Goal: Information Seeking & Learning: Compare options

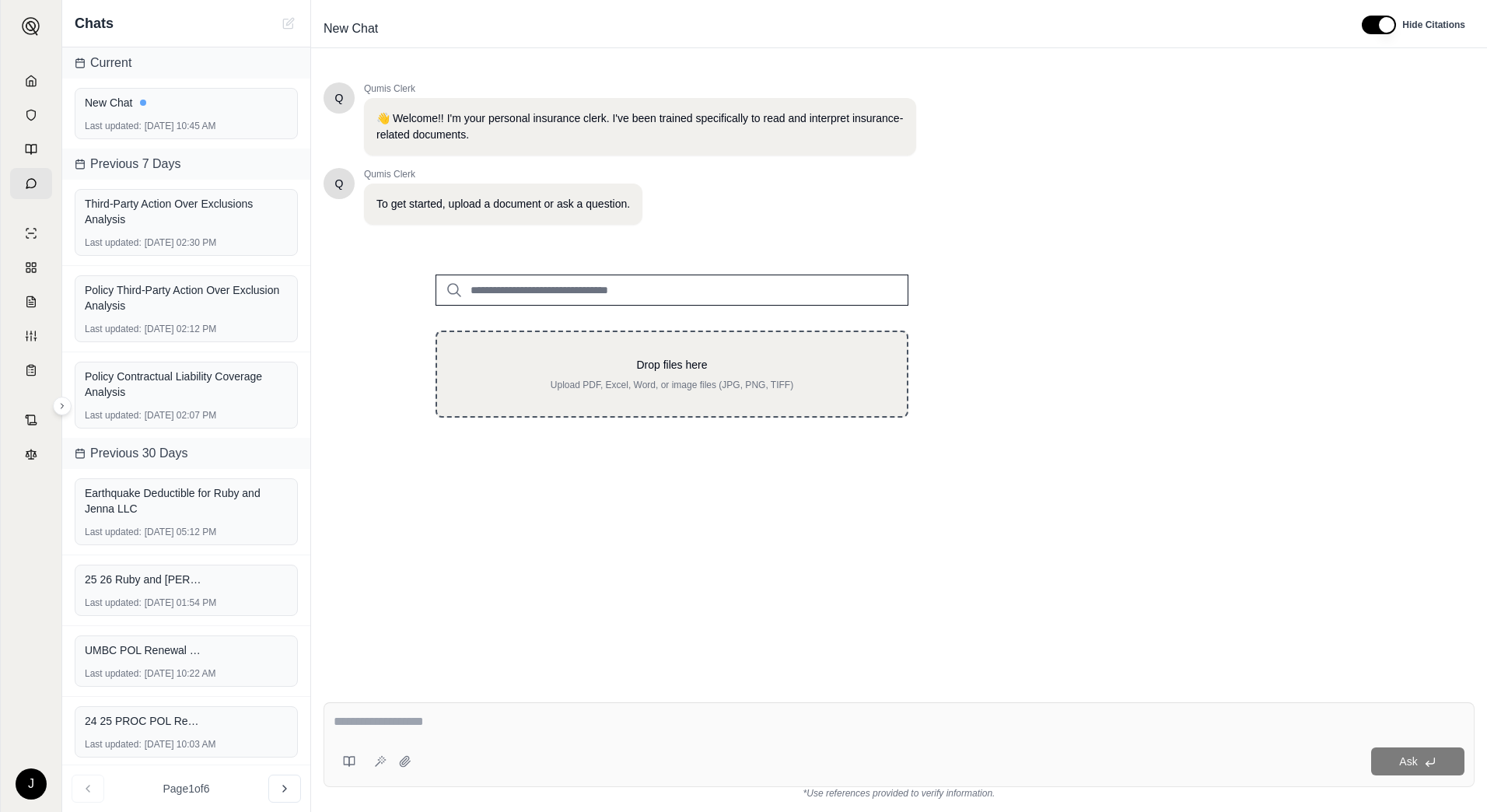
click at [615, 375] on div "Drop files here Upload PDF, Excel, Word, or image files (JPG, PNG, TIFF)" at bounding box center [672, 374] width 420 height 34
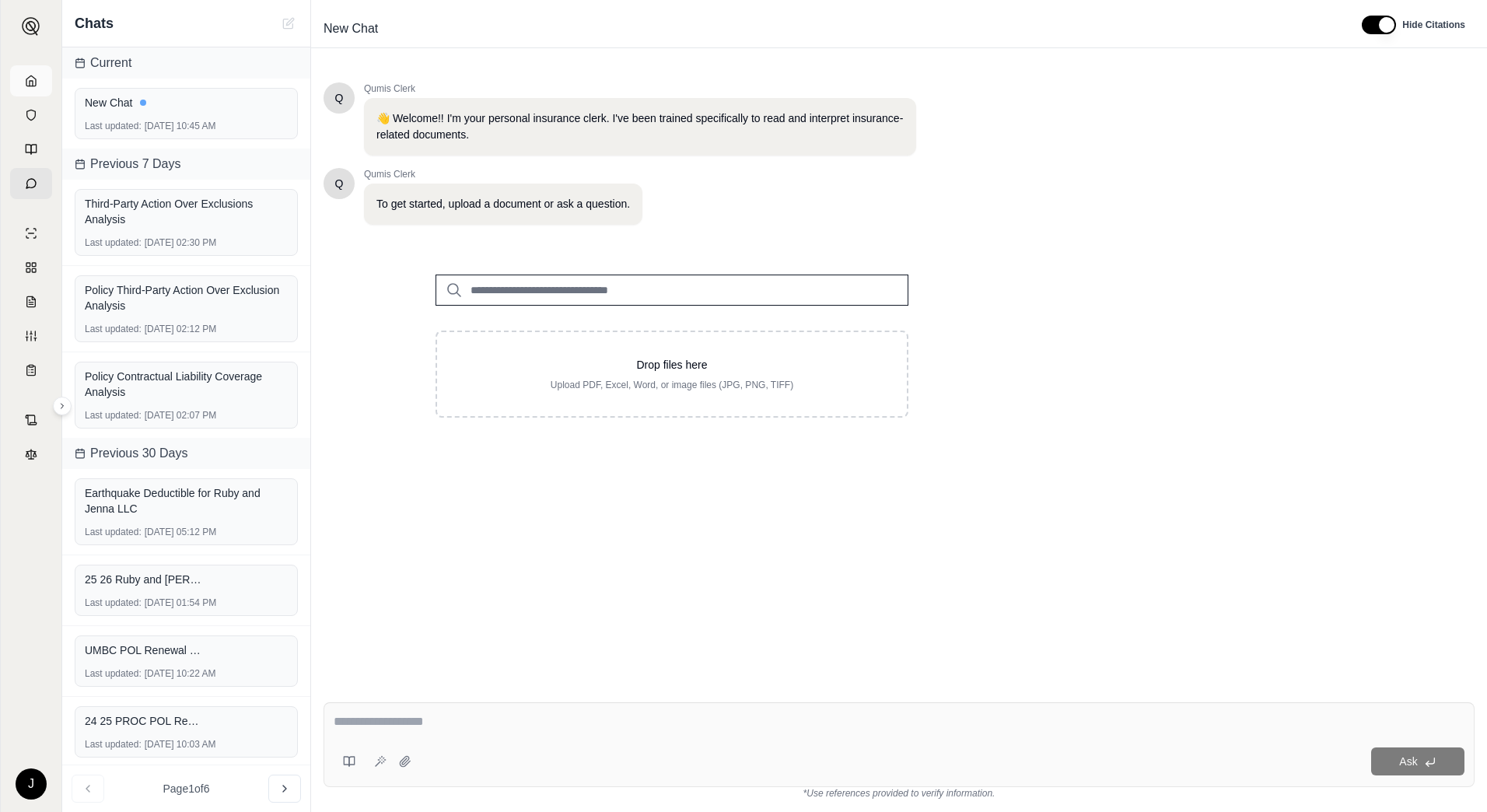
click at [44, 72] on link at bounding box center [31, 81] width 42 height 31
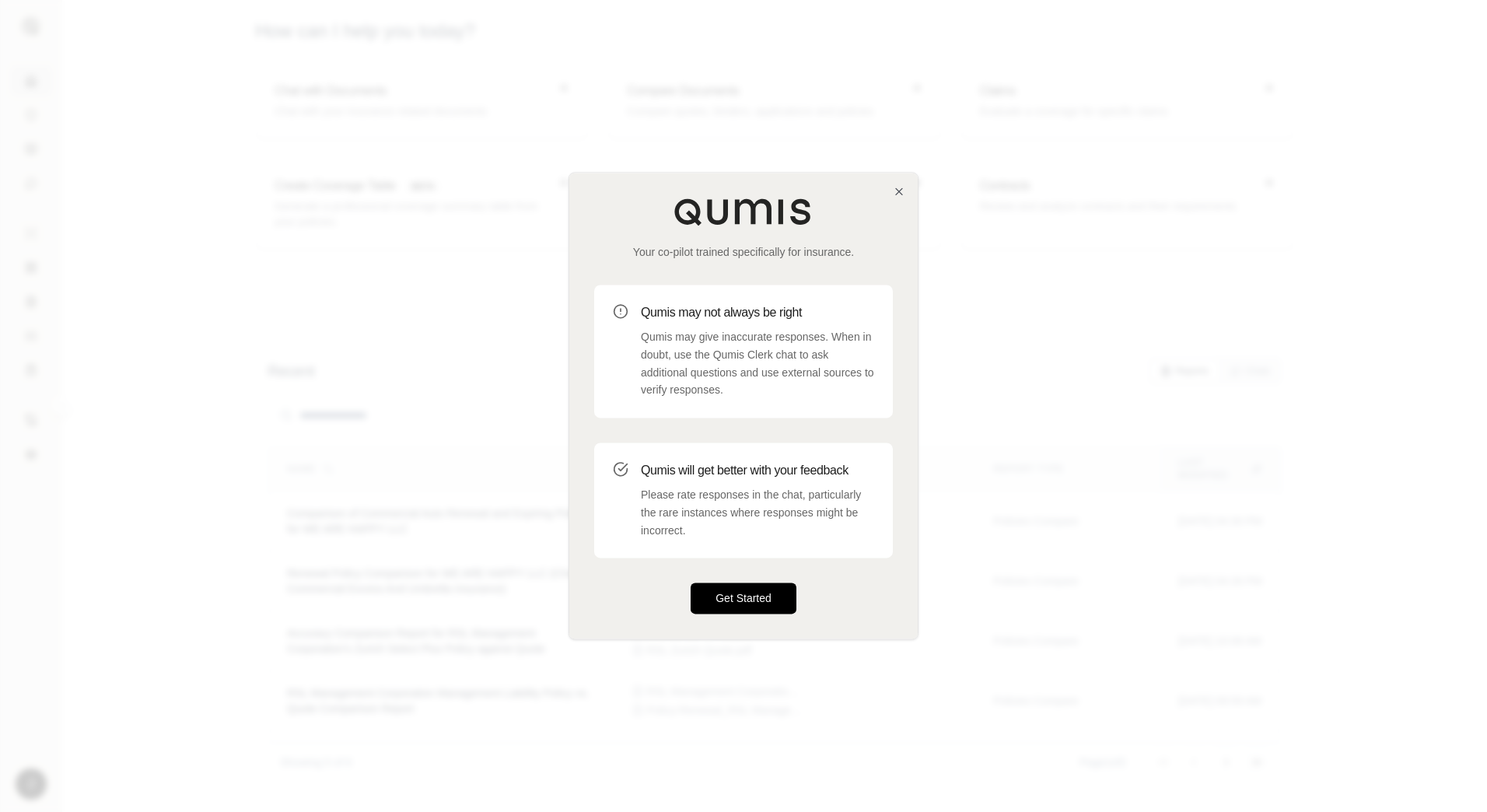
click at [775, 599] on button "Get Started" at bounding box center [743, 599] width 106 height 31
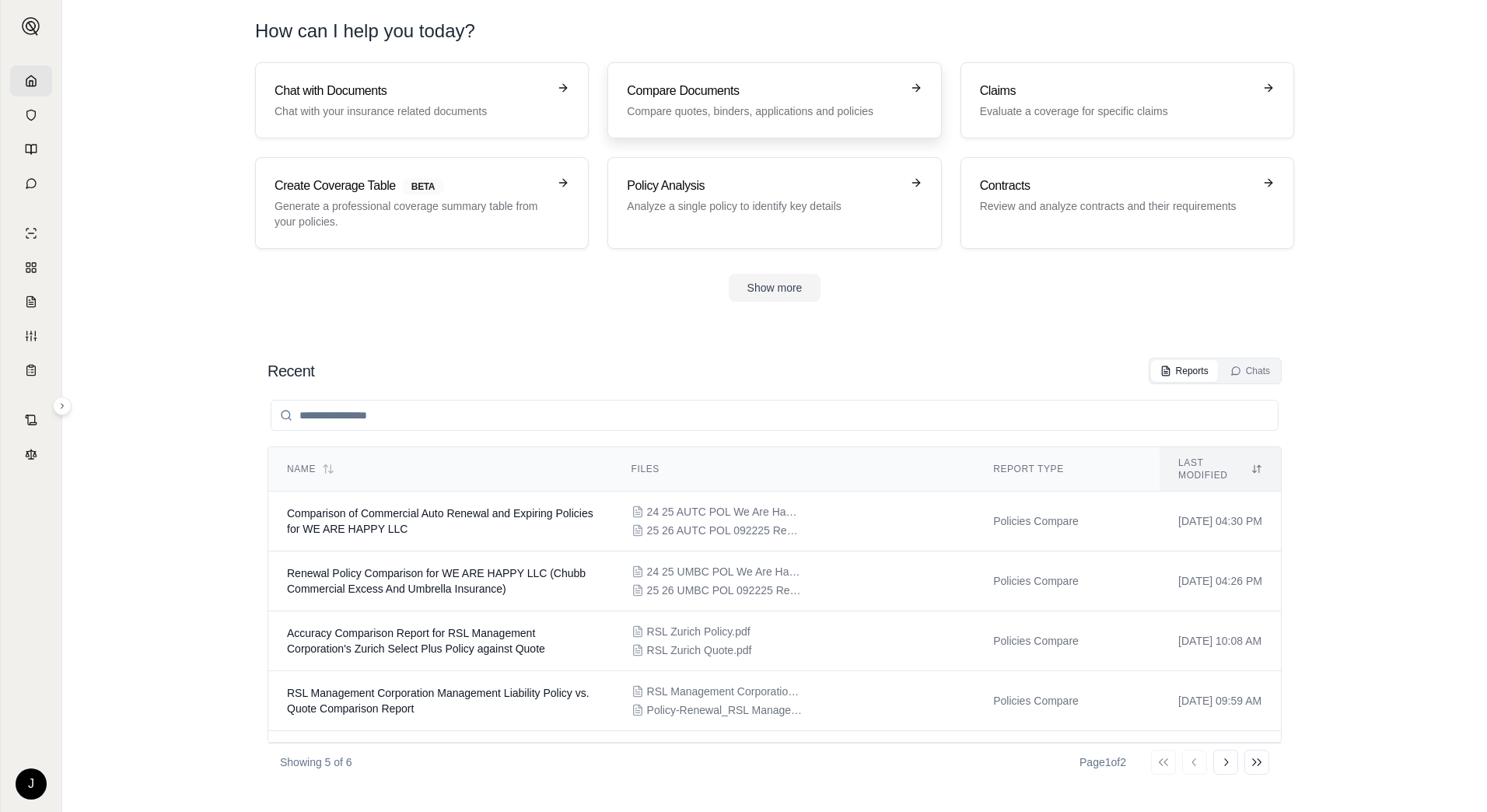
click at [809, 112] on p "Compare quotes, binders, applications and policies" at bounding box center [763, 111] width 273 height 16
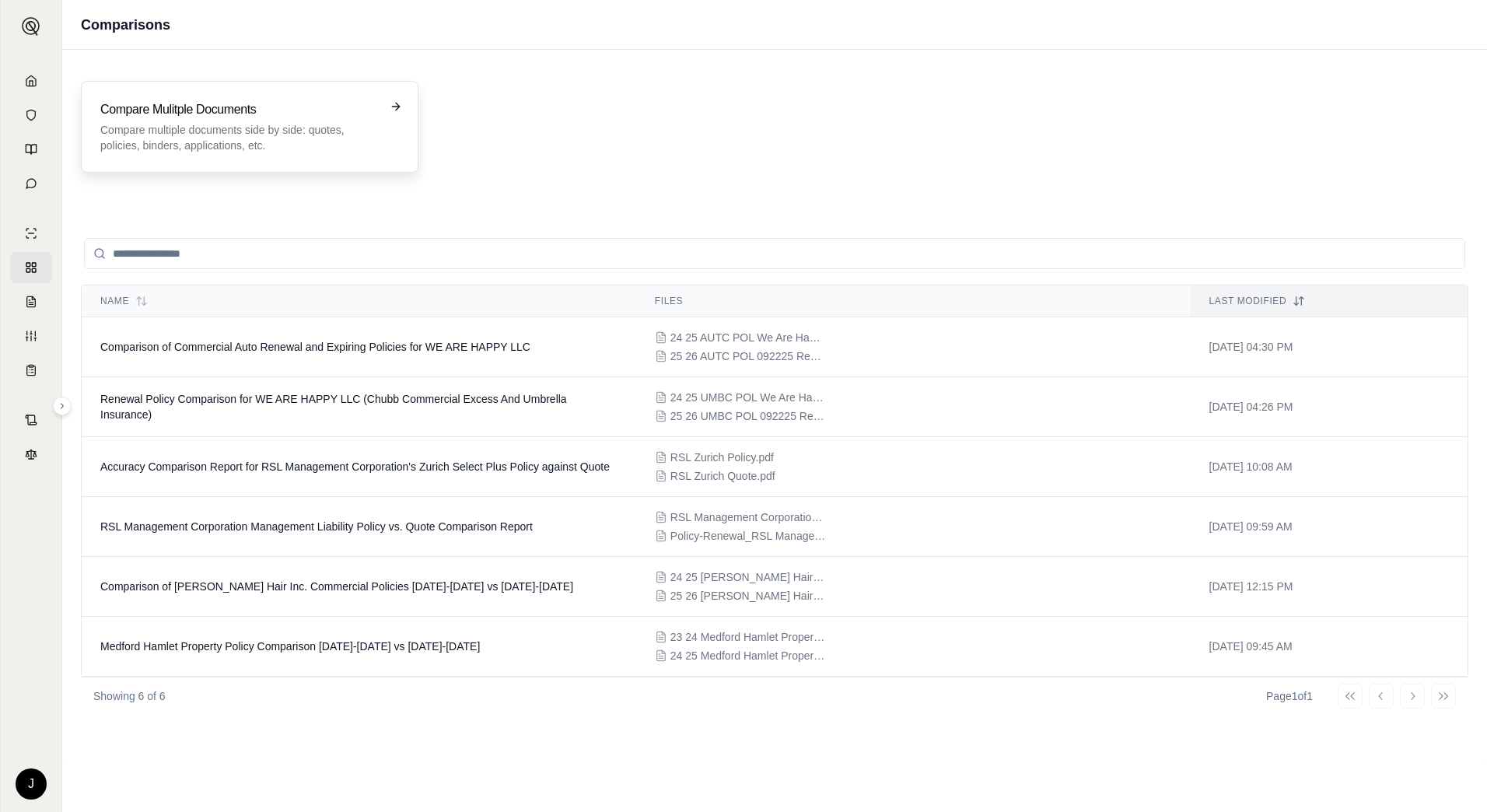
click at [267, 125] on p "Compare multiple documents side by side: quotes, policies, binders, application…" at bounding box center [238, 138] width 277 height 31
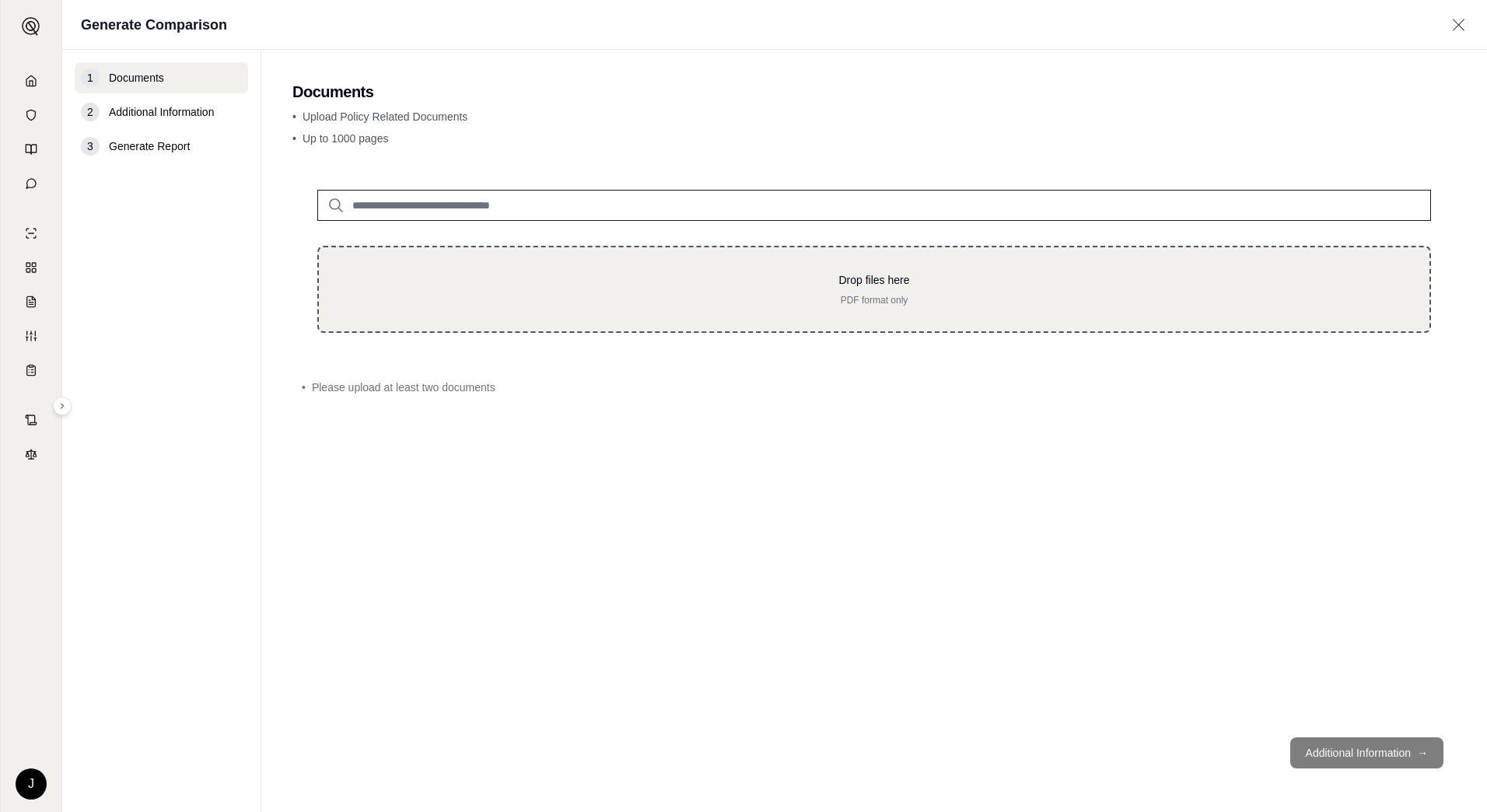
click at [448, 285] on p "Drop files here" at bounding box center [874, 280] width 1061 height 16
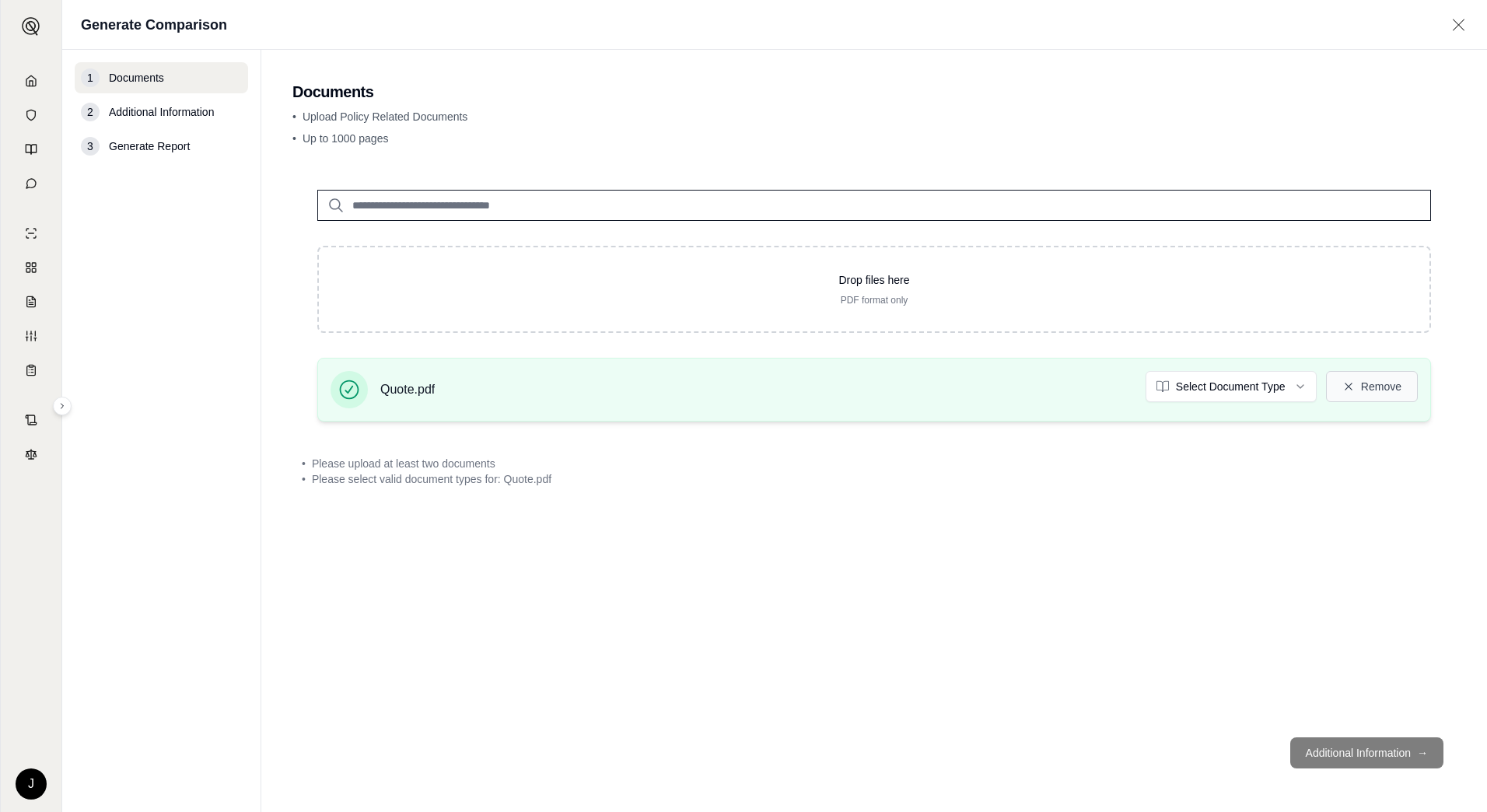
click at [1353, 388] on icon at bounding box center [1349, 386] width 13 height 13
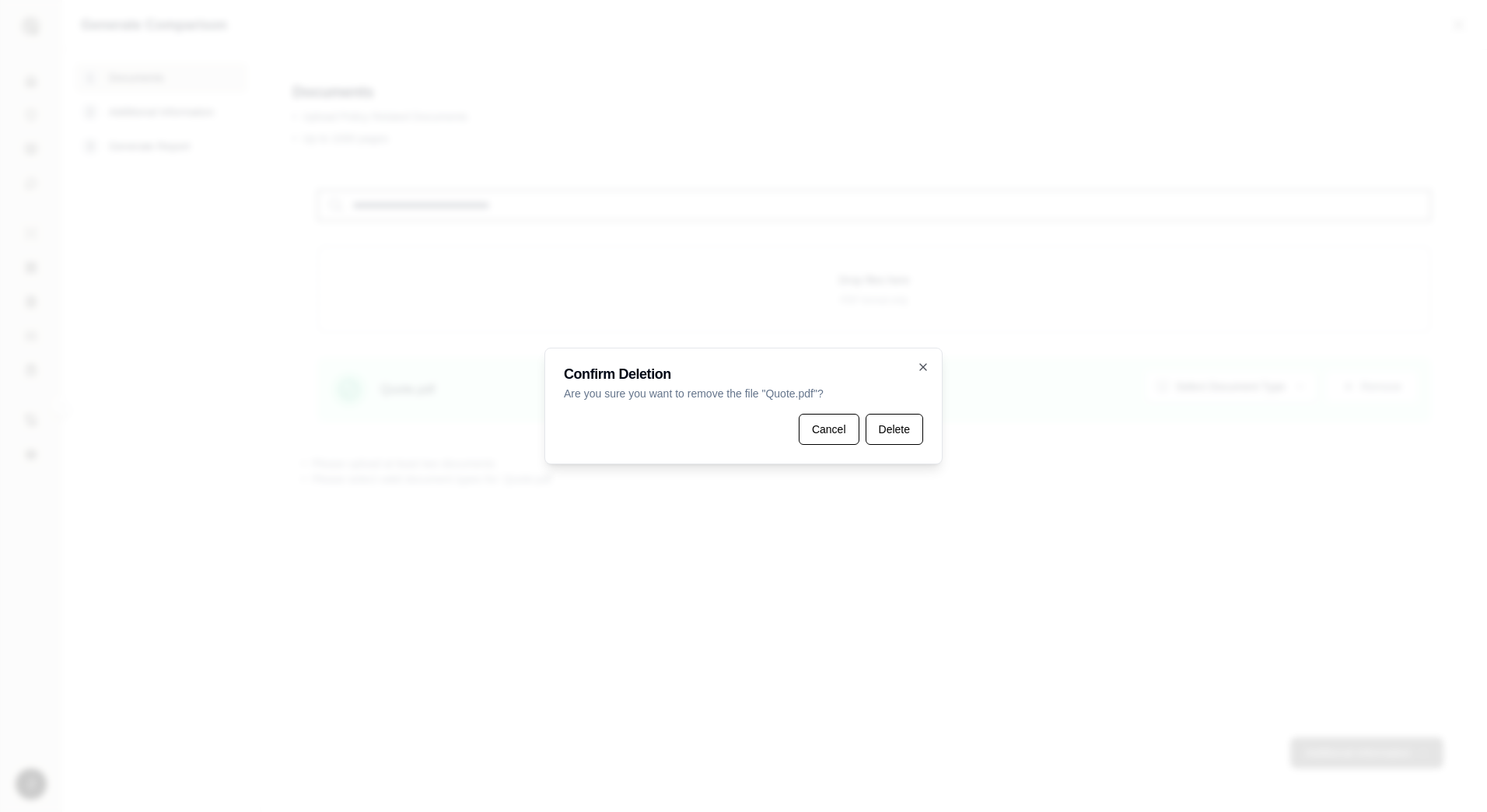
click at [898, 423] on button "Delete" at bounding box center [894, 430] width 57 height 31
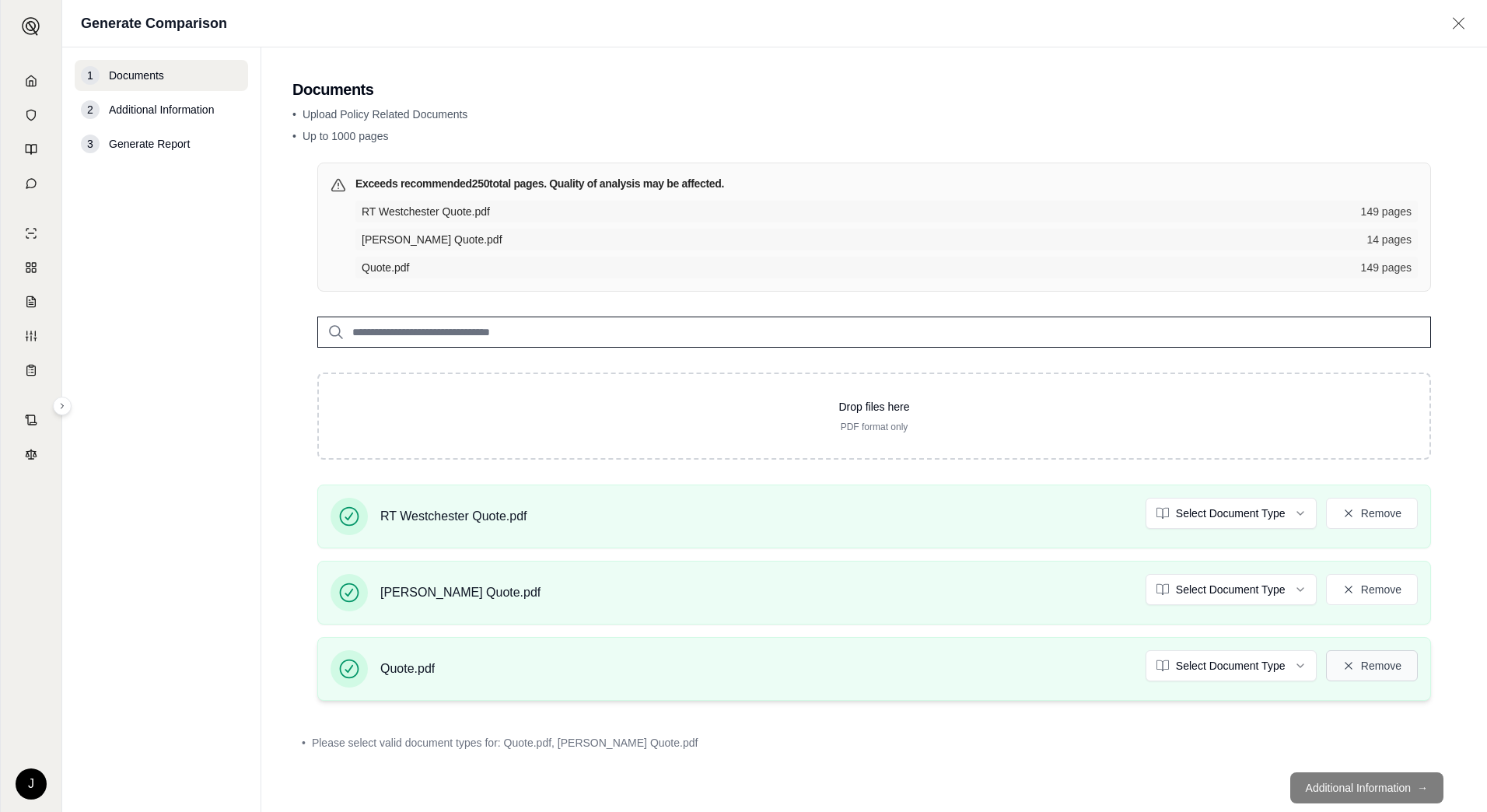
click at [1359, 667] on button "Remove" at bounding box center [1372, 665] width 92 height 31
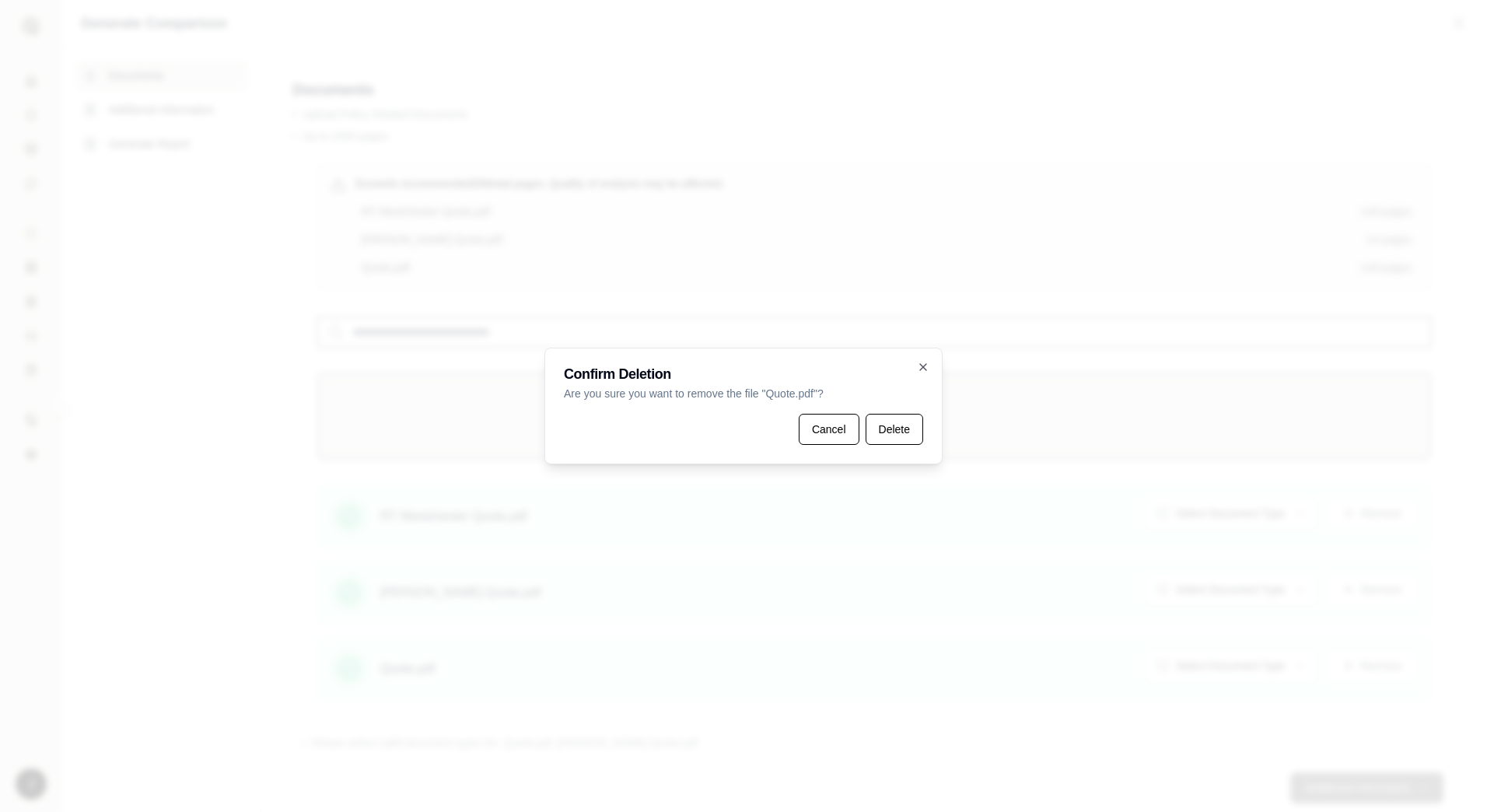
click at [890, 433] on button "Delete" at bounding box center [894, 430] width 57 height 31
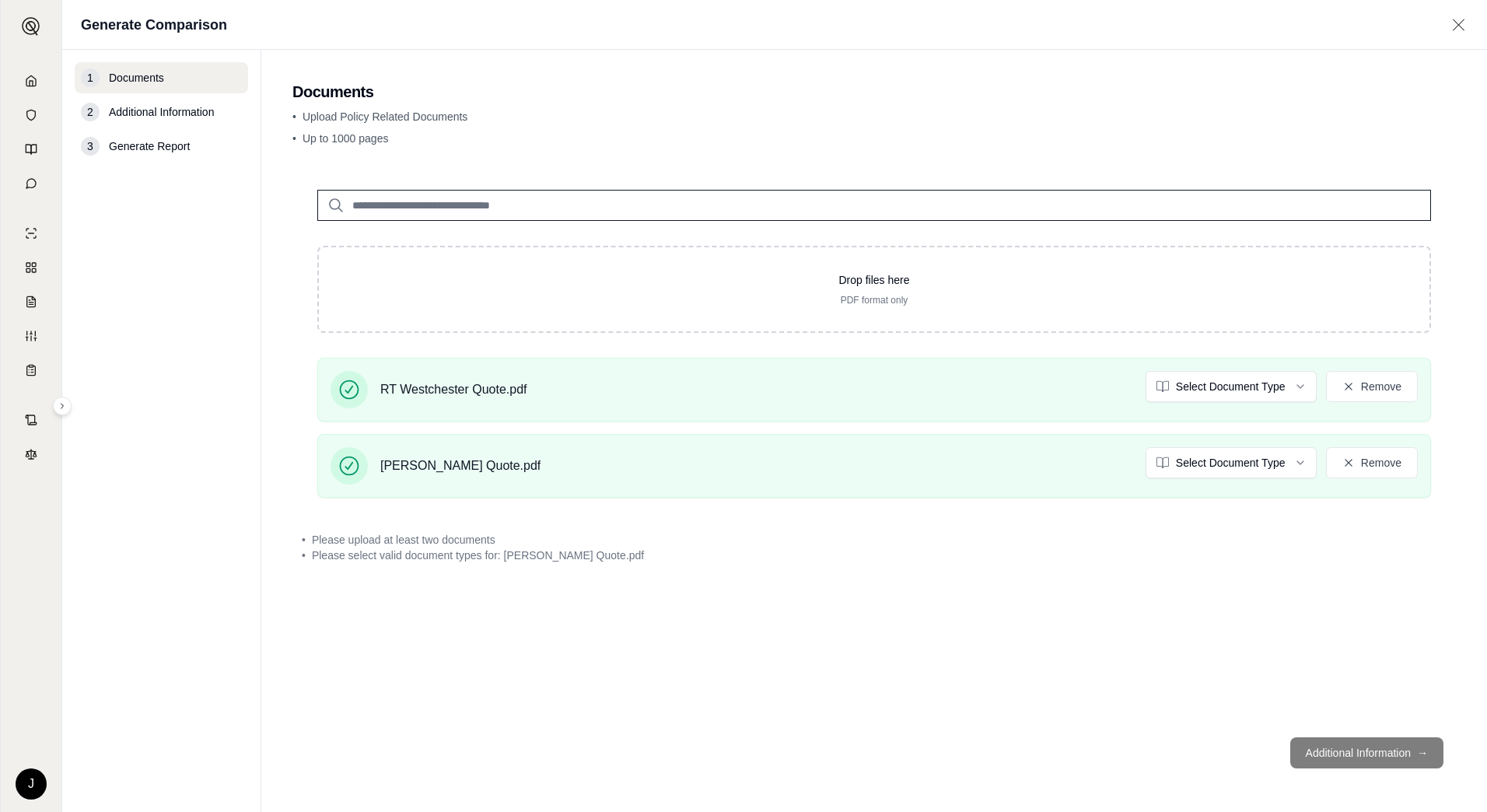
click at [1345, 748] on footer "Additional Information →" at bounding box center [874, 752] width 1163 height 56
click at [1097, 568] on div "• Please upload at least two documents • Please select valid document types for…" at bounding box center [874, 548] width 1163 height 50
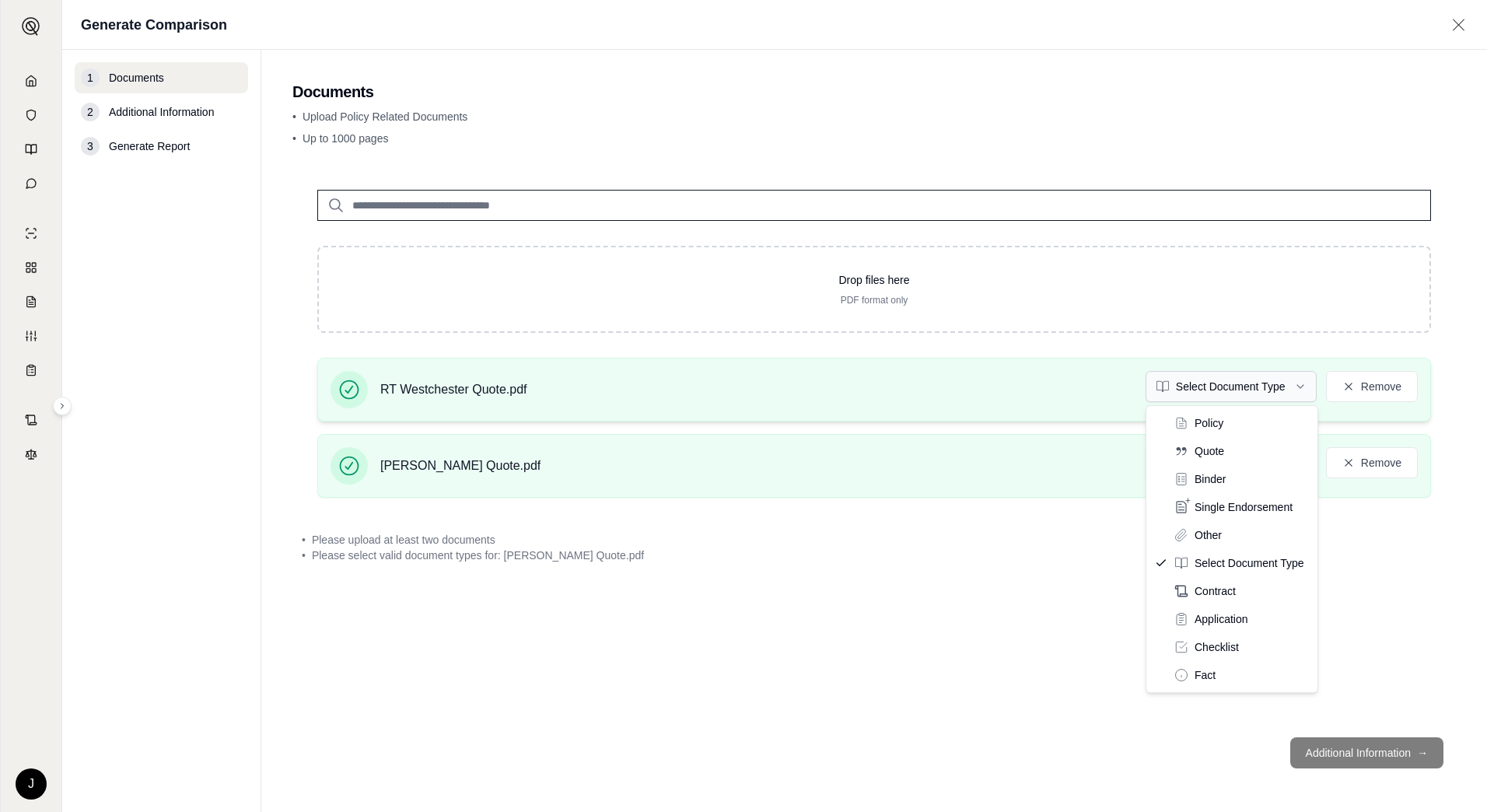
click at [1215, 390] on html "J Generate Comparison 1 Documents 2 Additional Information 3 Generate Report Do…" at bounding box center [743, 406] width 1487 height 812
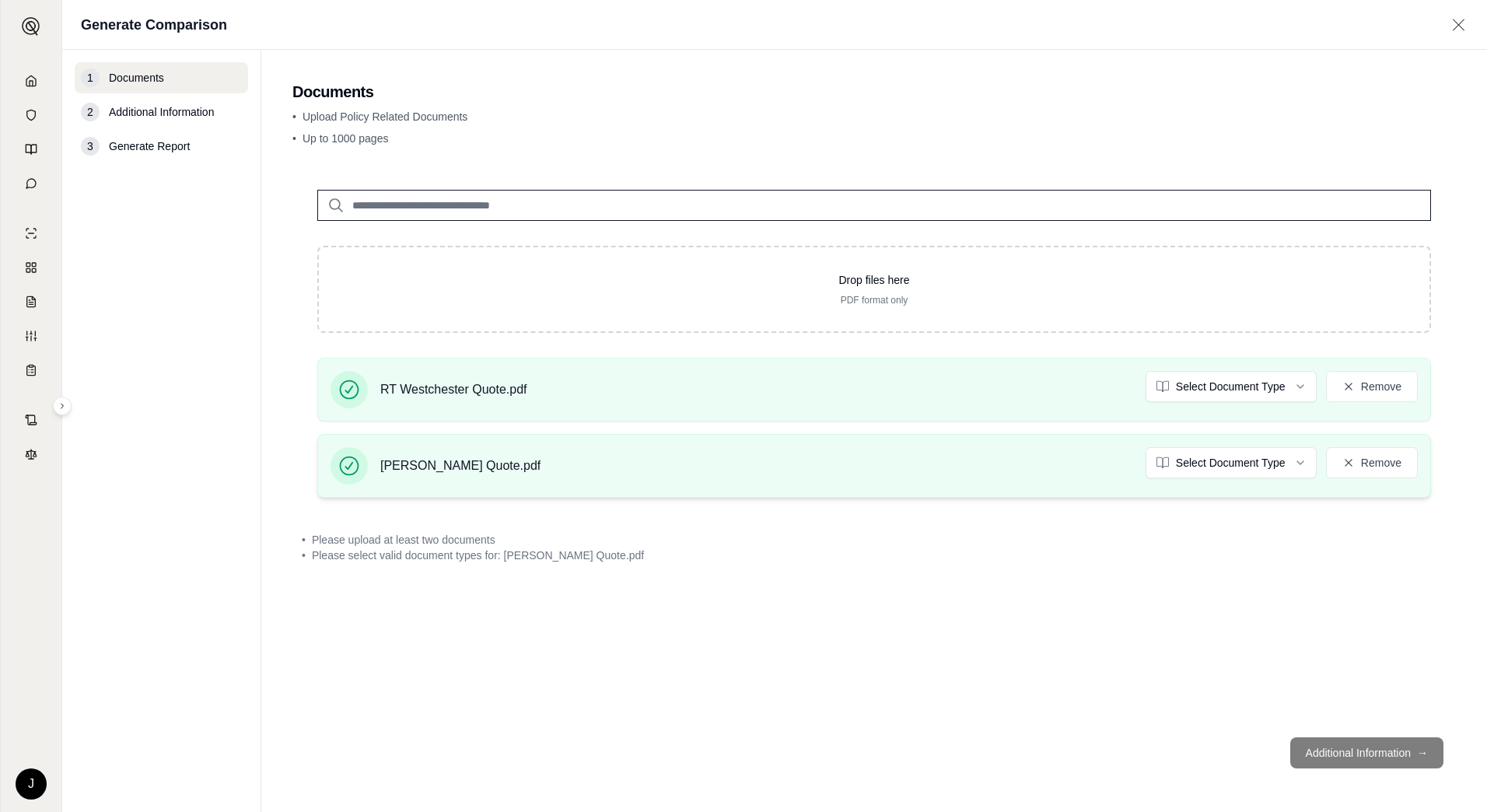
click at [1226, 441] on div "RT Covington Quote.pdf Select Document Type Remove" at bounding box center [874, 466] width 1114 height 63
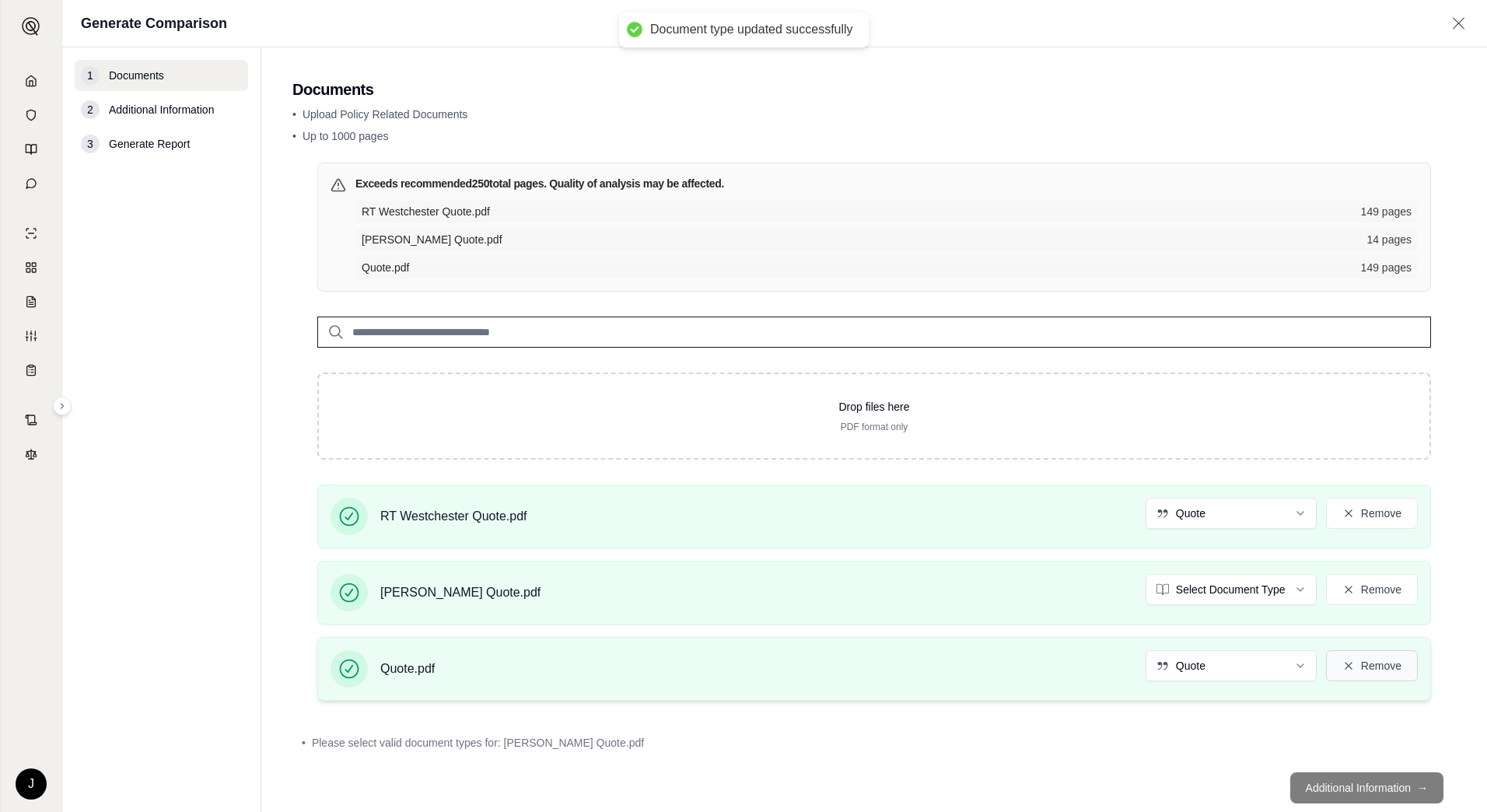
click at [1384, 657] on button "Remove" at bounding box center [1372, 665] width 92 height 31
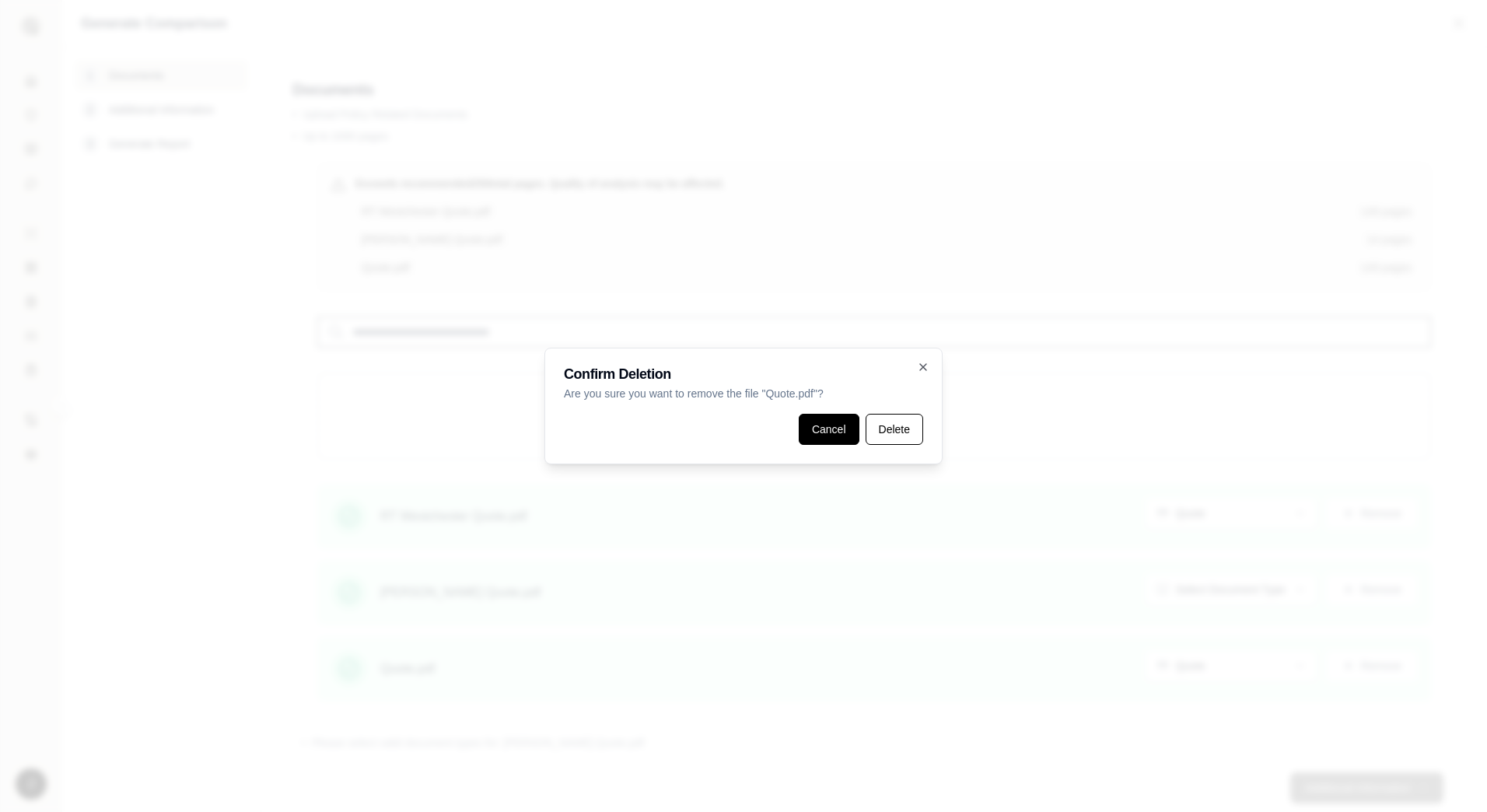
click at [824, 432] on button "Cancel" at bounding box center [829, 430] width 60 height 31
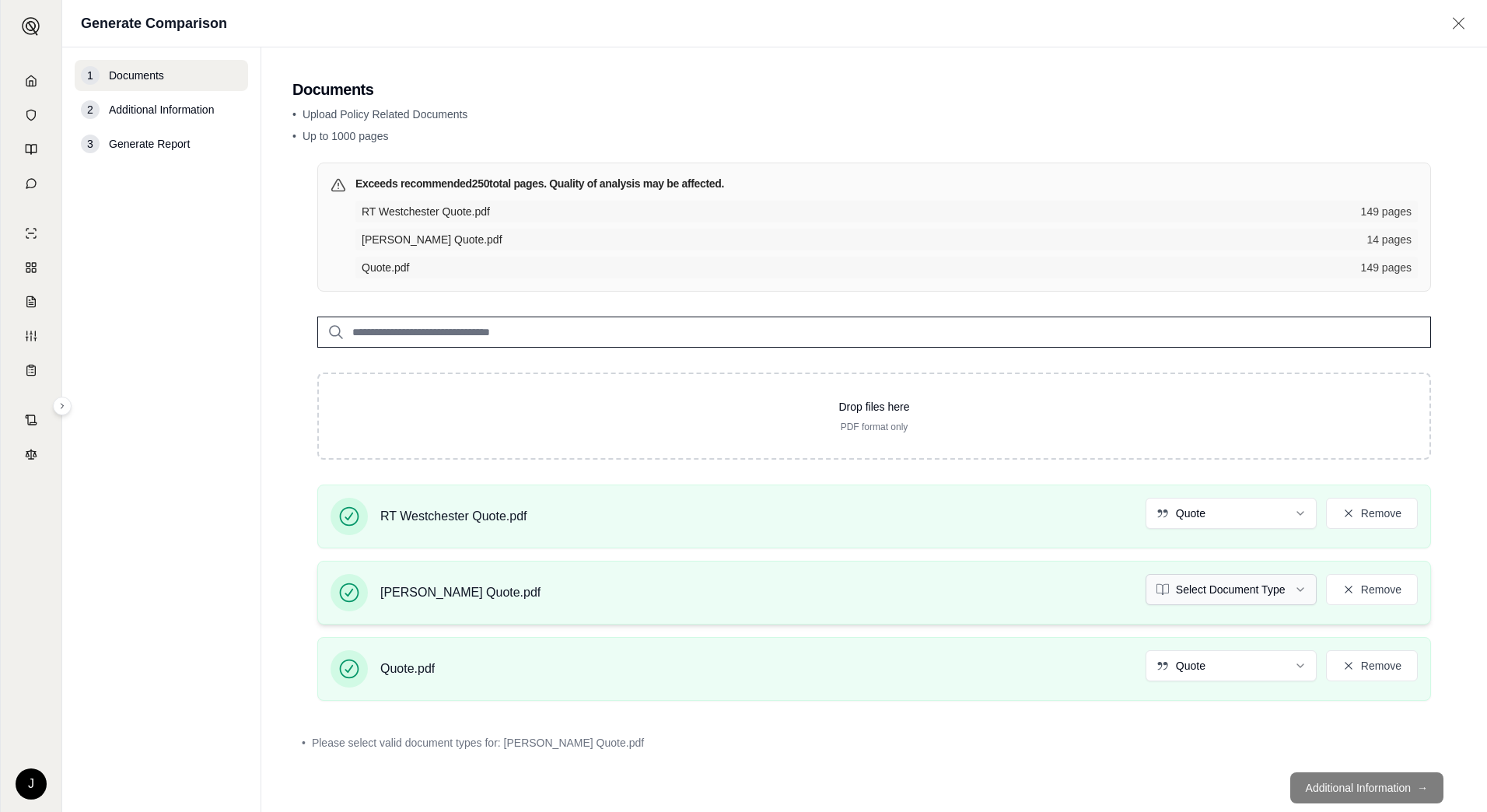
click at [1253, 595] on html "J Generate Comparison 1 Documents 2 Additional Information 3 Generate Report Do…" at bounding box center [743, 406] width 1487 height 812
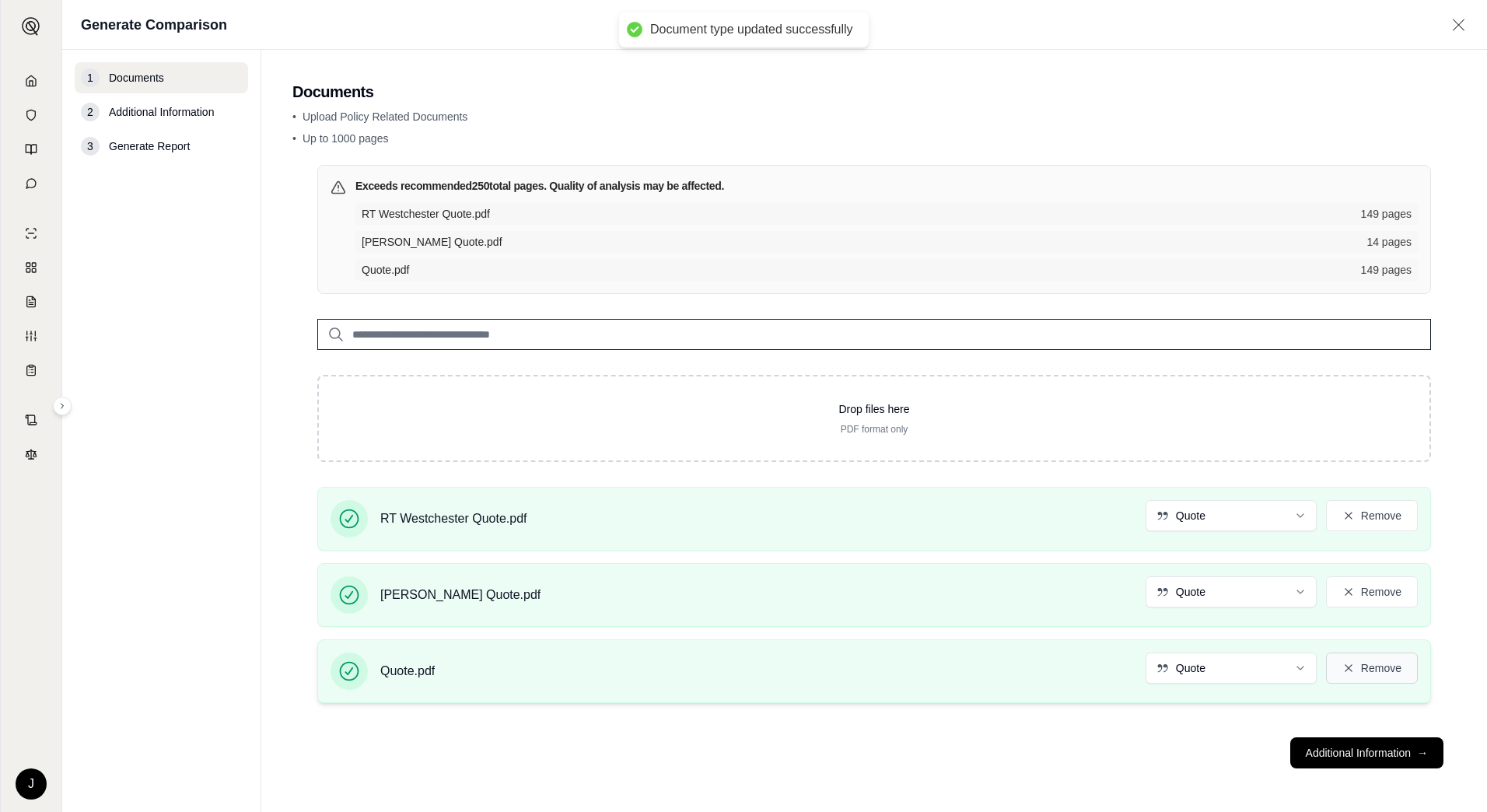
click at [1372, 668] on button "Remove" at bounding box center [1372, 668] width 92 height 31
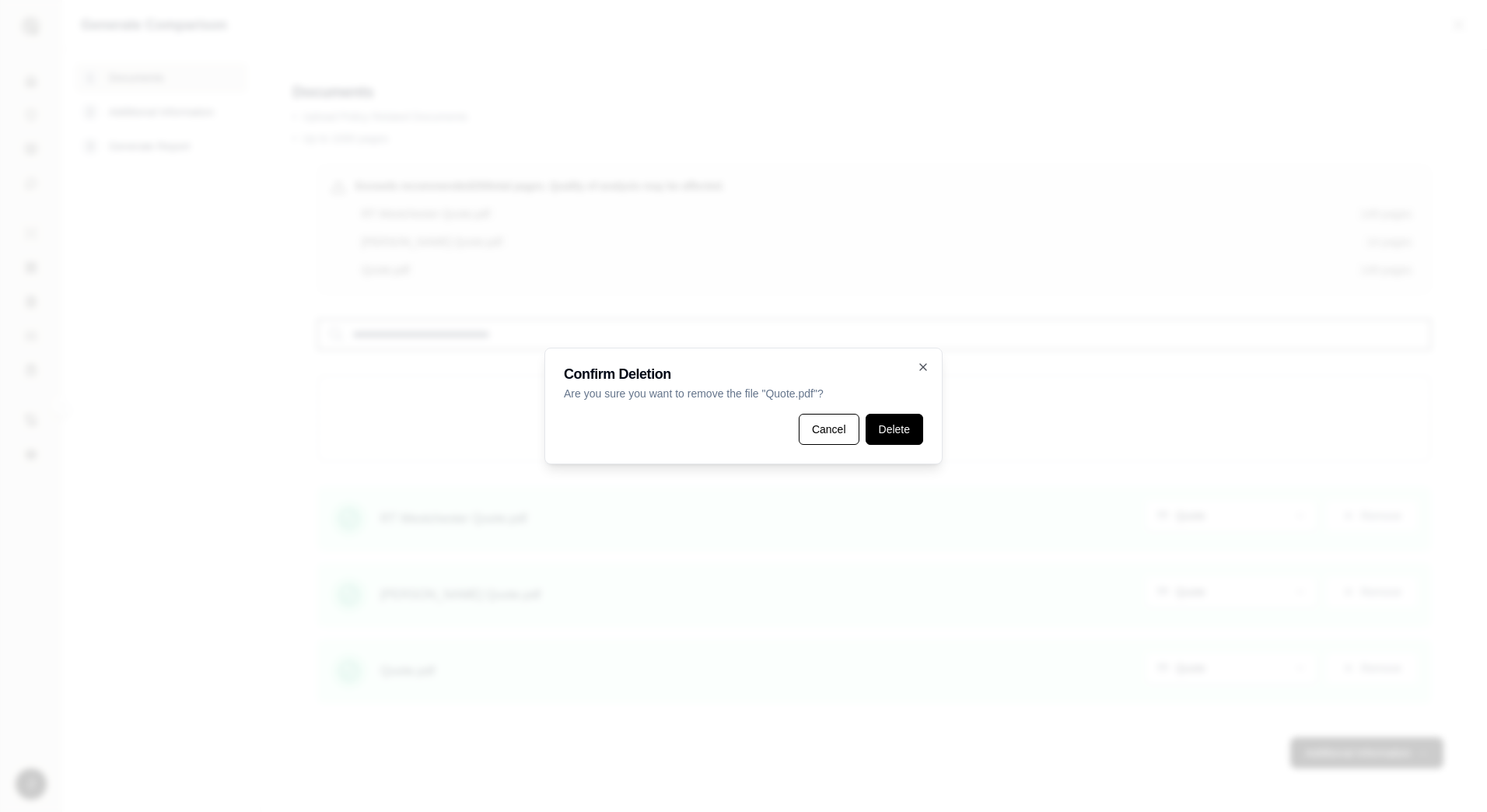
click at [906, 429] on button "Delete" at bounding box center [894, 430] width 57 height 31
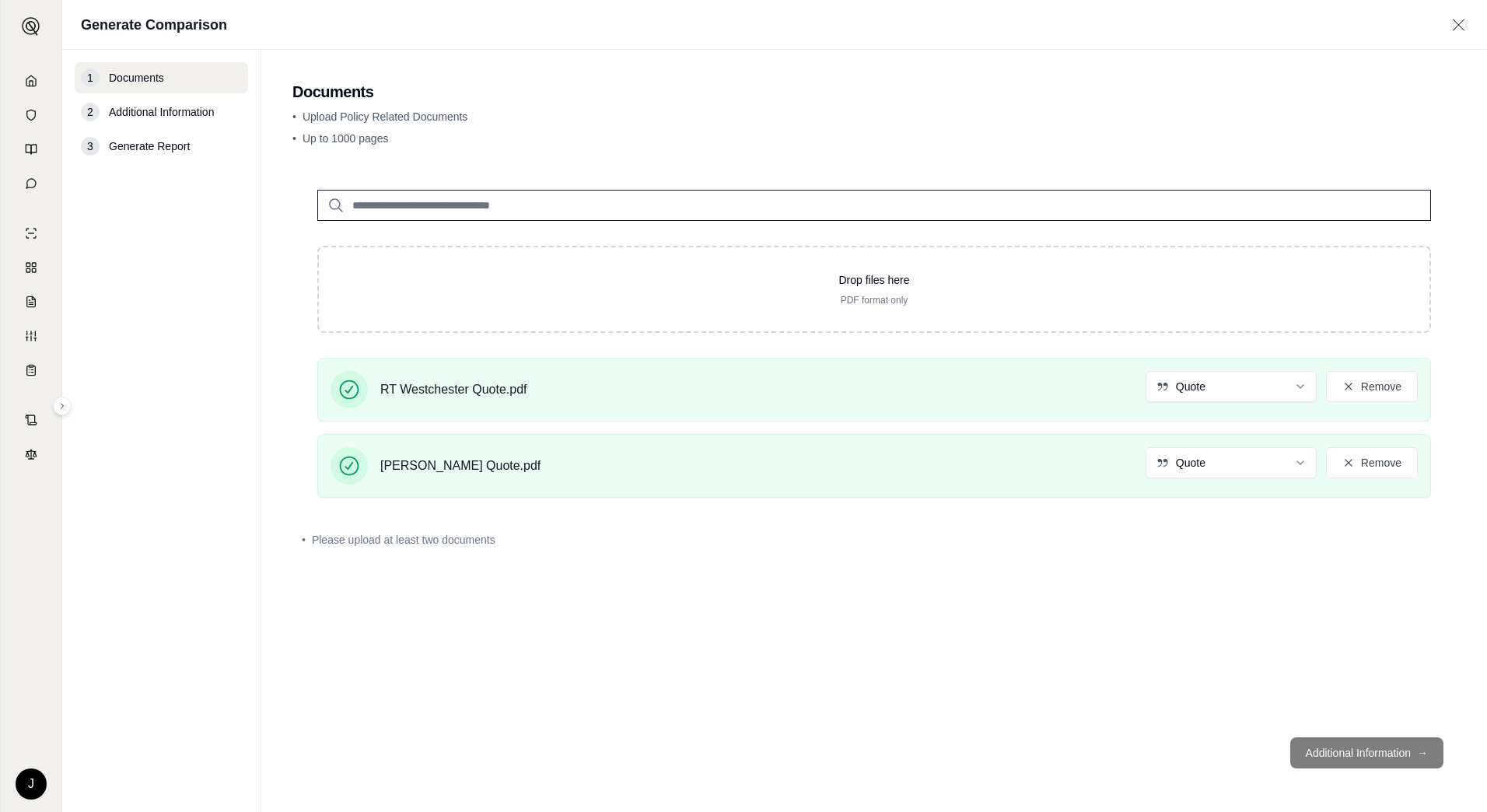
click at [1388, 747] on footer "Additional Information →" at bounding box center [874, 752] width 1163 height 56
click at [800, 190] on input "search" at bounding box center [874, 205] width 1114 height 31
click at [1327, 732] on footer "Additional Information →" at bounding box center [874, 752] width 1163 height 56
click at [1326, 744] on footer "Additional Information →" at bounding box center [874, 752] width 1163 height 56
click at [1333, 744] on footer "Additional Information →" at bounding box center [874, 752] width 1163 height 56
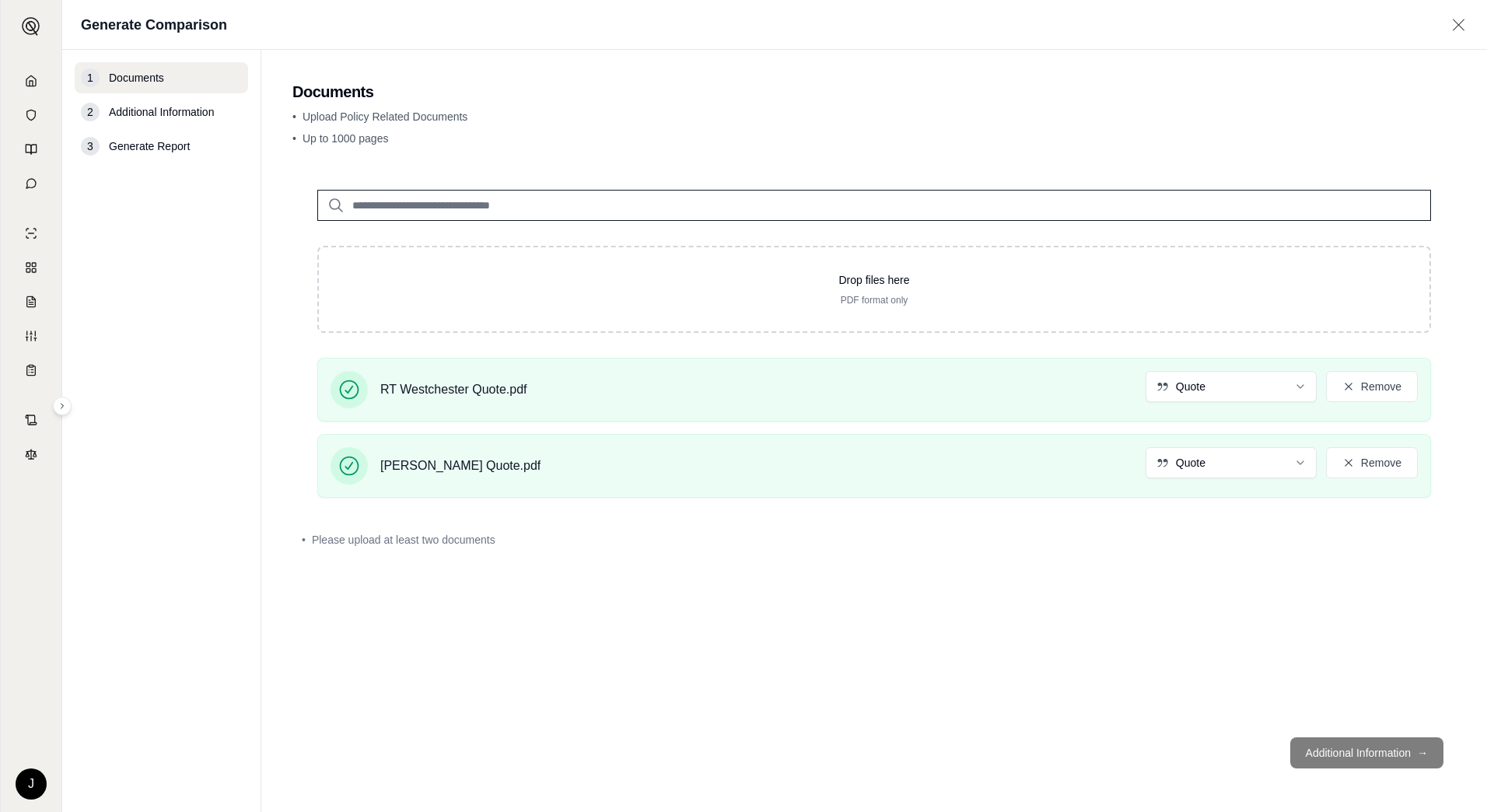
drag, startPoint x: 1333, startPoint y: 744, endPoint x: 1384, endPoint y: 745, distance: 51.0
click at [1384, 745] on footer "Additional Information →" at bounding box center [874, 752] width 1163 height 56
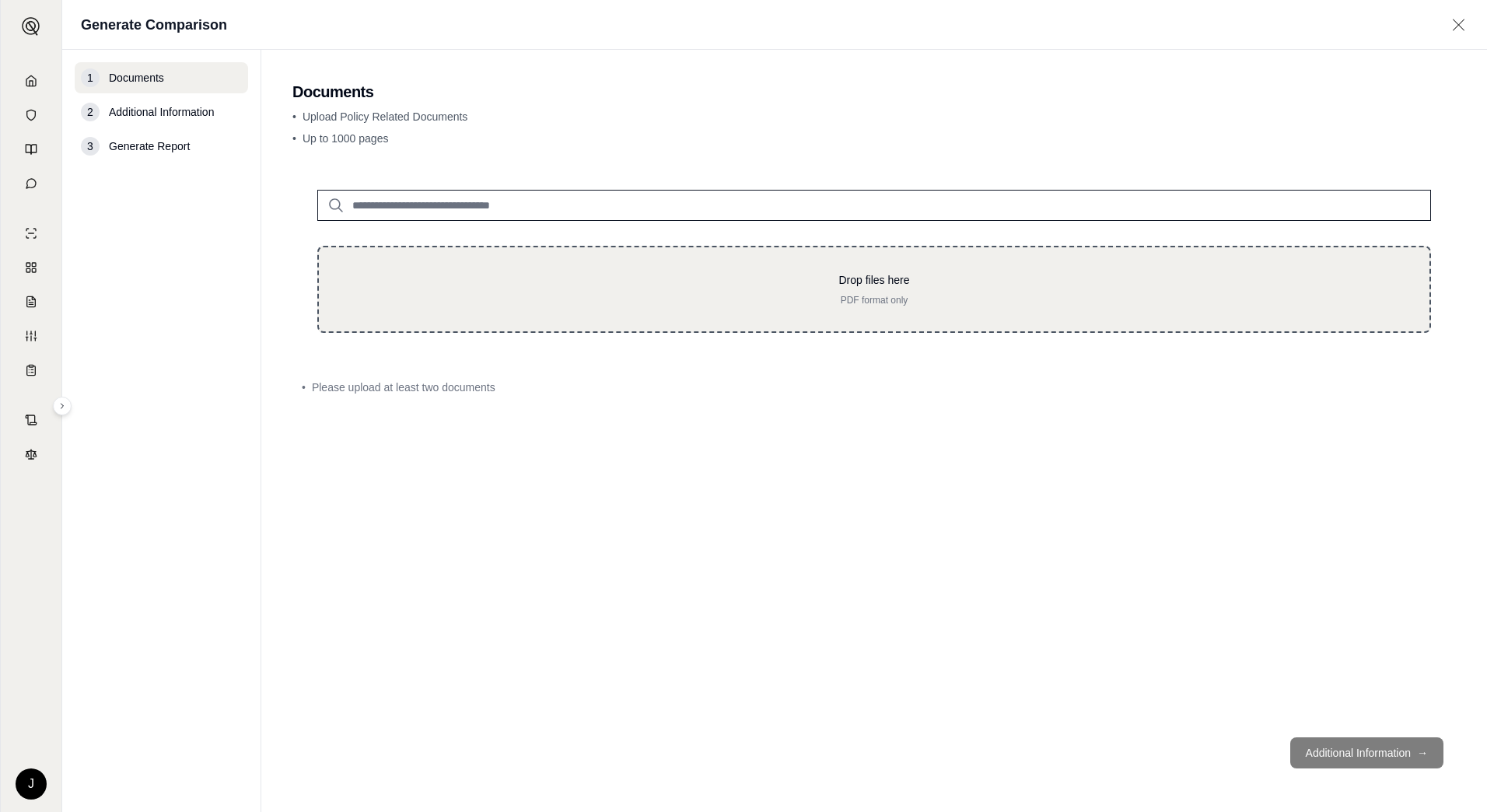
click at [898, 304] on p "PDF format only" at bounding box center [874, 300] width 1061 height 13
type input "**********"
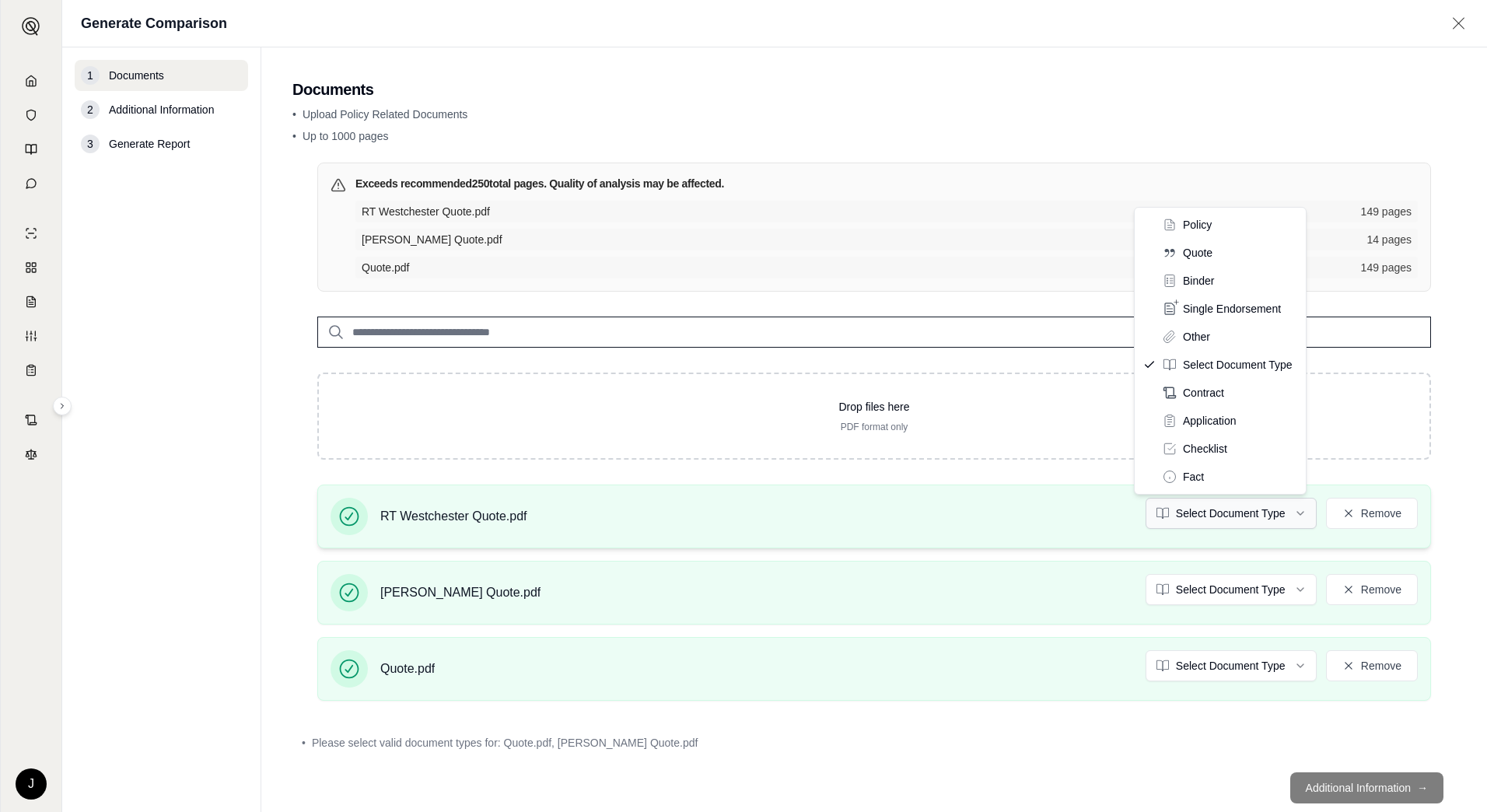
click at [1221, 514] on html "J Generate Comparison 1 Documents 2 Additional Information 3 Generate Report Do…" at bounding box center [743, 406] width 1487 height 812
click at [1220, 581] on html "J Generate Comparison 1 Documents 2 Additional Information 3 Generate Report Do…" at bounding box center [743, 406] width 1487 height 812
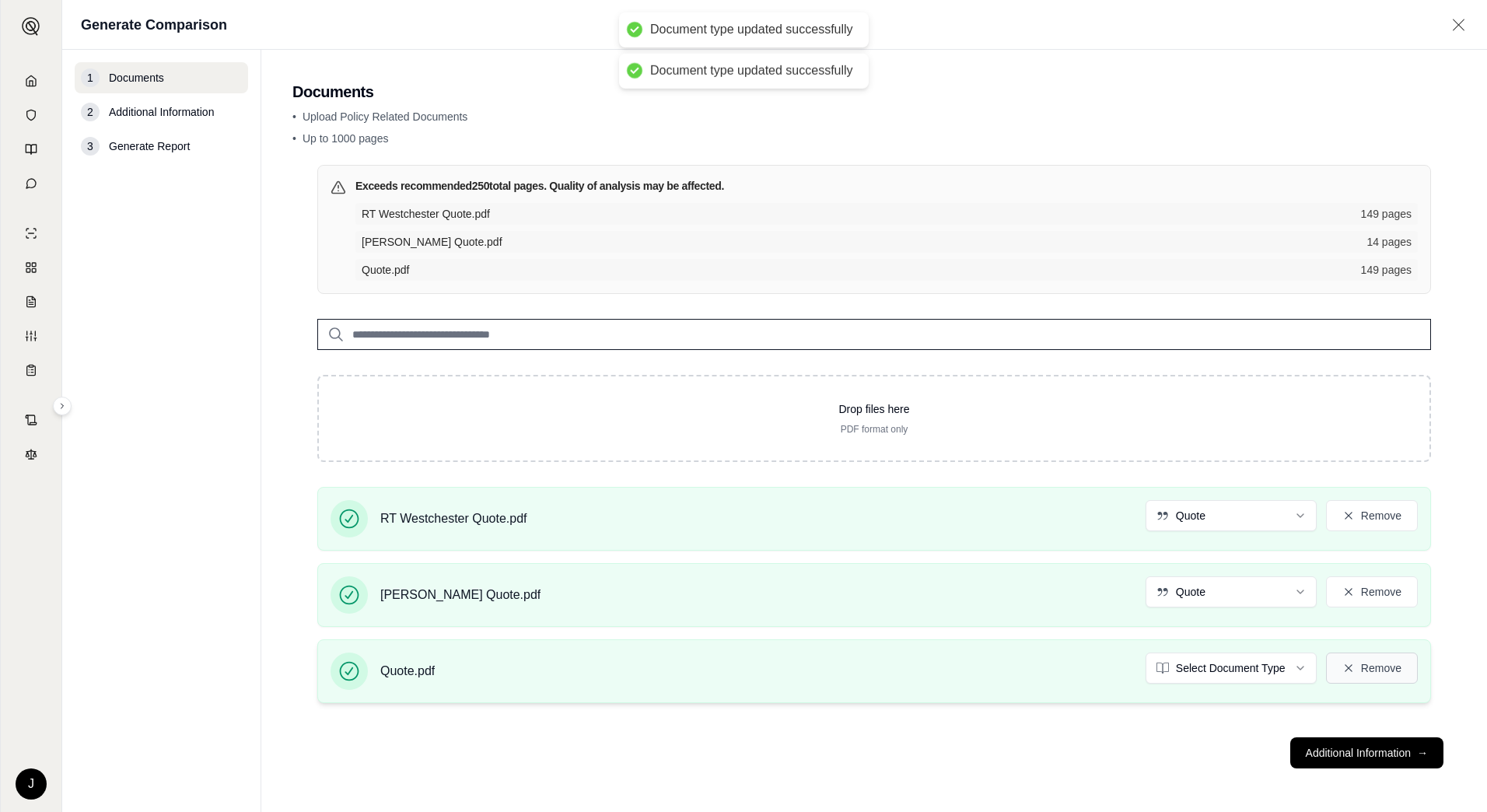
click at [1367, 665] on button "Remove" at bounding box center [1372, 668] width 92 height 31
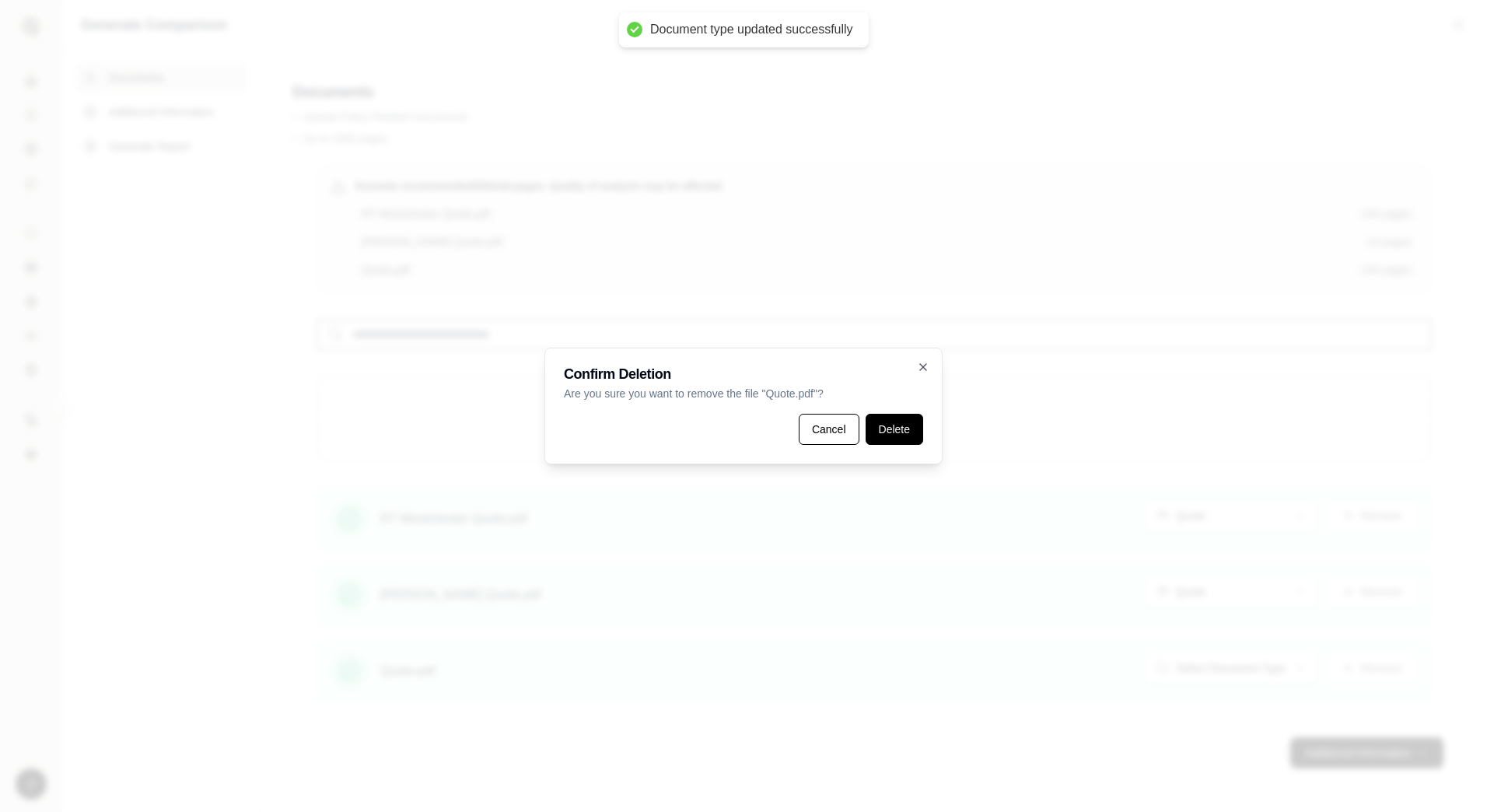
click at [918, 429] on button "Delete" at bounding box center [894, 430] width 57 height 31
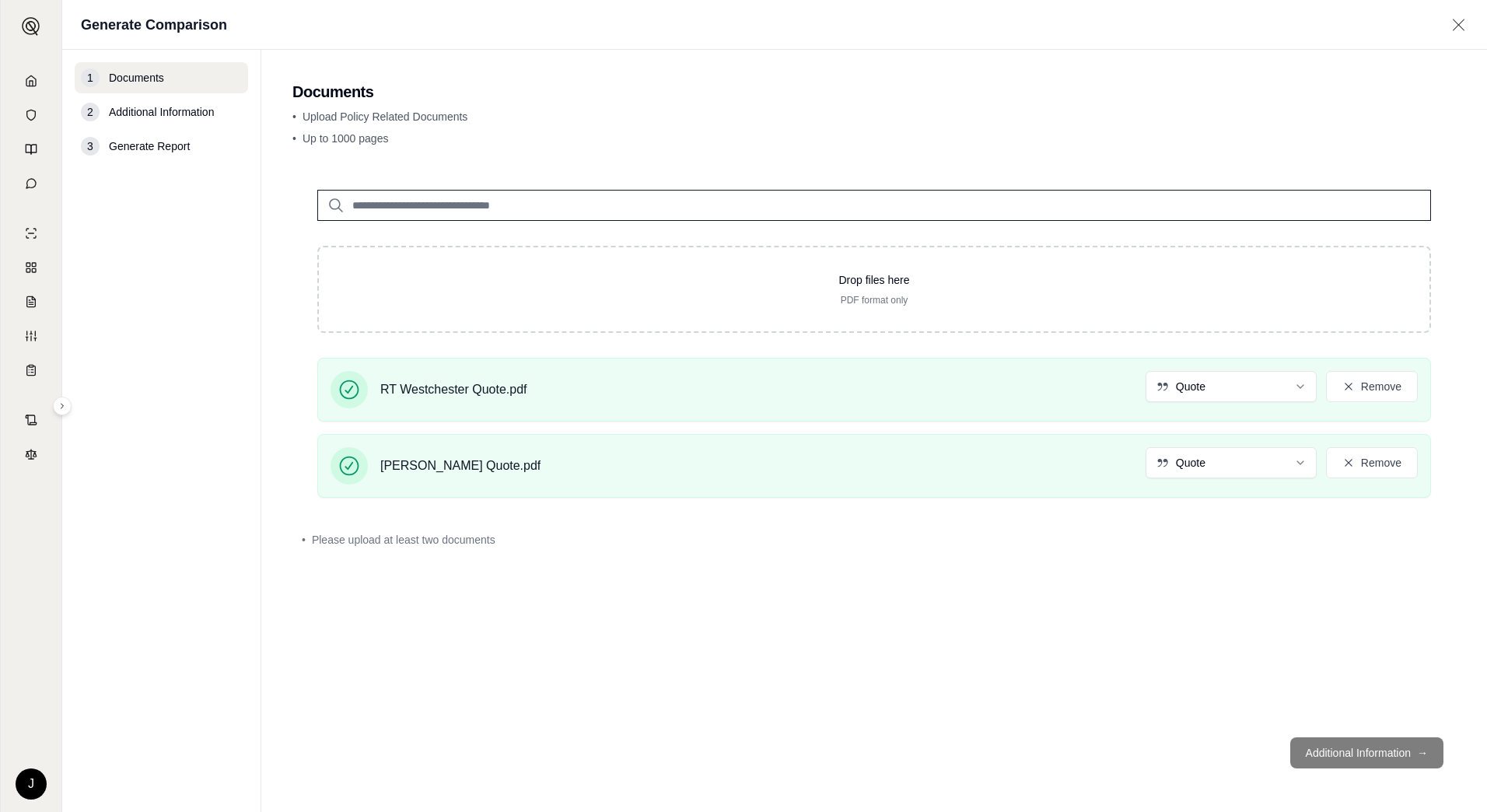
click at [1359, 750] on footer "Additional Information →" at bounding box center [874, 752] width 1163 height 56
drag, startPoint x: 1359, startPoint y: 750, endPoint x: 1435, endPoint y: 748, distance: 76.0
click at [1435, 748] on footer "Additional Information →" at bounding box center [874, 752] width 1163 height 56
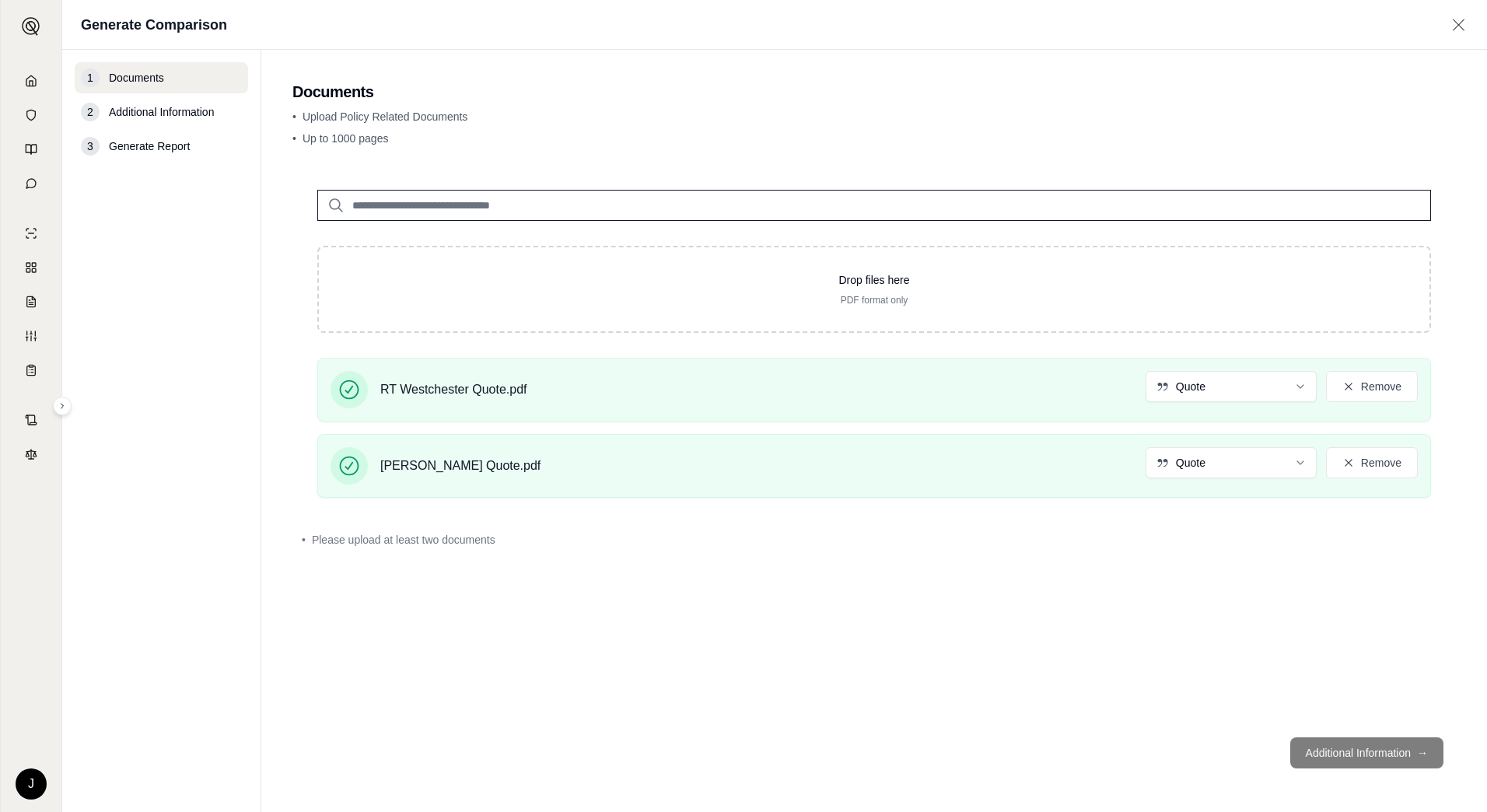
click at [1425, 752] on footer "Additional Information →" at bounding box center [874, 752] width 1163 height 56
click at [898, 645] on div "Drop files here PDF format only RT Westchester Quote.pdf Quote Remove RT Coving…" at bounding box center [874, 444] width 1163 height 560
click at [325, 548] on div "• Please upload at least two documents" at bounding box center [874, 540] width 1163 height 34
click at [306, 533] on div "• Please upload at least two documents" at bounding box center [874, 540] width 1145 height 16
click at [298, 536] on div "• Please upload at least two documents" at bounding box center [874, 540] width 1163 height 34
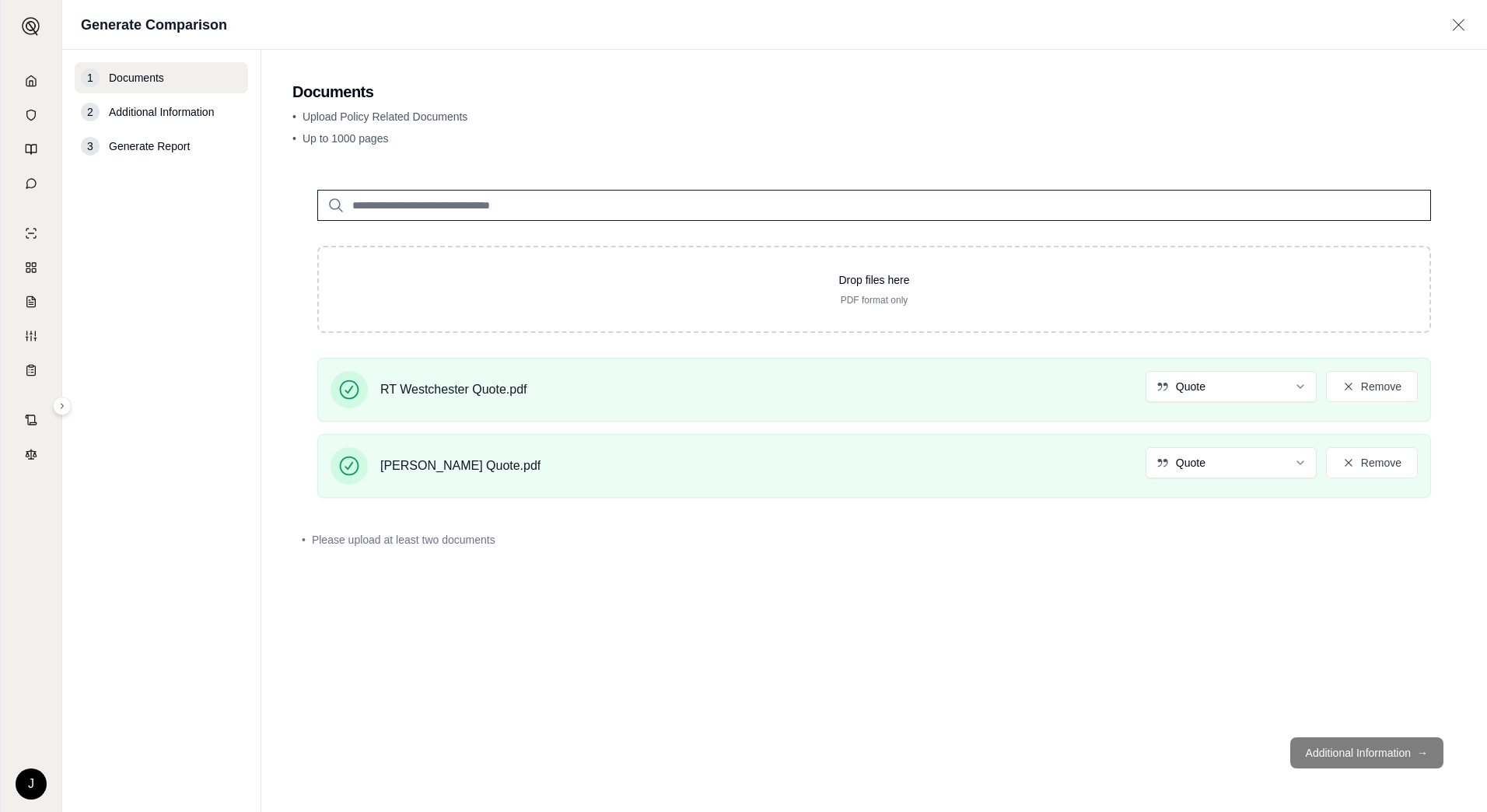
click at [432, 223] on div "Drop files here PDF format only RT Westchester Quote.pdf Quote Remove RT Coving…" at bounding box center [874, 337] width 1163 height 346
click at [478, 190] on input "search" at bounding box center [874, 205] width 1114 height 31
click at [172, 105] on span "Additional Information" at bounding box center [161, 112] width 105 height 16
click at [1387, 746] on footer "Additional Information →" at bounding box center [874, 752] width 1163 height 56
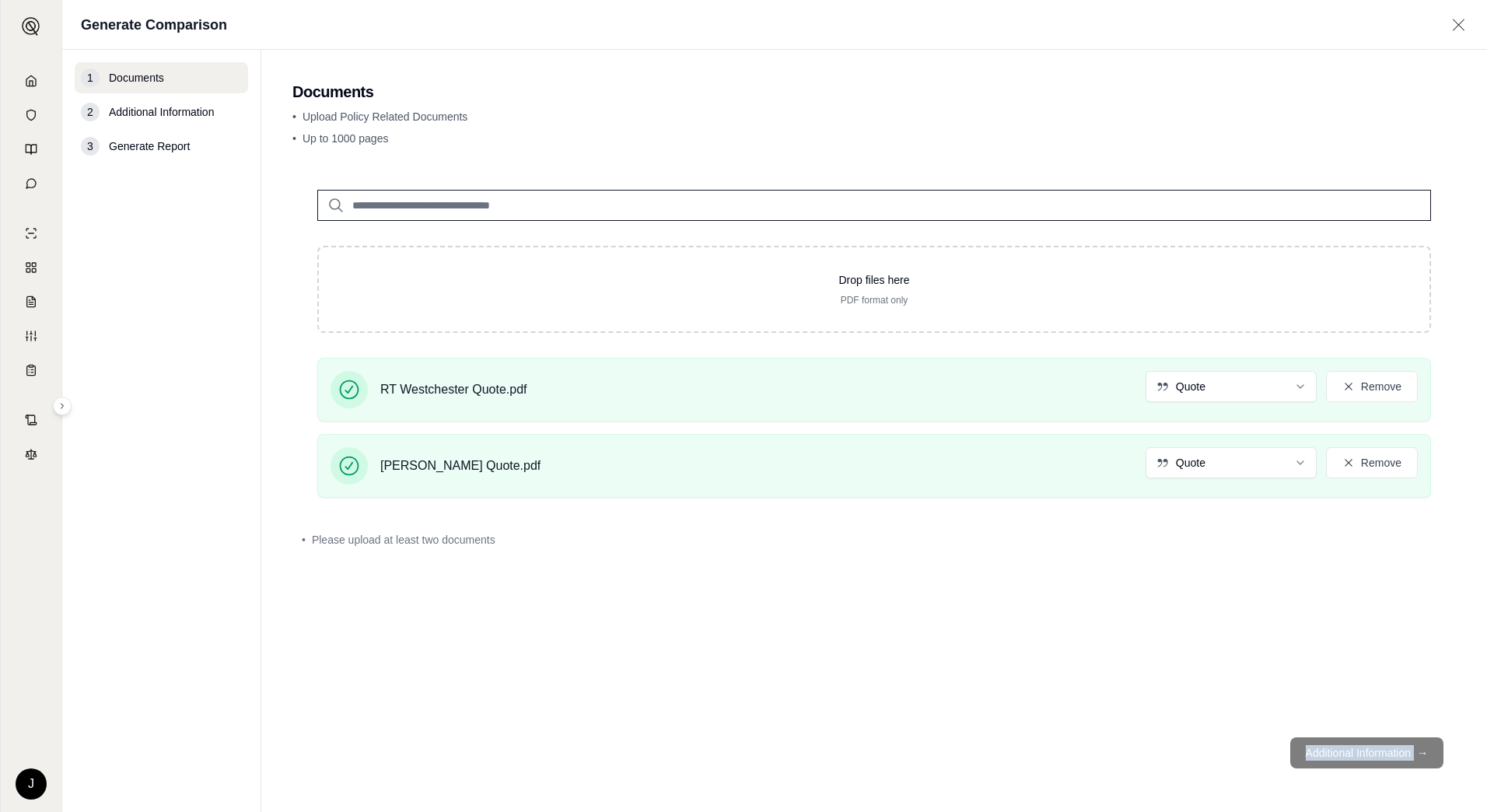
click at [1387, 746] on footer "Additional Information →" at bounding box center [874, 752] width 1163 height 56
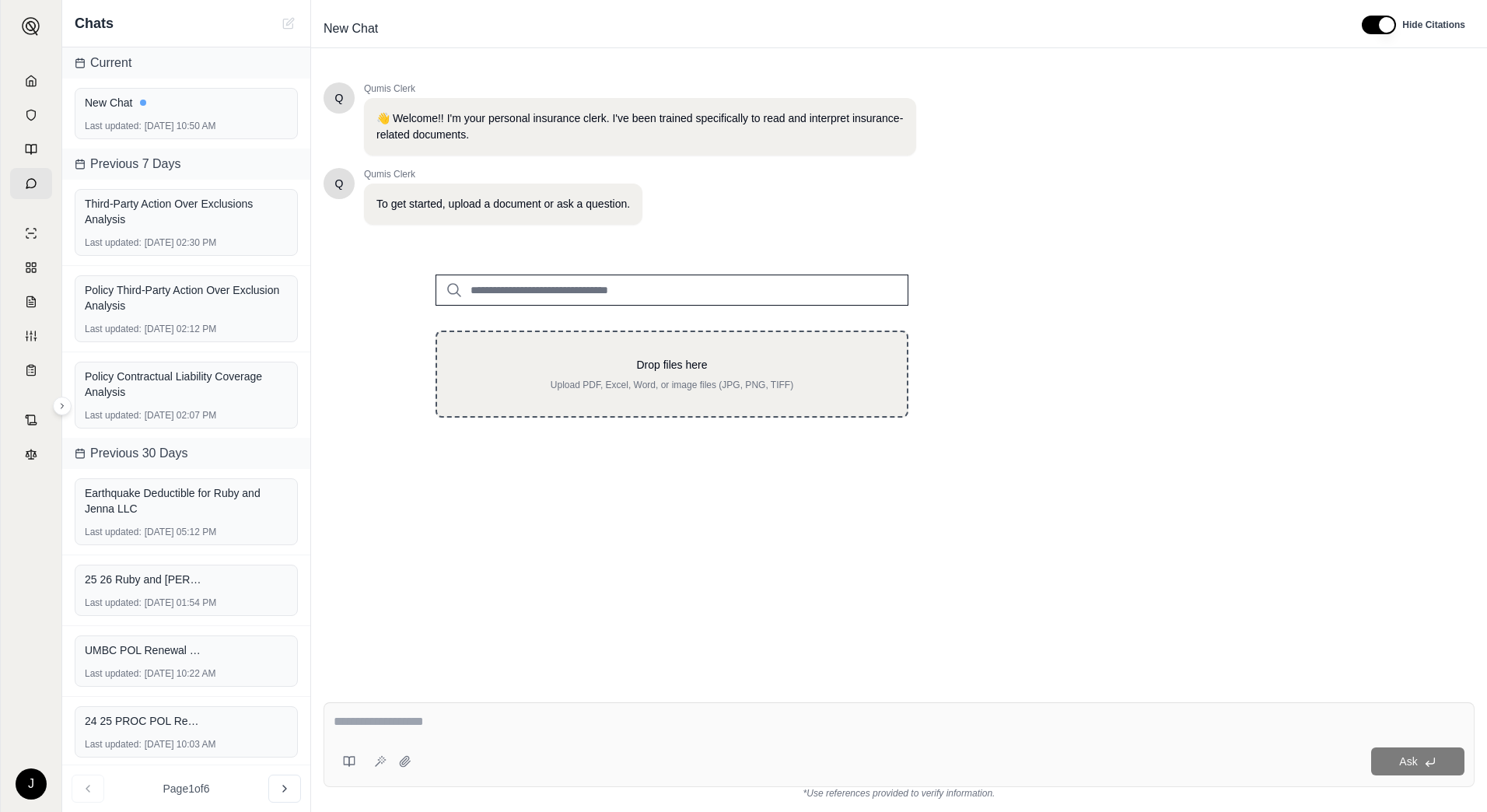
click at [664, 365] on p "Drop files here" at bounding box center [672, 364] width 420 height 16
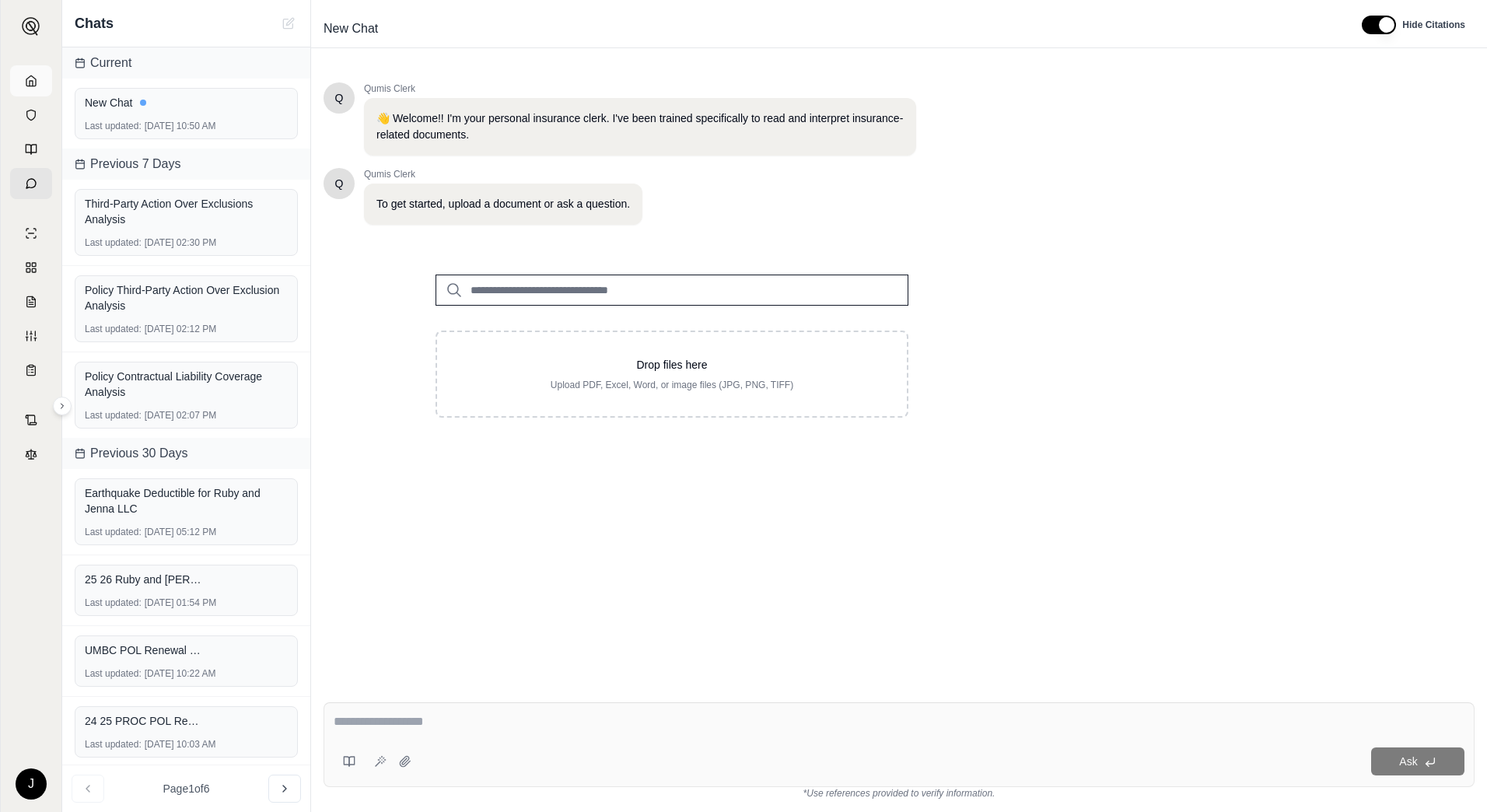
click at [25, 78] on icon at bounding box center [31, 81] width 13 height 13
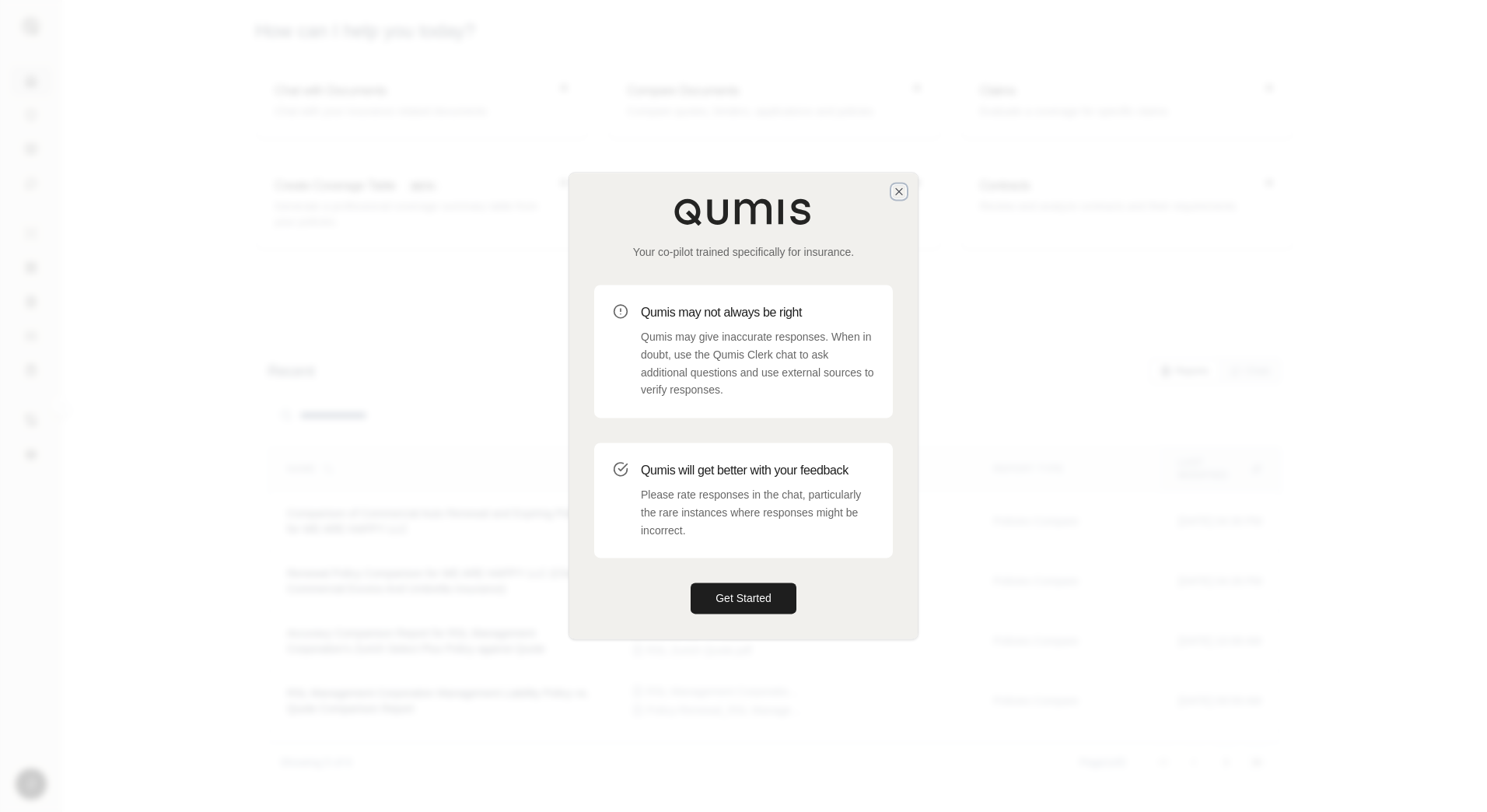
drag, startPoint x: 898, startPoint y: 189, endPoint x: 830, endPoint y: 219, distance: 74.3
click at [898, 189] on icon "button" at bounding box center [899, 191] width 13 height 13
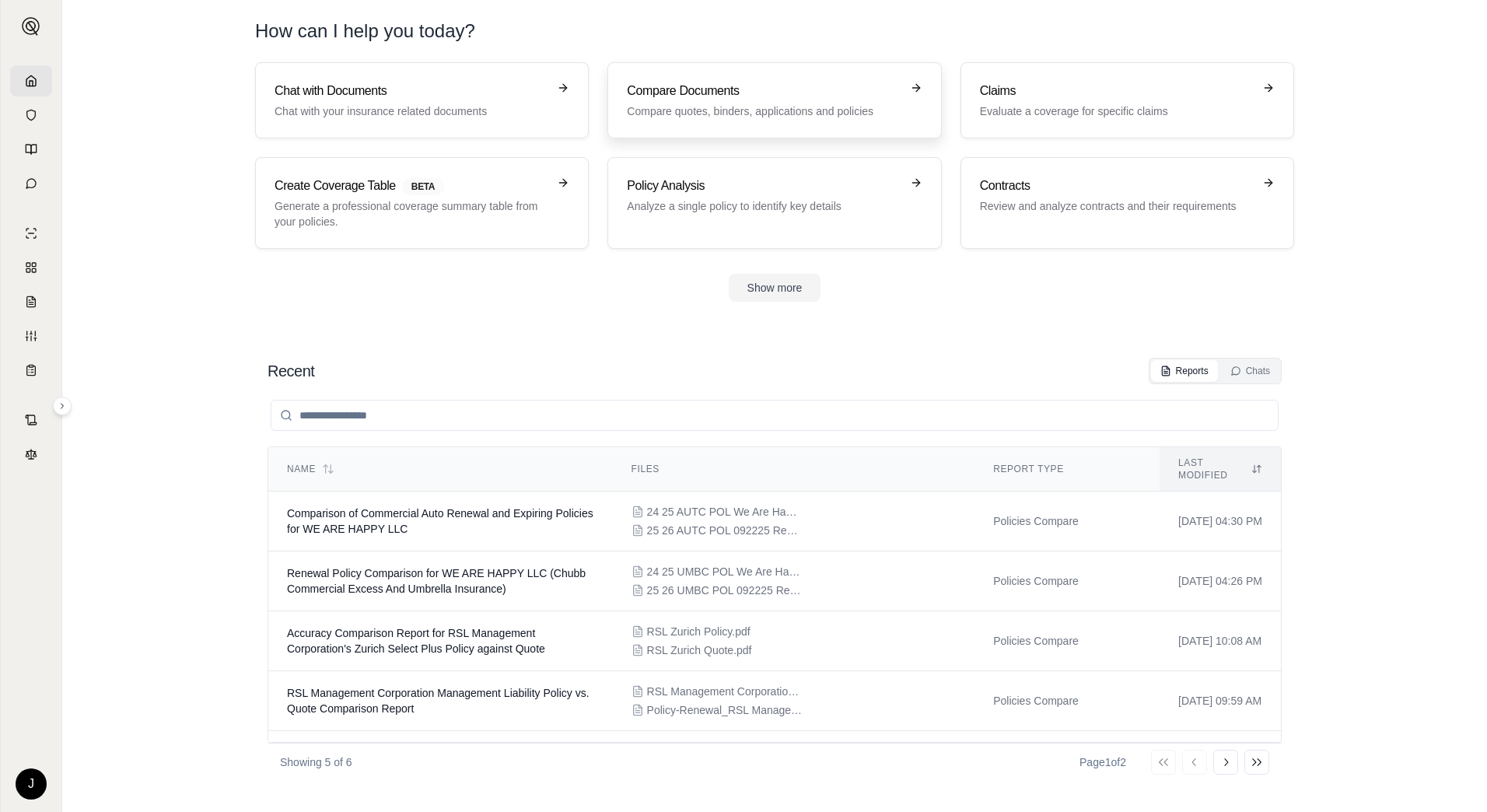
click at [679, 96] on h3 "Compare Documents" at bounding box center [763, 91] width 273 height 19
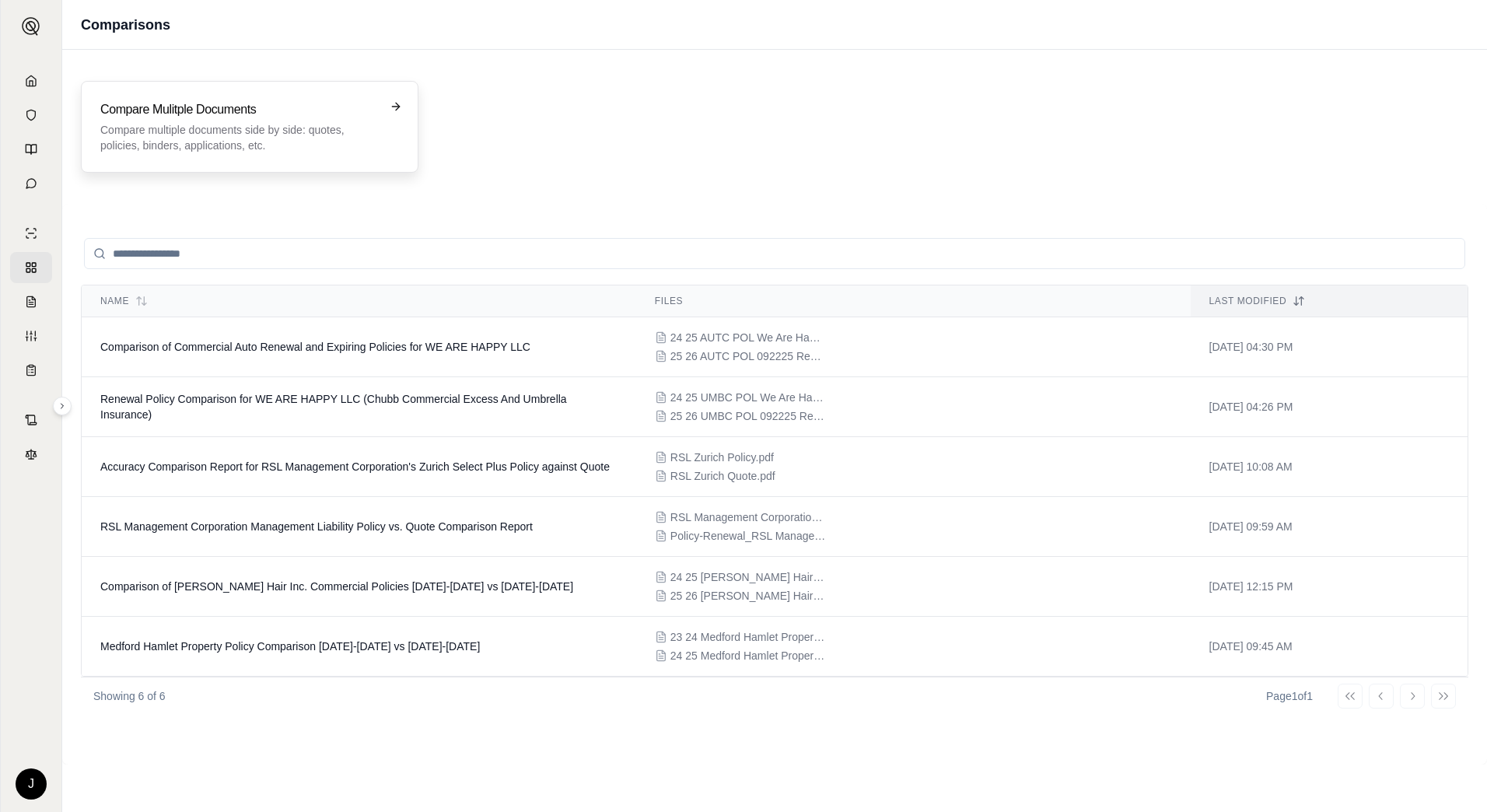
click at [213, 119] on div "Compare Mulitple Documents Compare multiple documents side by side: quotes, pol…" at bounding box center [238, 126] width 277 height 53
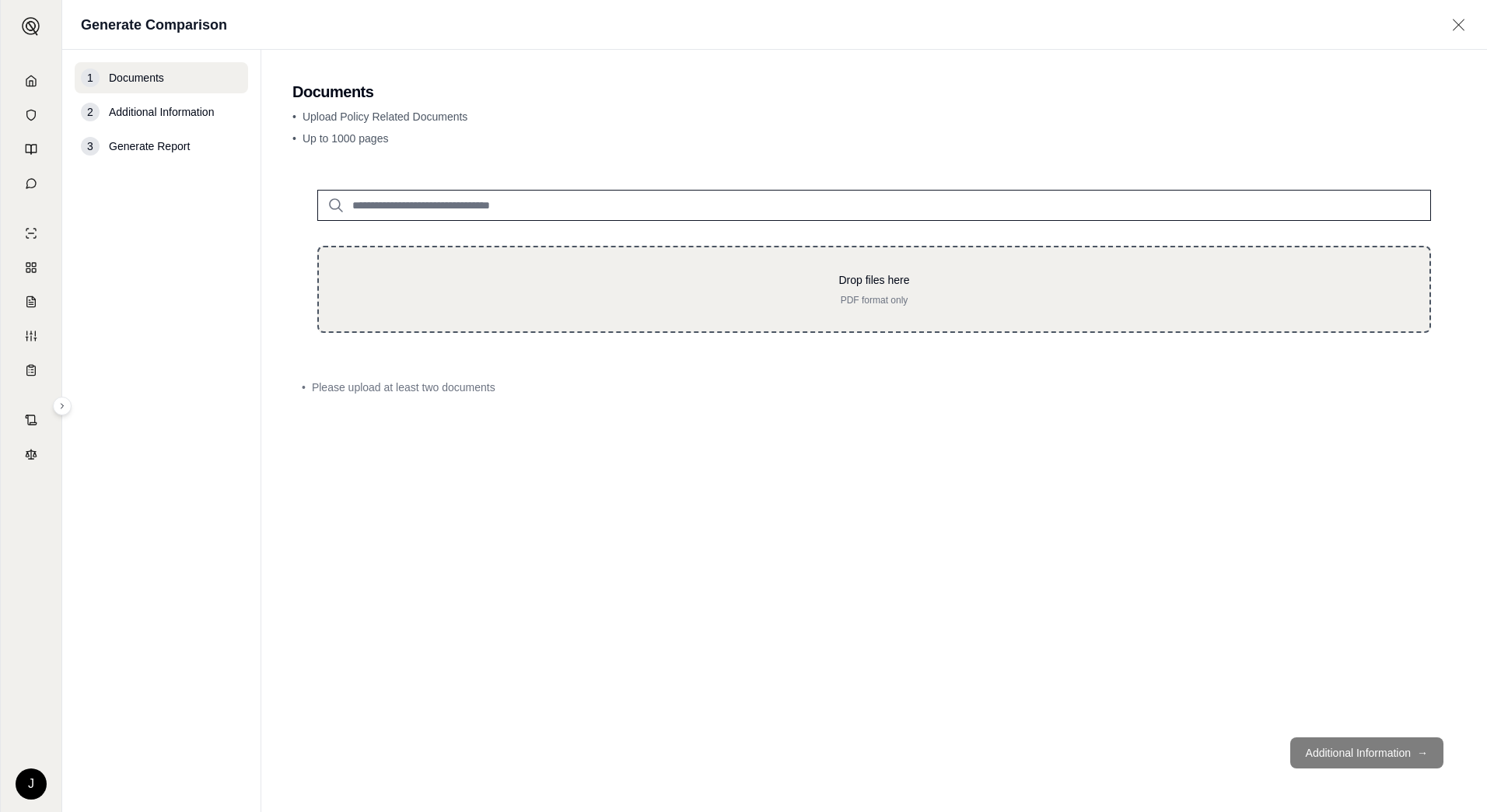
click at [383, 266] on div "Drop files here PDF format only" at bounding box center [874, 289] width 1114 height 87
type input "**********"
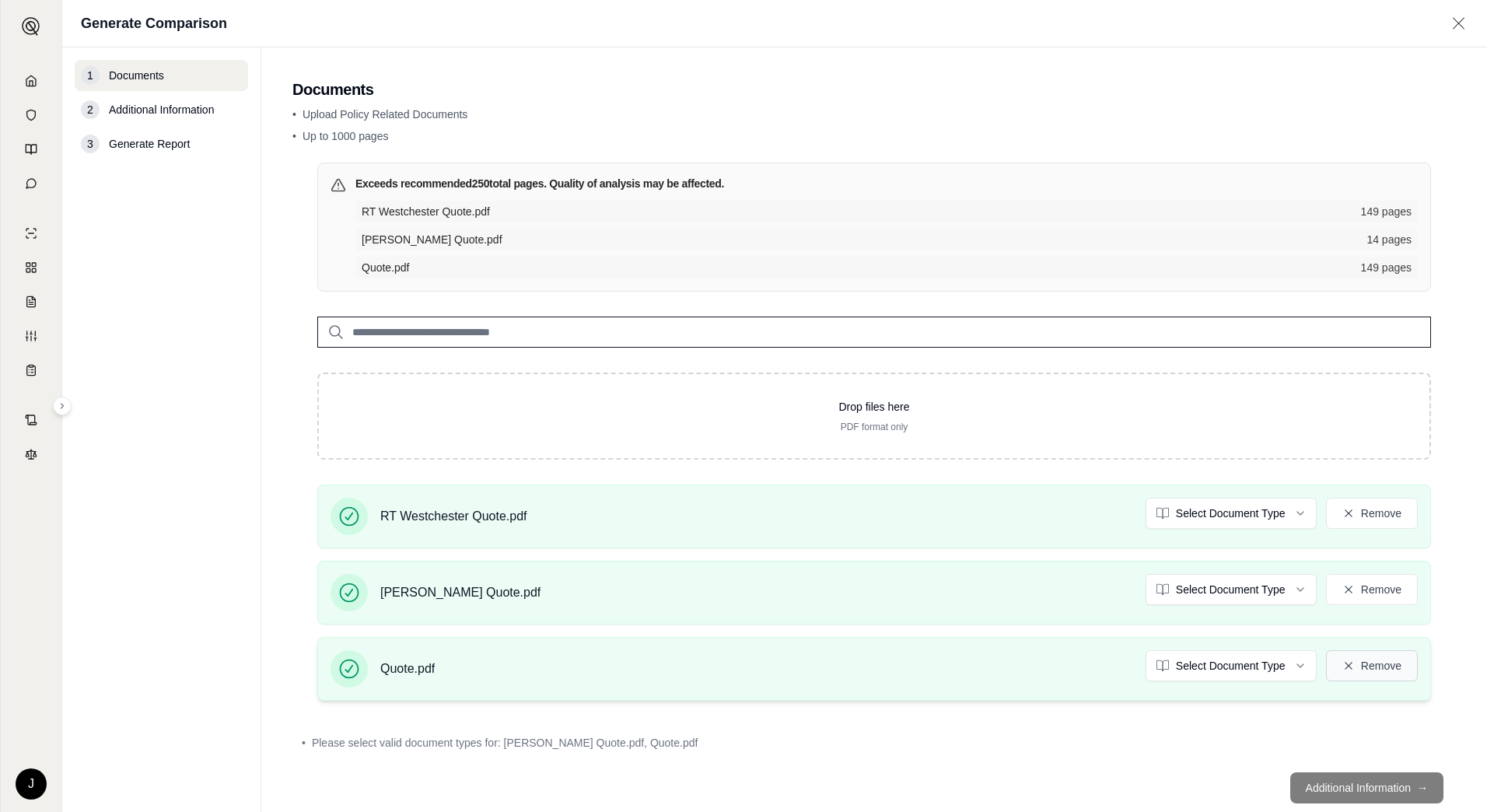
click at [1343, 665] on icon at bounding box center [1349, 665] width 13 height 13
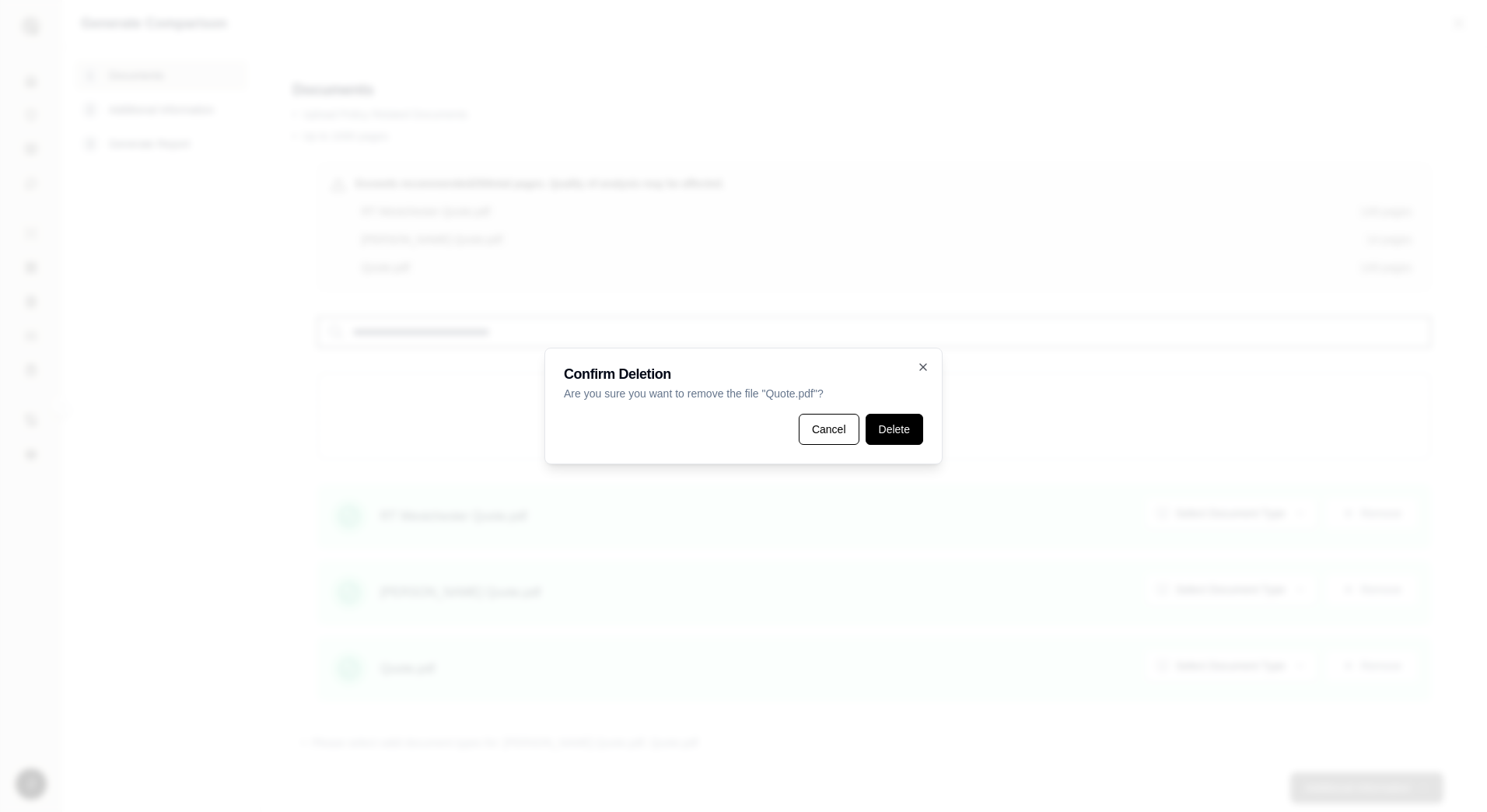
click at [903, 440] on button "Delete" at bounding box center [894, 430] width 57 height 31
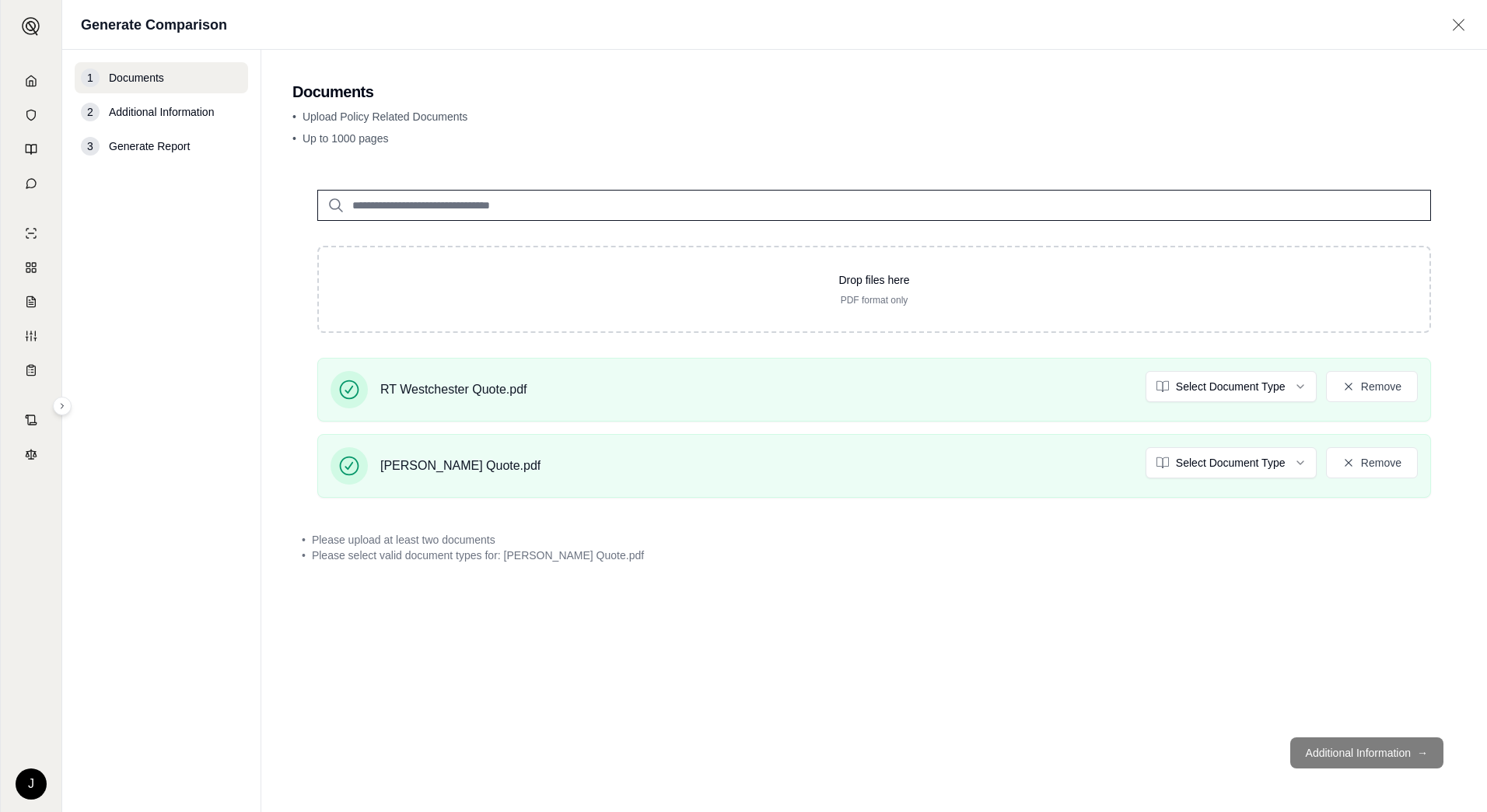
click at [1337, 748] on footer "Additional Information →" at bounding box center [874, 752] width 1163 height 56
click at [1275, 618] on div "Drop files here PDF format only RT Westchester Quote.pdf Select Document Type R…" at bounding box center [874, 444] width 1163 height 560
click at [801, 509] on div "RT Westchester Quote.pdf Select Document Type Remove [PERSON_NAME] Quote.pdf Se…" at bounding box center [874, 433] width 1163 height 152
click at [180, 114] on span "Additional Information" at bounding box center [161, 112] width 105 height 16
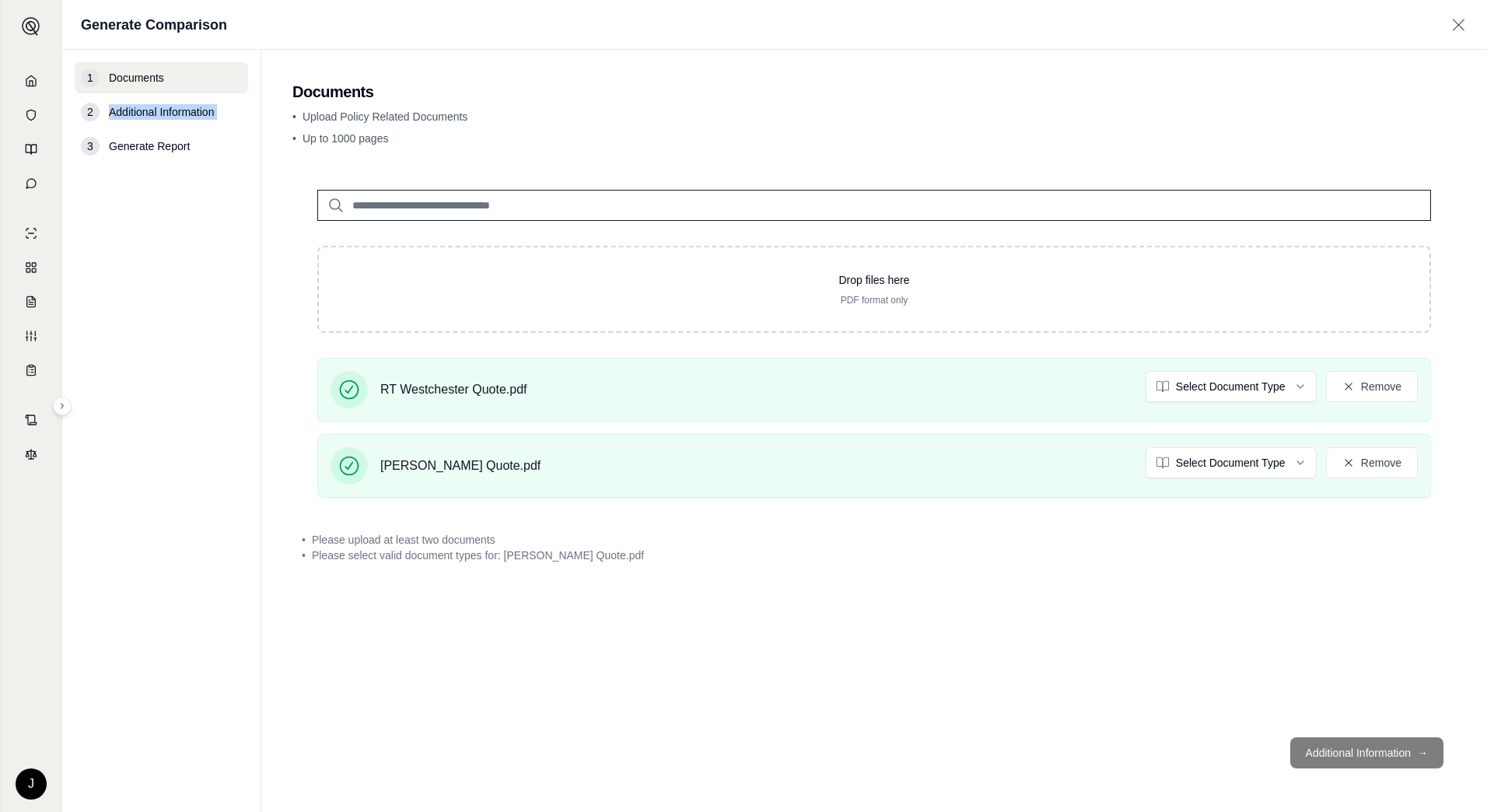
click at [180, 114] on span "Additional Information" at bounding box center [161, 112] width 105 height 16
drag, startPoint x: 180, startPoint y: 114, endPoint x: 156, endPoint y: 75, distance: 45.8
click at [156, 75] on span "Documents" at bounding box center [136, 78] width 55 height 16
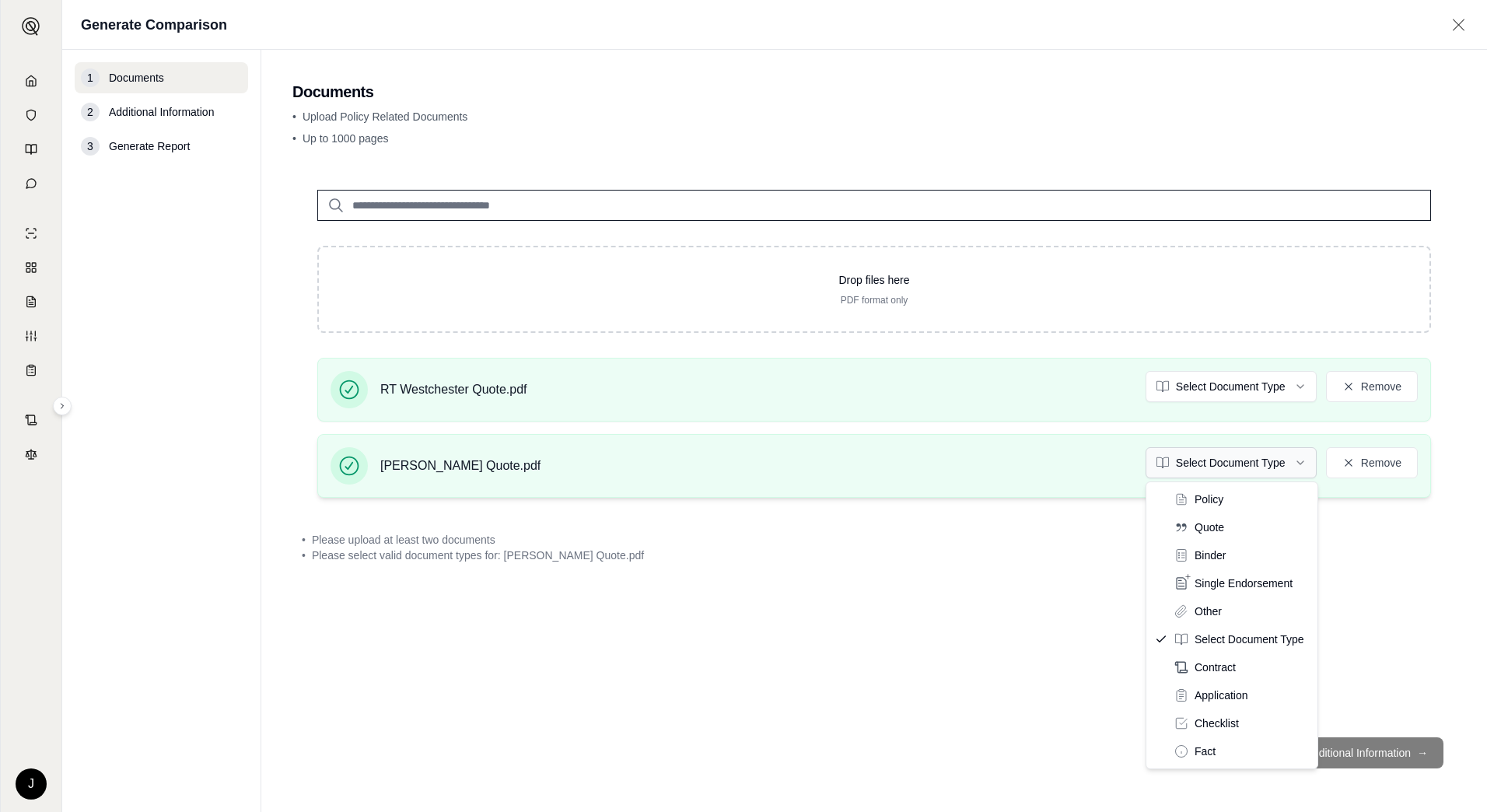
click at [1252, 461] on html "J Generate Comparison 1 Documents 2 Additional Information 3 Generate Report Do…" at bounding box center [743, 406] width 1487 height 812
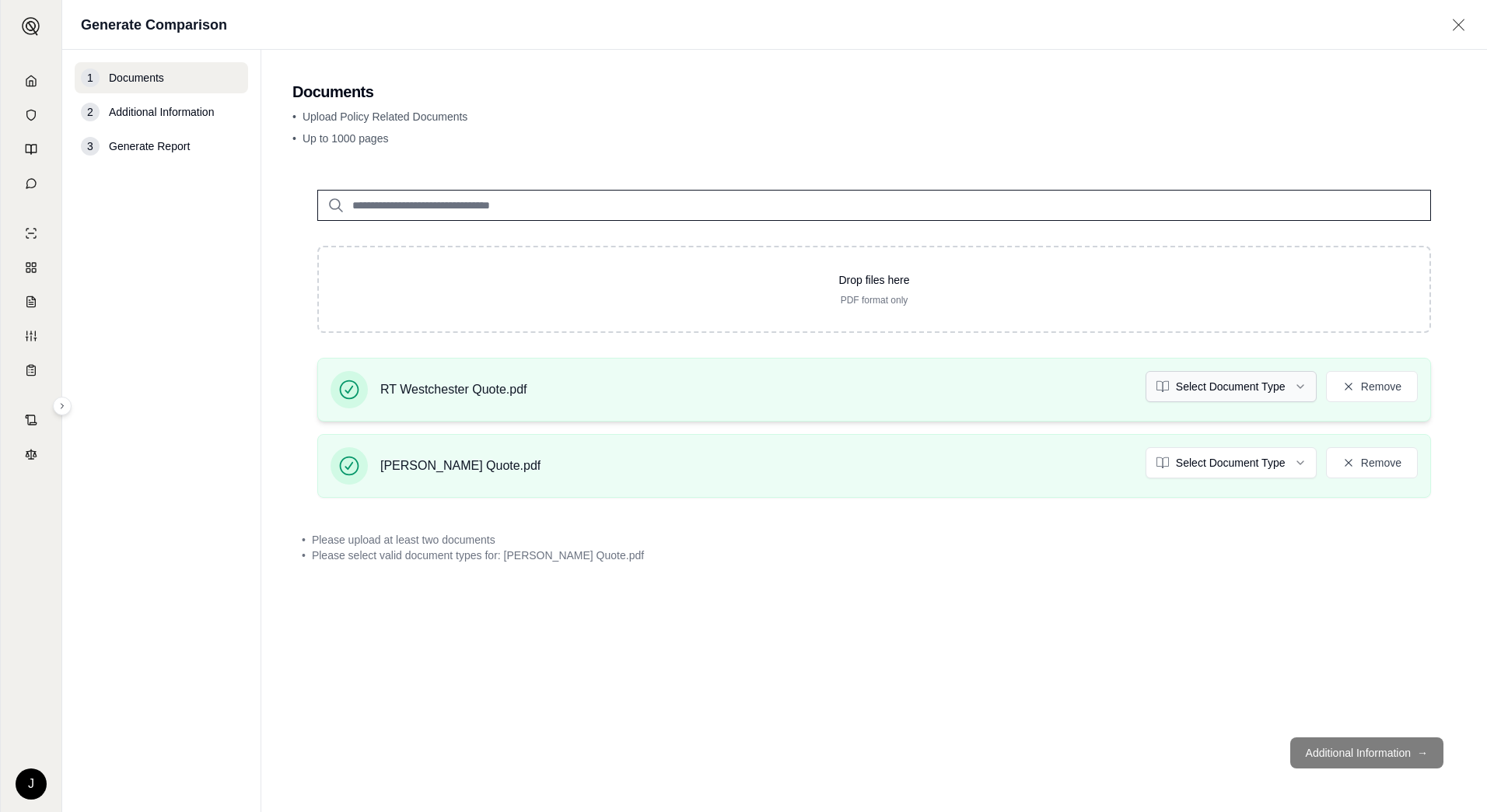
click at [1200, 390] on html "J Generate Comparison 1 Documents 2 Additional Information 3 Generate Report Do…" at bounding box center [743, 406] width 1487 height 812
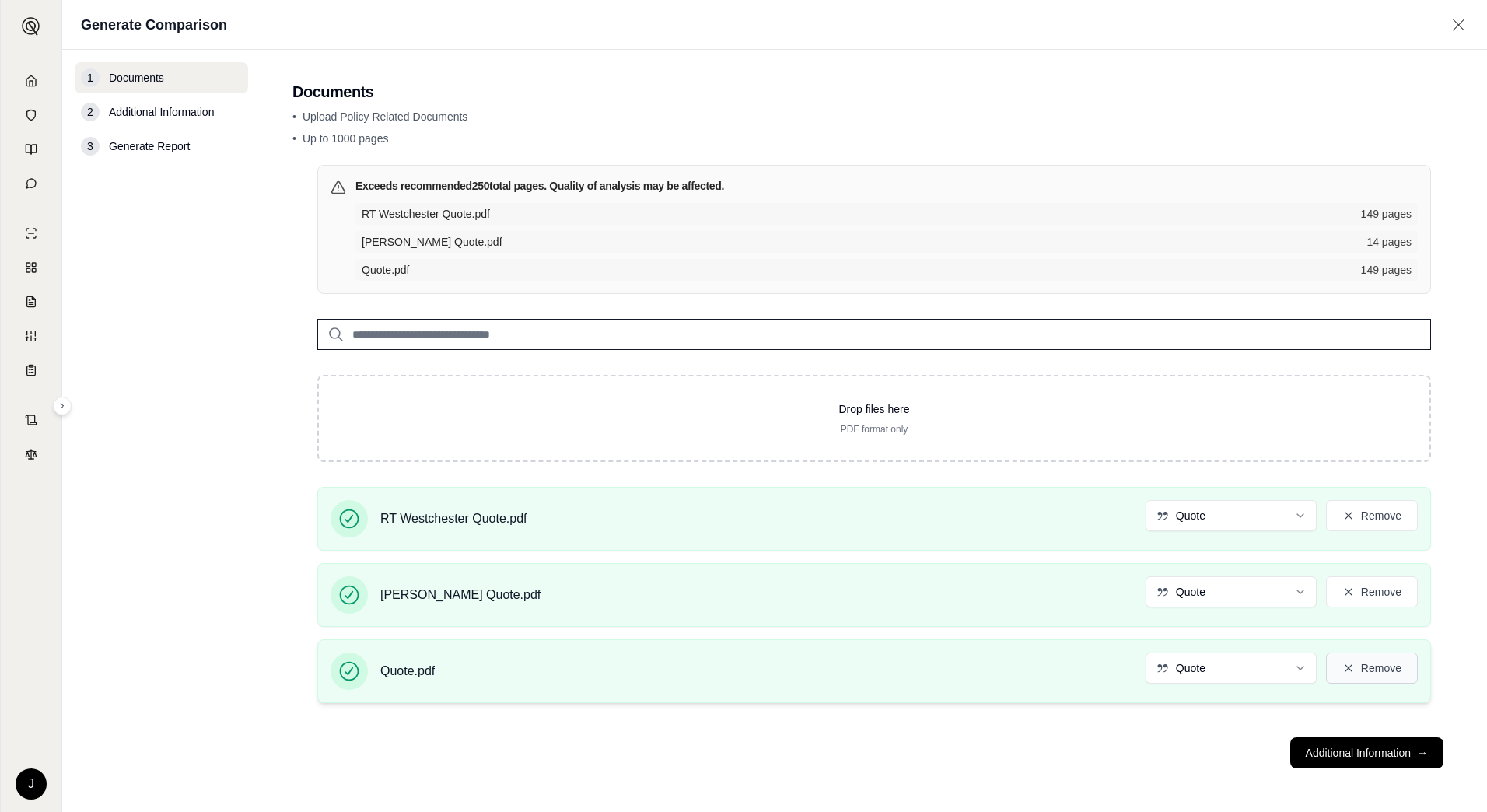
click at [1380, 672] on button "Remove" at bounding box center [1372, 668] width 92 height 31
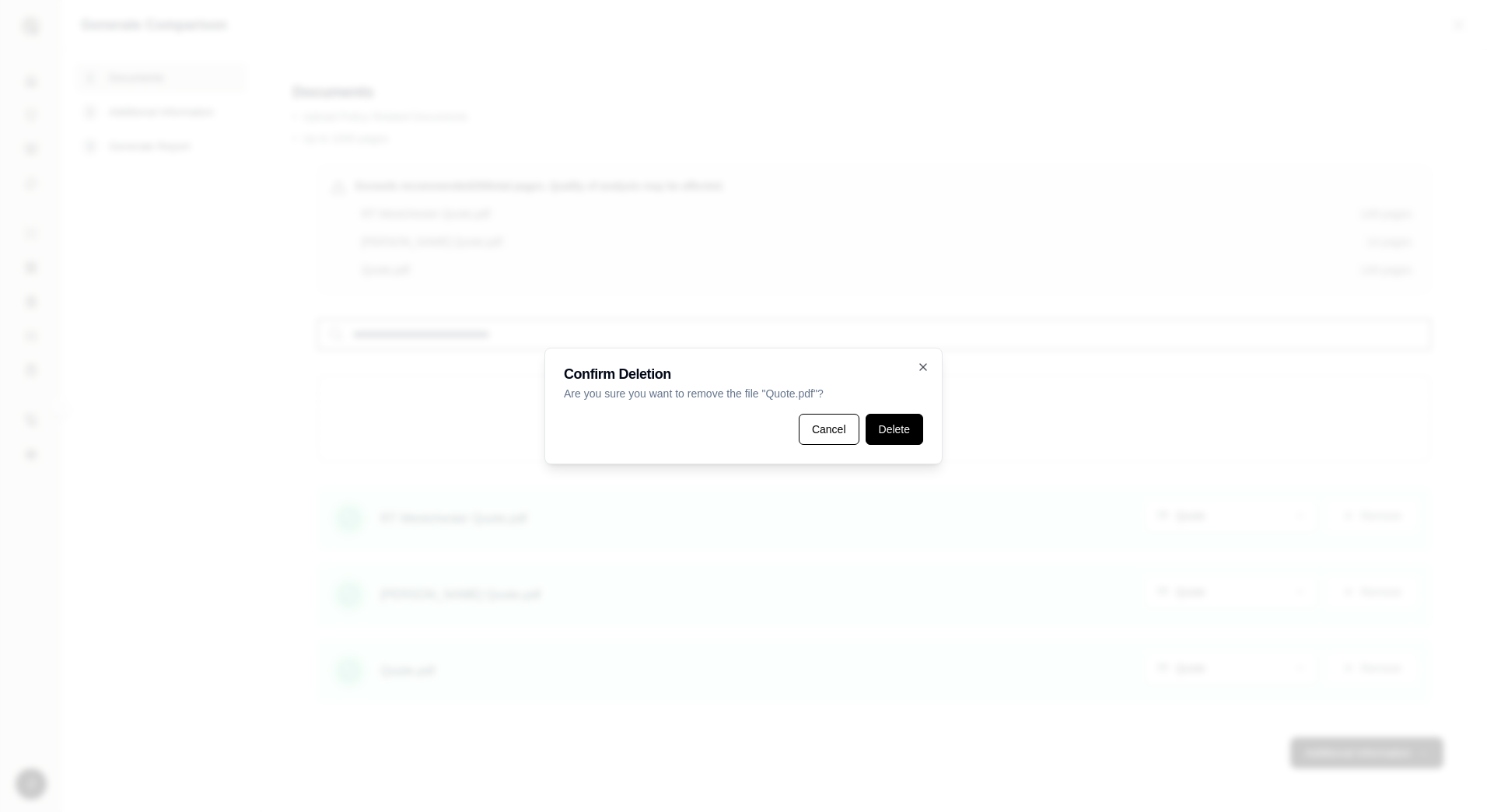
click at [889, 426] on button "Delete" at bounding box center [894, 430] width 57 height 31
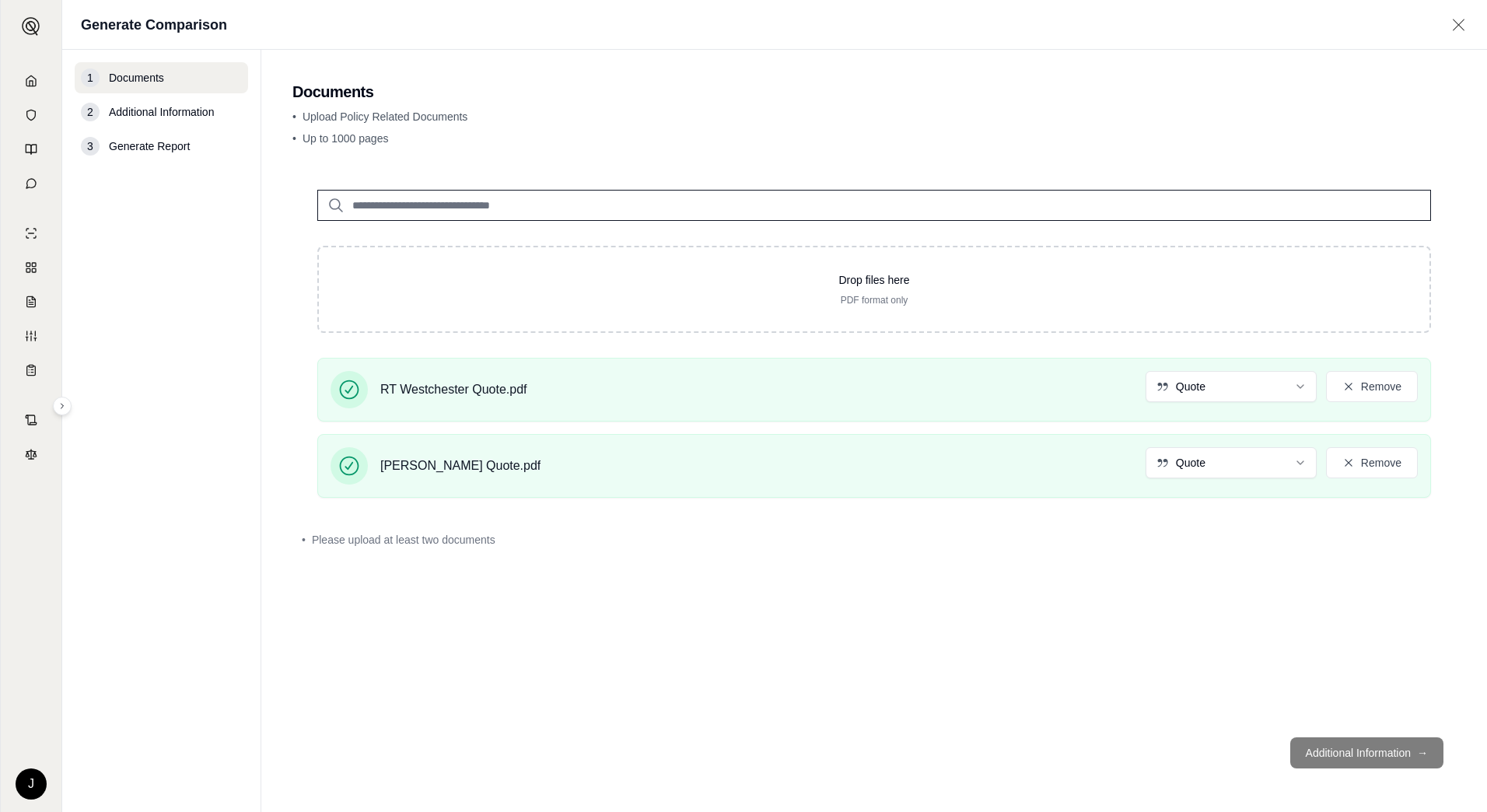
click at [1351, 747] on footer "Additional Information →" at bounding box center [874, 752] width 1163 height 56
drag, startPoint x: 1351, startPoint y: 747, endPoint x: 1364, endPoint y: 452, distance: 295.3
click at [1364, 452] on button "Remove" at bounding box center [1372, 463] width 92 height 31
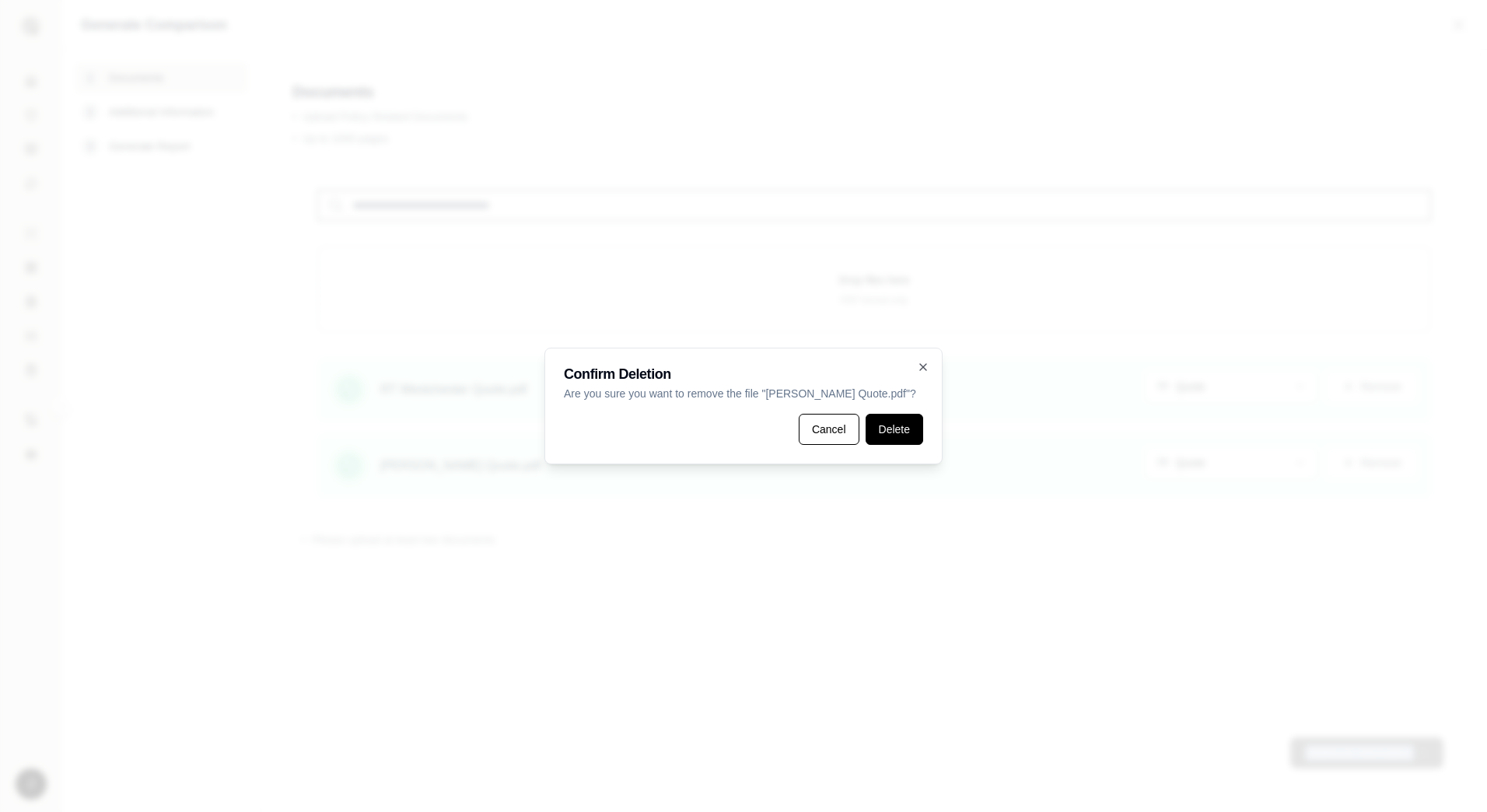
click at [897, 434] on button "Delete" at bounding box center [894, 430] width 57 height 31
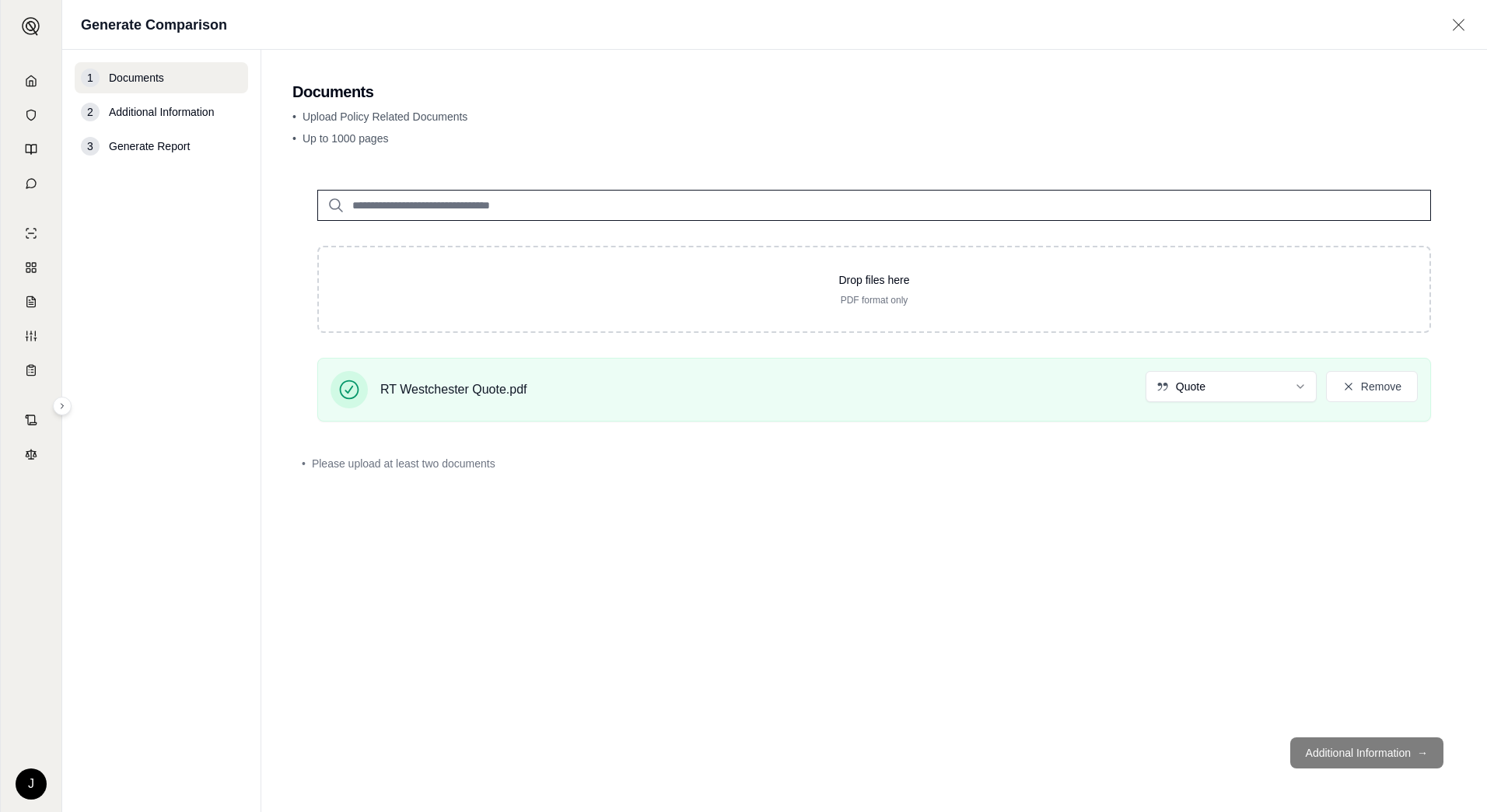
click at [1196, 498] on div "Drop files here PDF format only RT Westchester Quote.pdf Quote Remove • Please …" at bounding box center [874, 444] width 1163 height 560
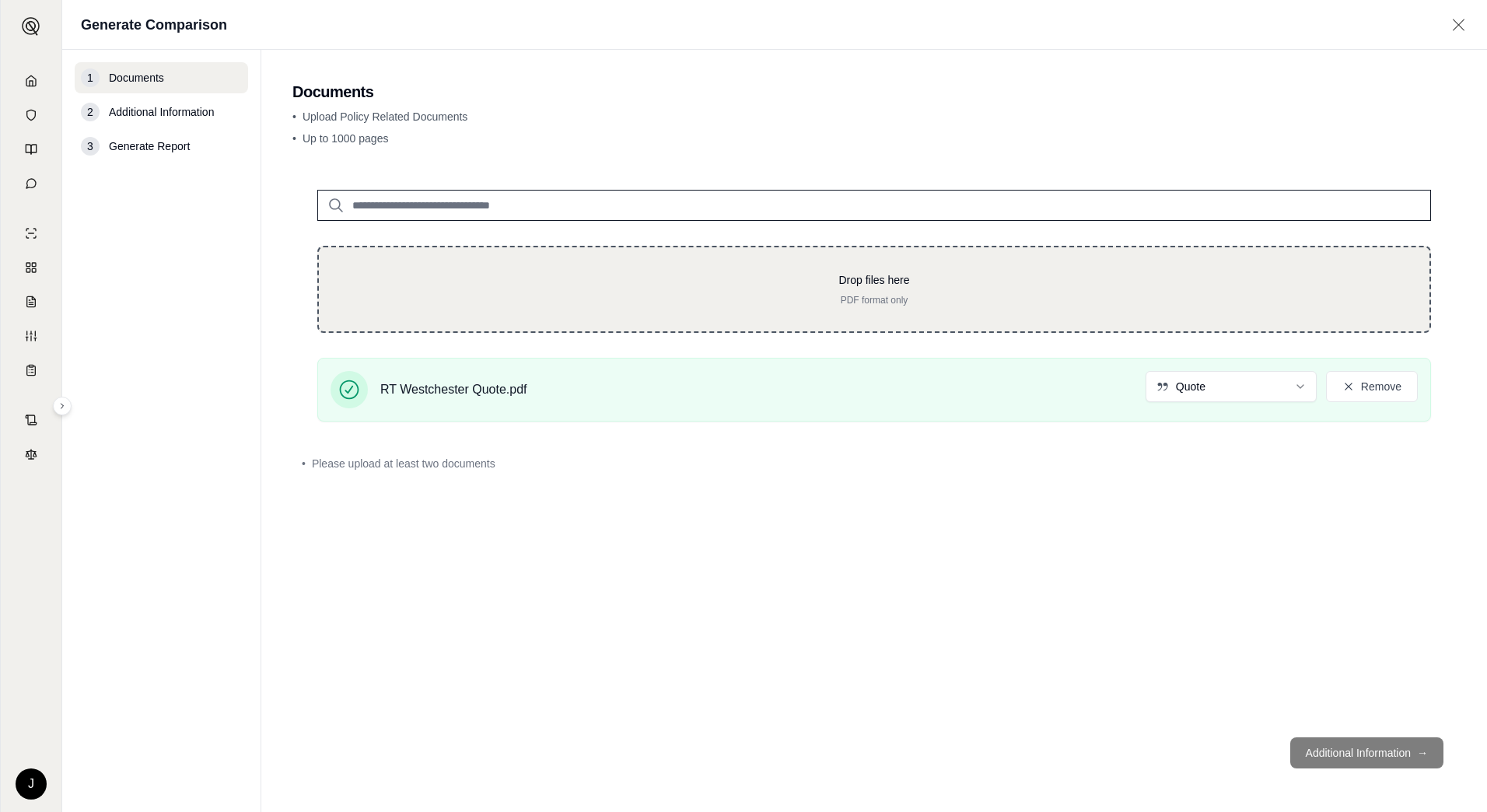
click at [560, 288] on div "Drop files here PDF format only" at bounding box center [874, 289] width 1061 height 34
type input "**********"
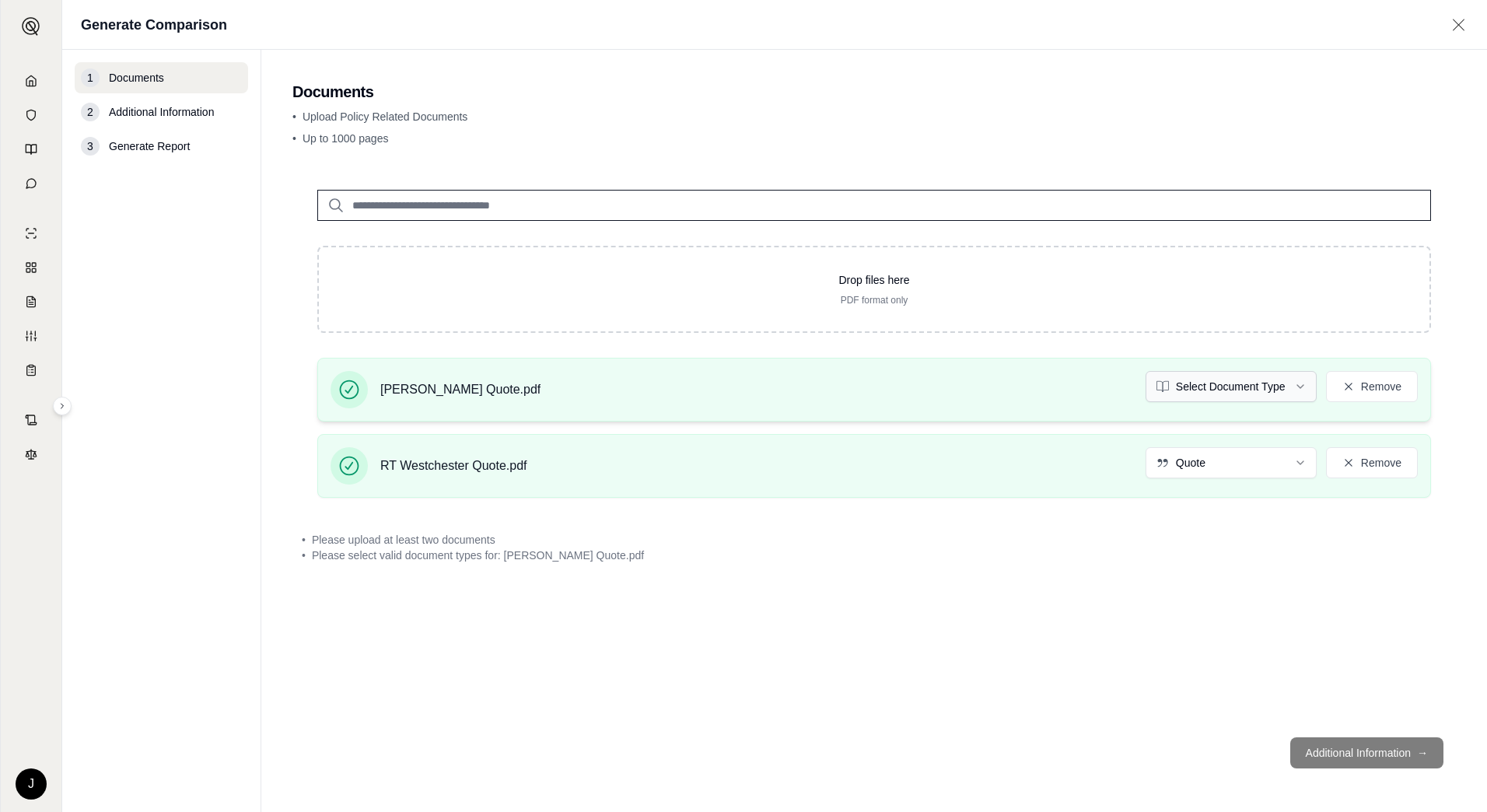
click at [1182, 393] on html "J Generate Comparison 1 Documents 2 Additional Information 3 Generate Report Do…" at bounding box center [743, 406] width 1487 height 812
click at [1341, 752] on footer "Additional Information →" at bounding box center [874, 752] width 1163 height 56
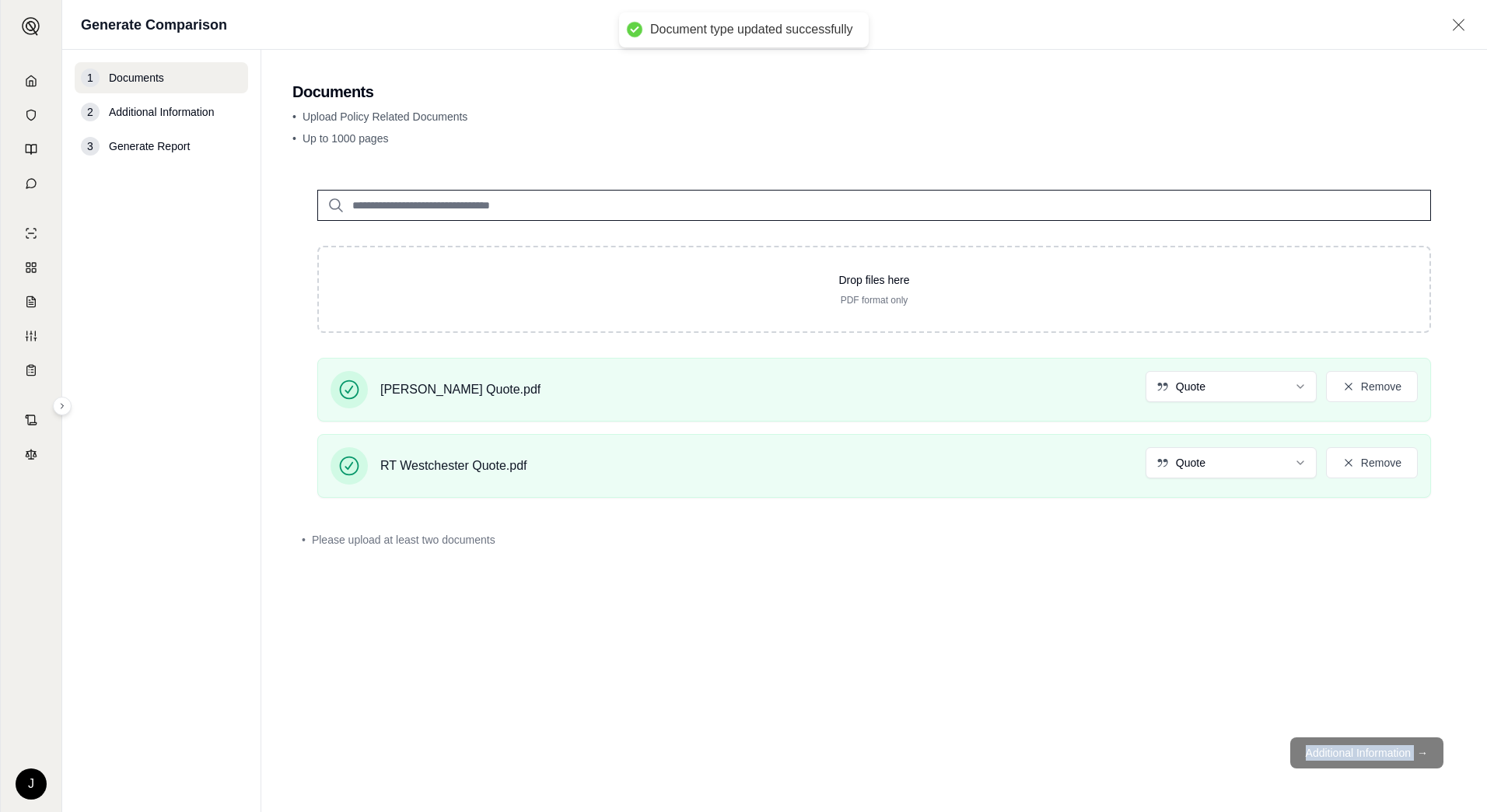
click at [1341, 752] on footer "Additional Information →" at bounding box center [874, 752] width 1163 height 56
drag, startPoint x: 1341, startPoint y: 752, endPoint x: 1123, endPoint y: 651, distance: 240.3
click at [1125, 654] on div "Drop files here PDF format only [PERSON_NAME] Quote.pdf Quote Remove RT Westche…" at bounding box center [874, 444] width 1163 height 560
click at [1040, 608] on div "Drop files here PDF format only [PERSON_NAME] Quote.pdf Quote Remove RT Westche…" at bounding box center [874, 444] width 1163 height 560
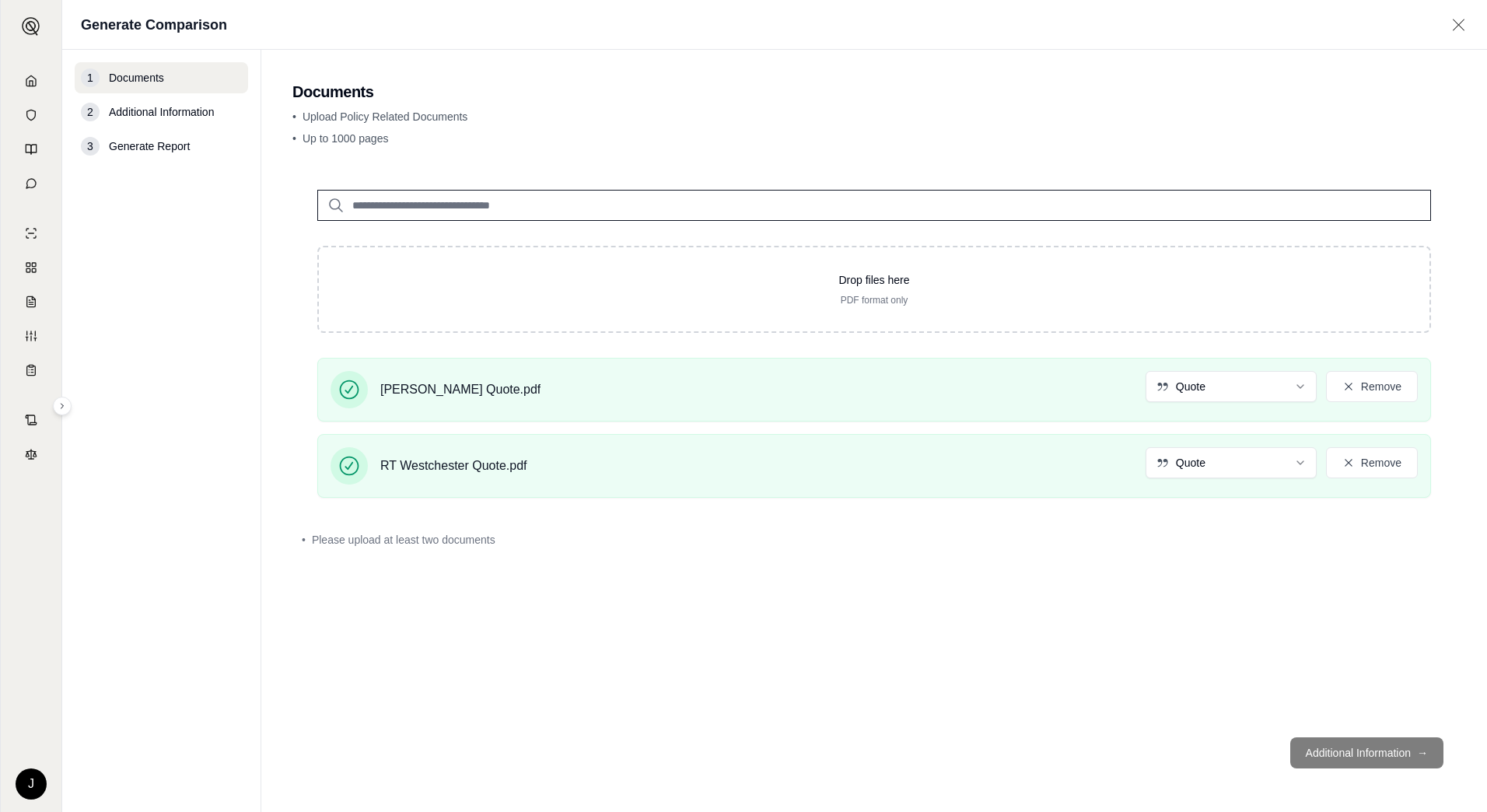
click at [532, 651] on div "Drop files here PDF format only [PERSON_NAME] Quote.pdf Quote Remove RT Westche…" at bounding box center [874, 444] width 1163 height 560
click at [1264, 739] on footer "Additional Information →" at bounding box center [874, 752] width 1163 height 56
click at [1376, 469] on button "Remove" at bounding box center [1372, 463] width 92 height 31
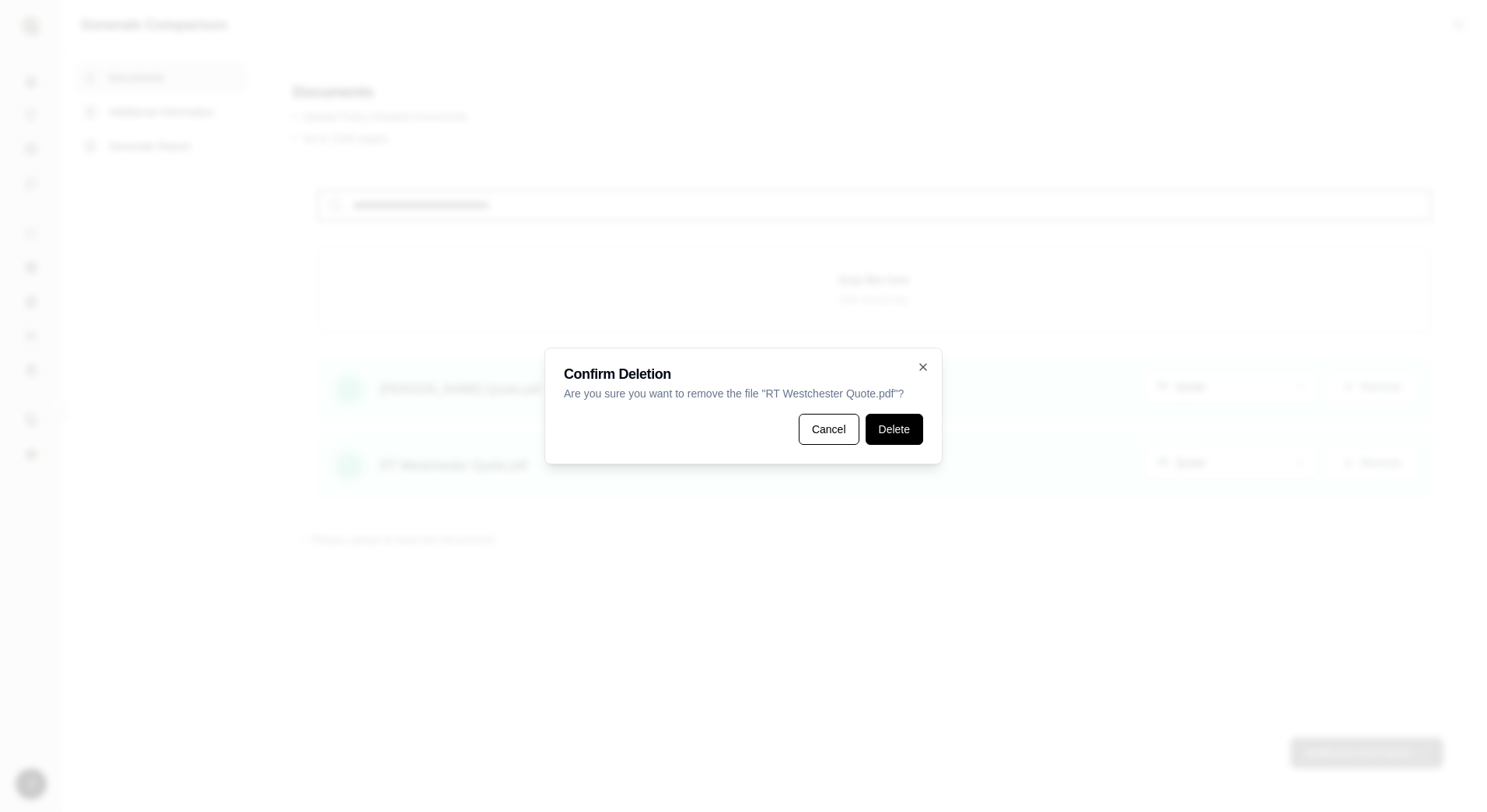
click at [894, 434] on button "Delete" at bounding box center [894, 430] width 57 height 31
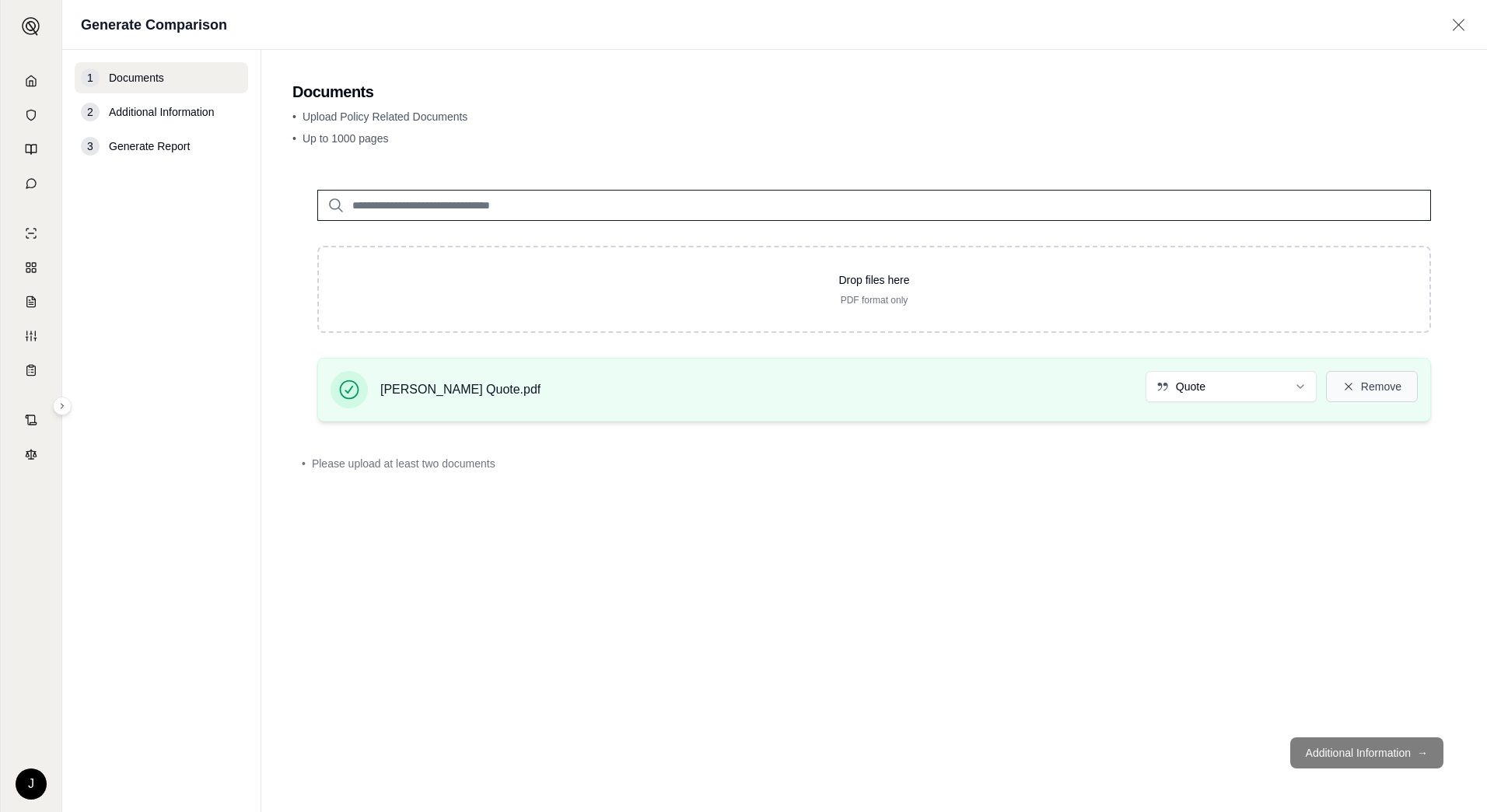
click at [1363, 382] on button "Remove" at bounding box center [1372, 386] width 92 height 31
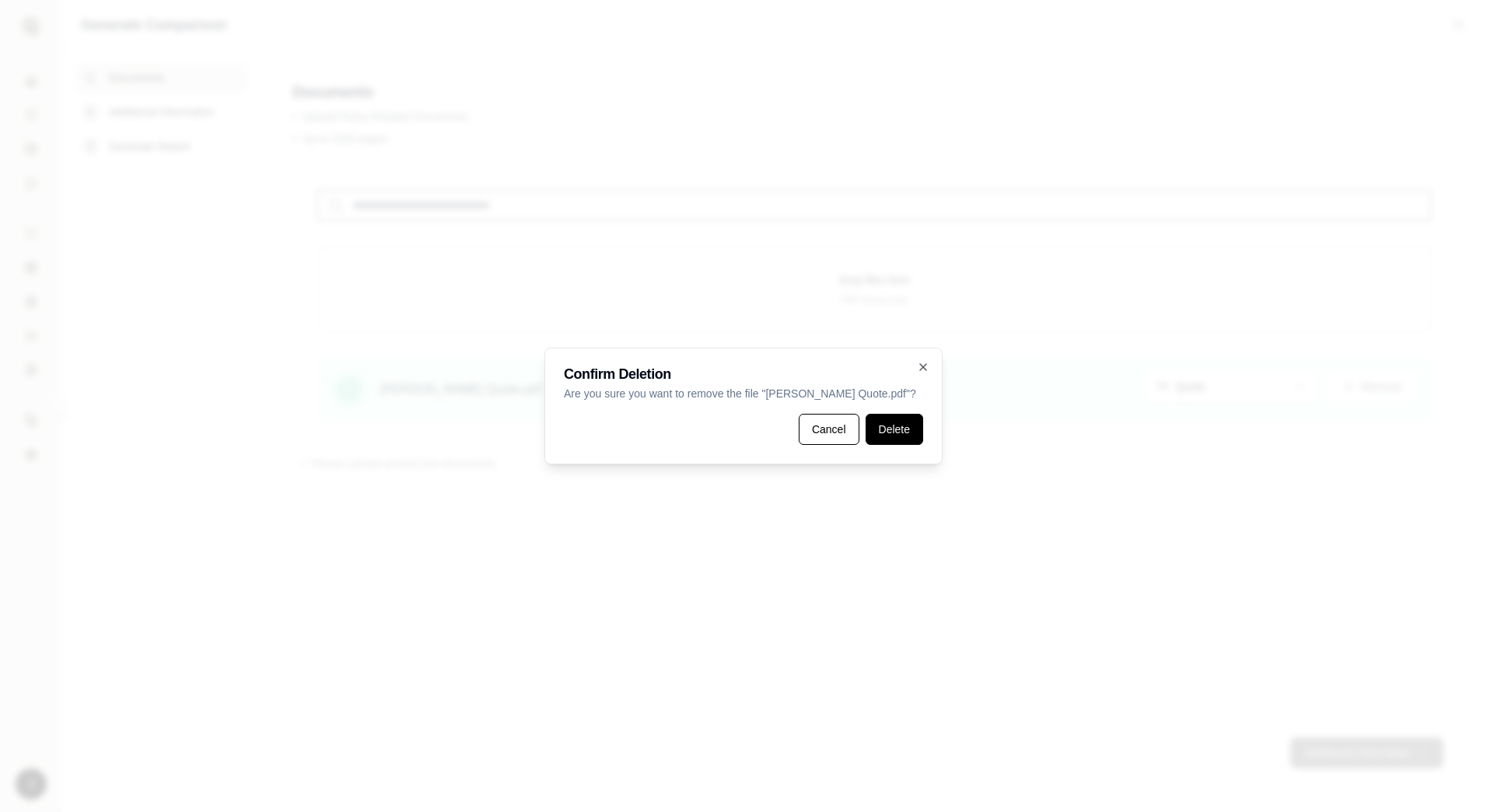
click at [905, 432] on button "Delete" at bounding box center [894, 430] width 57 height 31
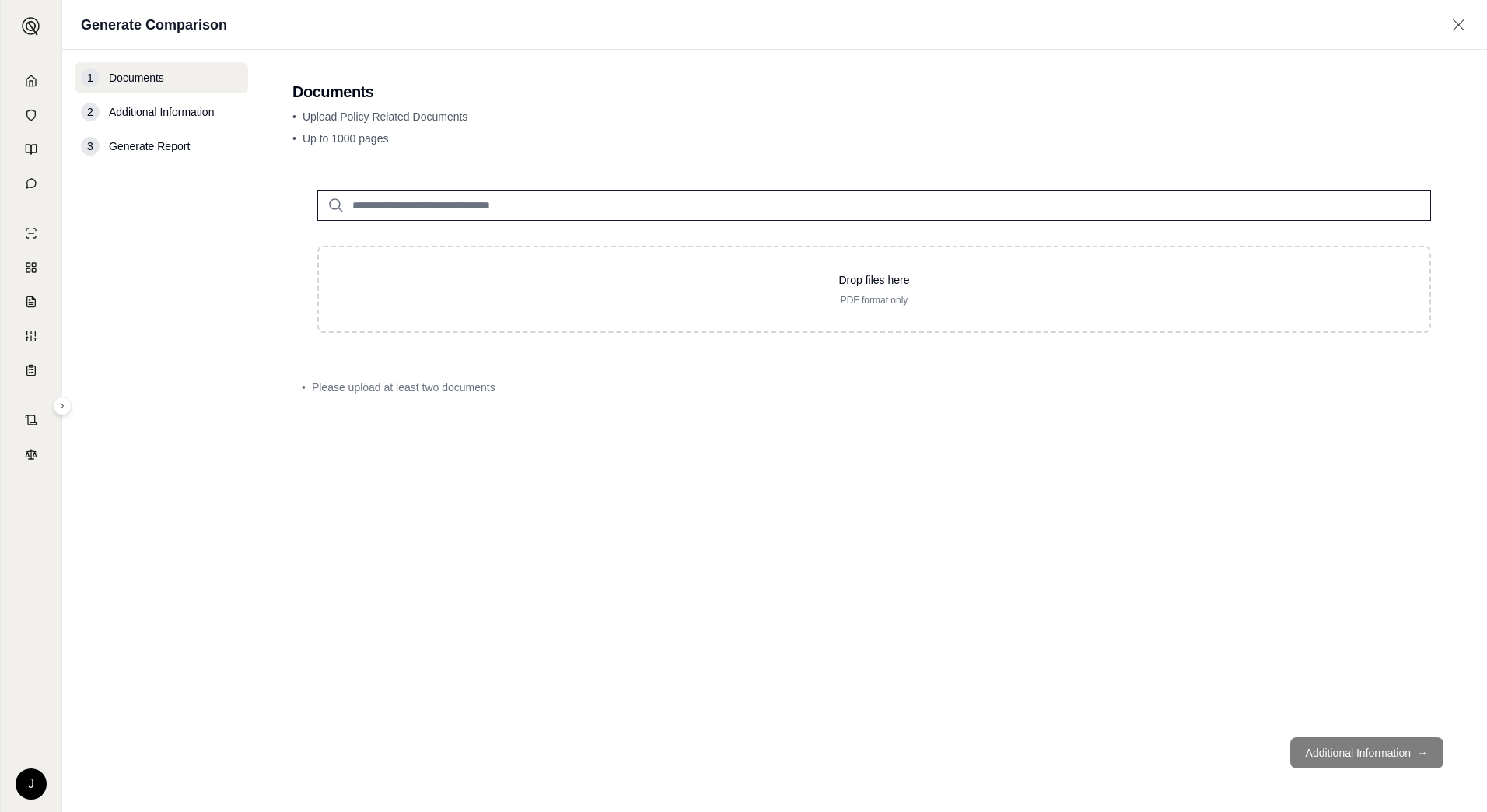
click at [43, 773] on html "J Generate Comparison 1 Documents 2 Additional Information 3 Generate Report Do…" at bounding box center [743, 406] width 1487 height 812
click at [62, 748] on div "Log Out" at bounding box center [68, 749] width 129 height 25
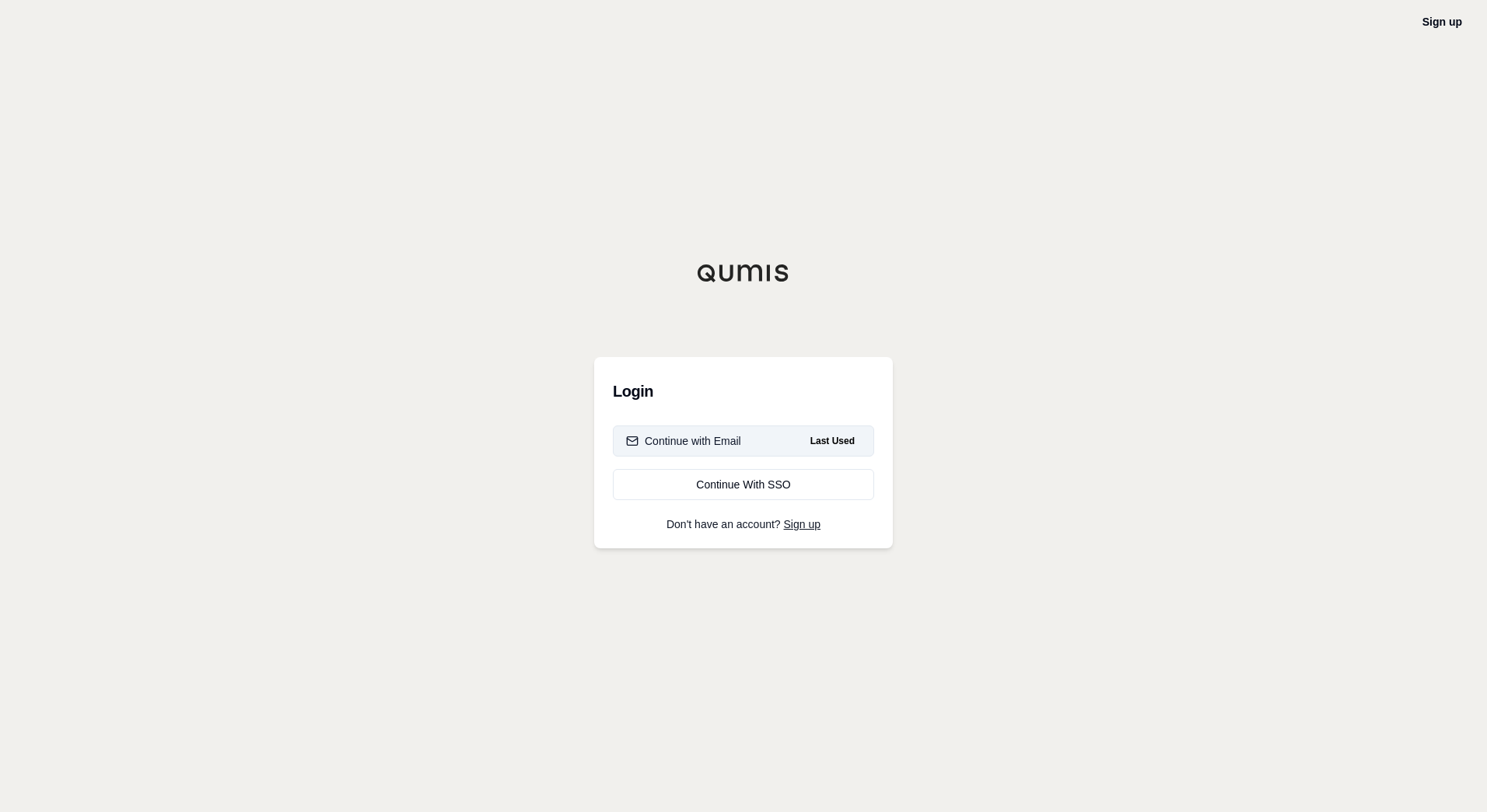
click at [730, 432] on button "Continue with Email Last Used" at bounding box center [743, 441] width 261 height 31
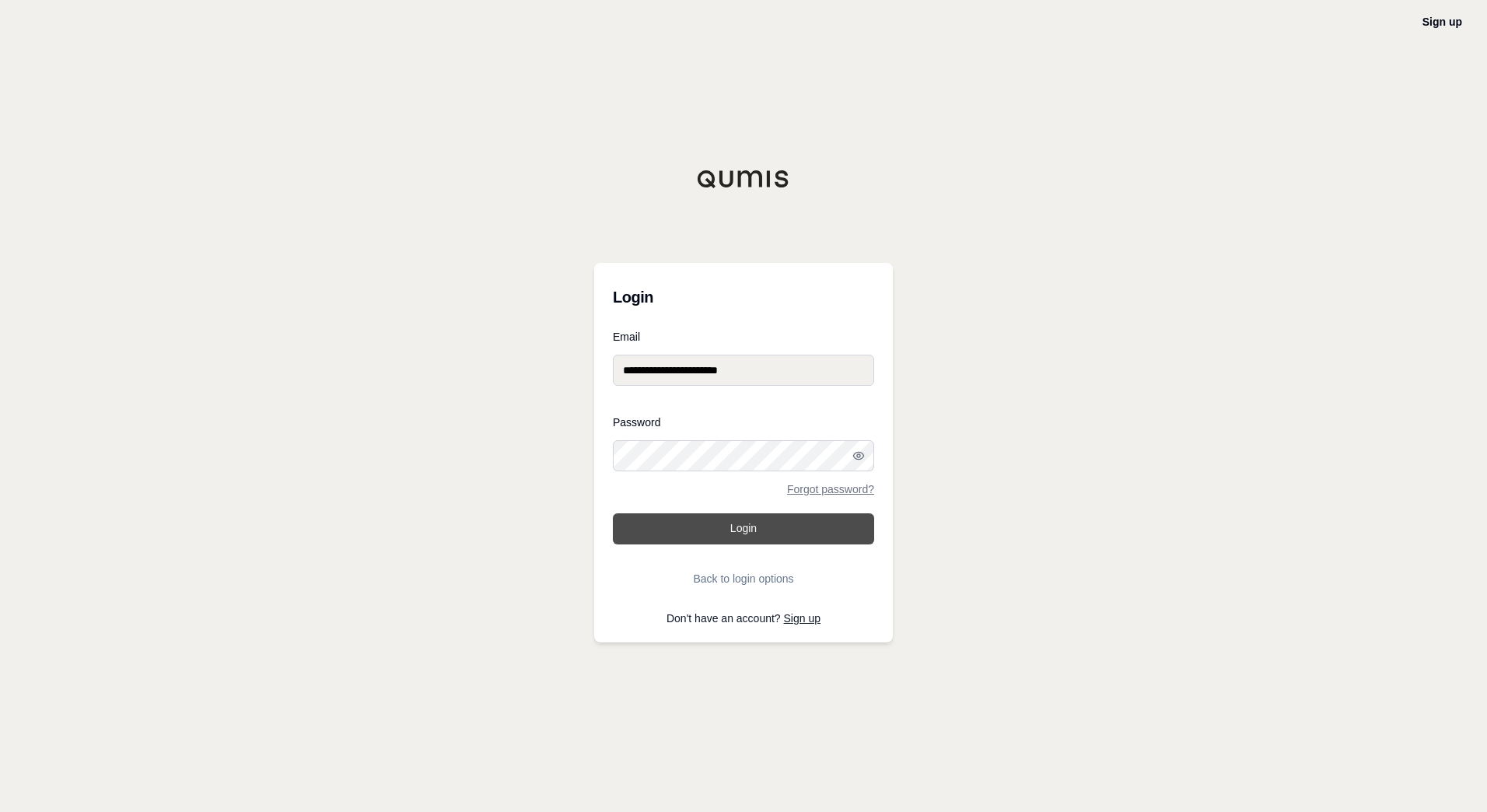
click at [739, 541] on button "Login" at bounding box center [743, 529] width 261 height 31
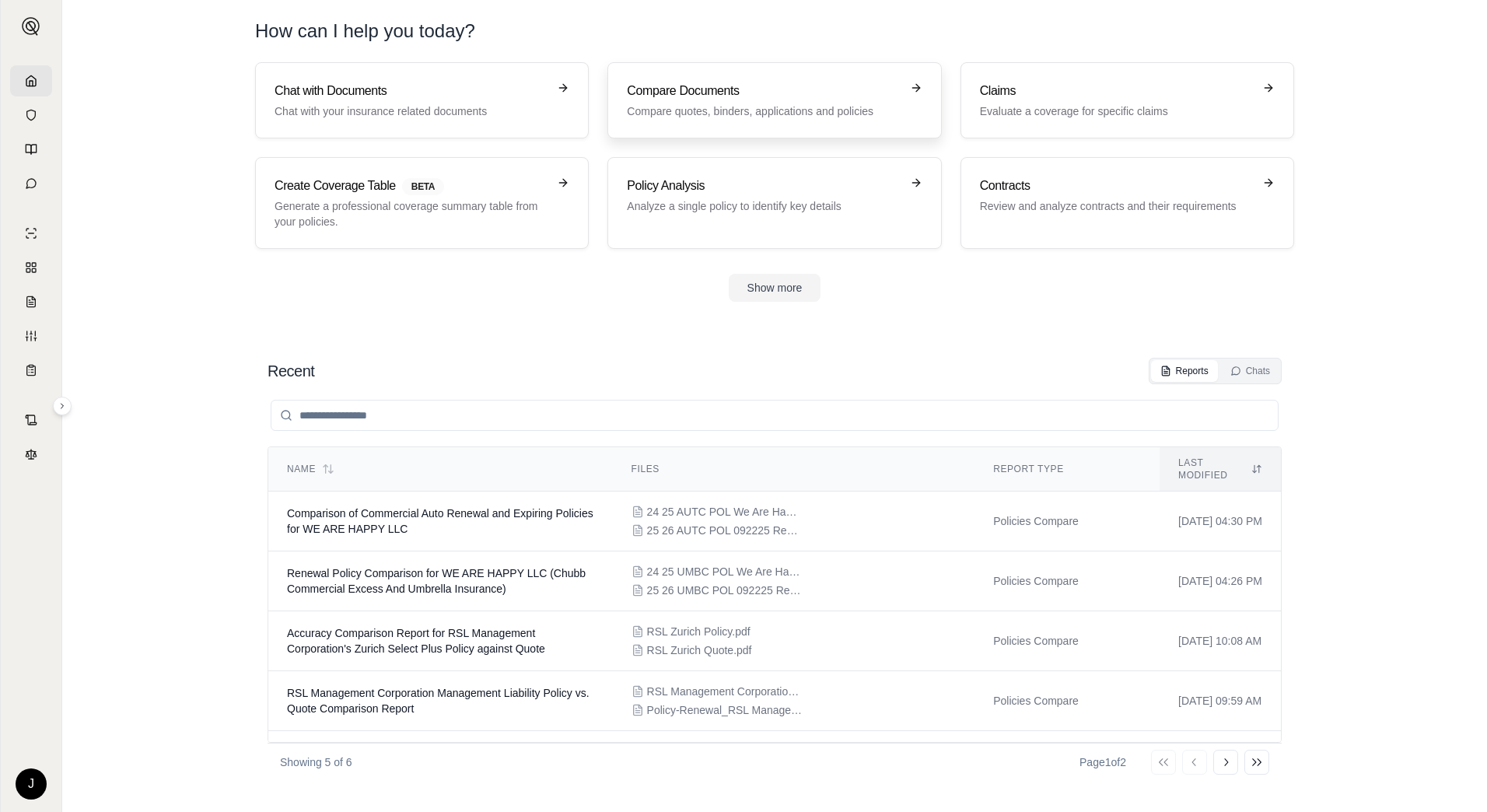
click at [738, 97] on h3 "Compare Documents" at bounding box center [763, 91] width 273 height 19
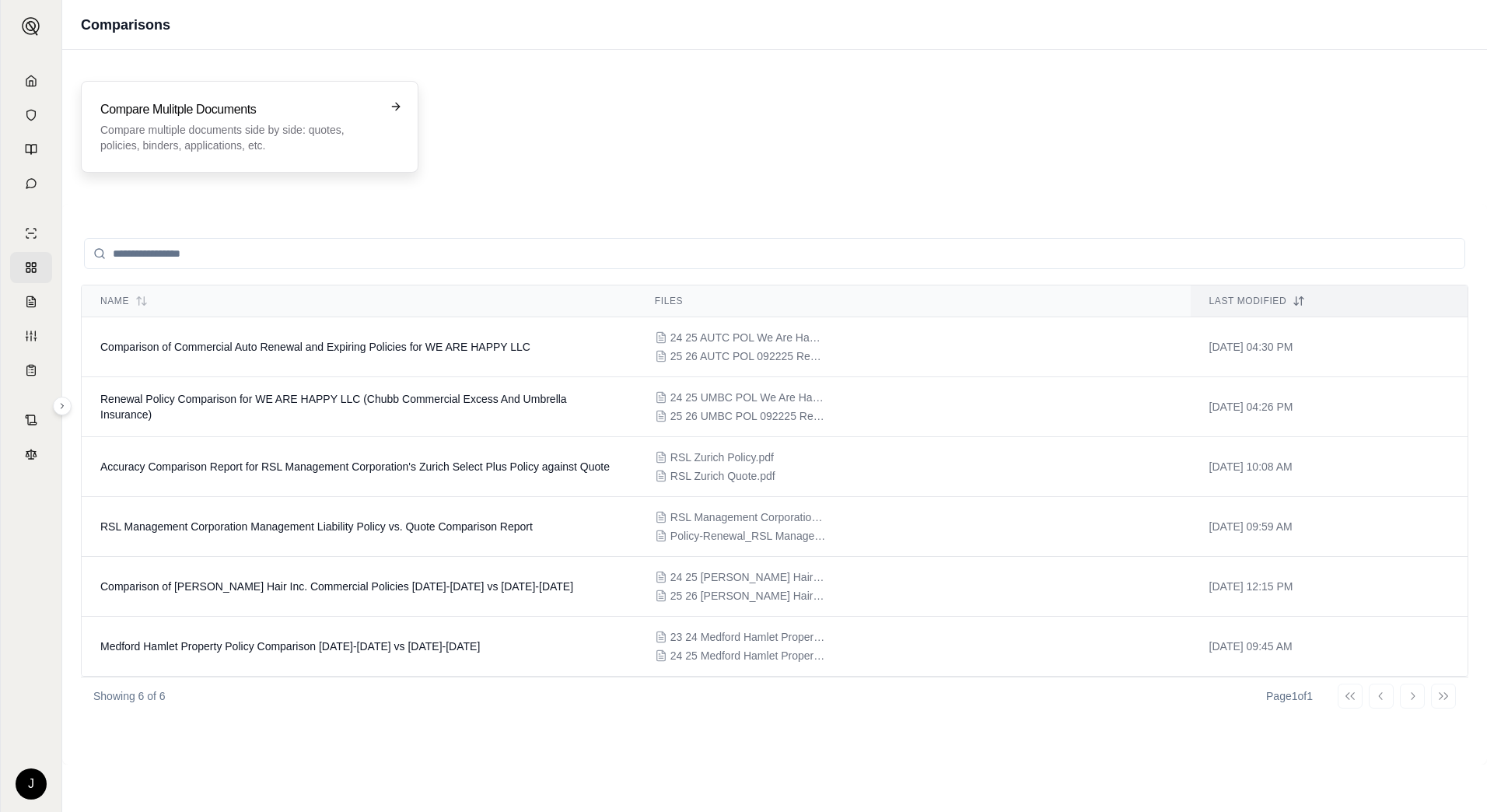
click at [241, 113] on h3 "Compare Mulitple Documents" at bounding box center [238, 110] width 277 height 19
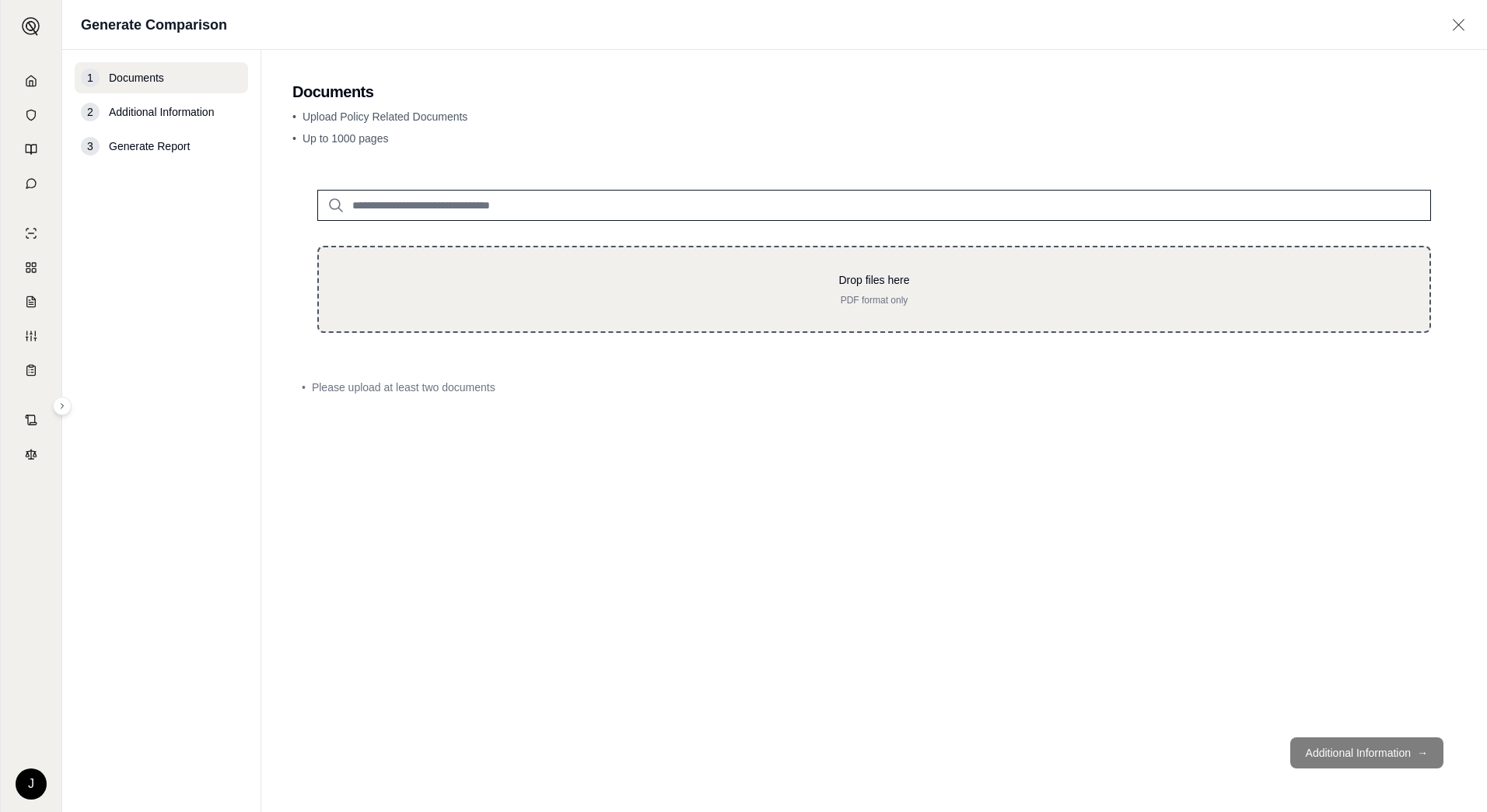
click at [459, 266] on div "Drop files here PDF format only" at bounding box center [874, 289] width 1114 height 87
type input "**********"
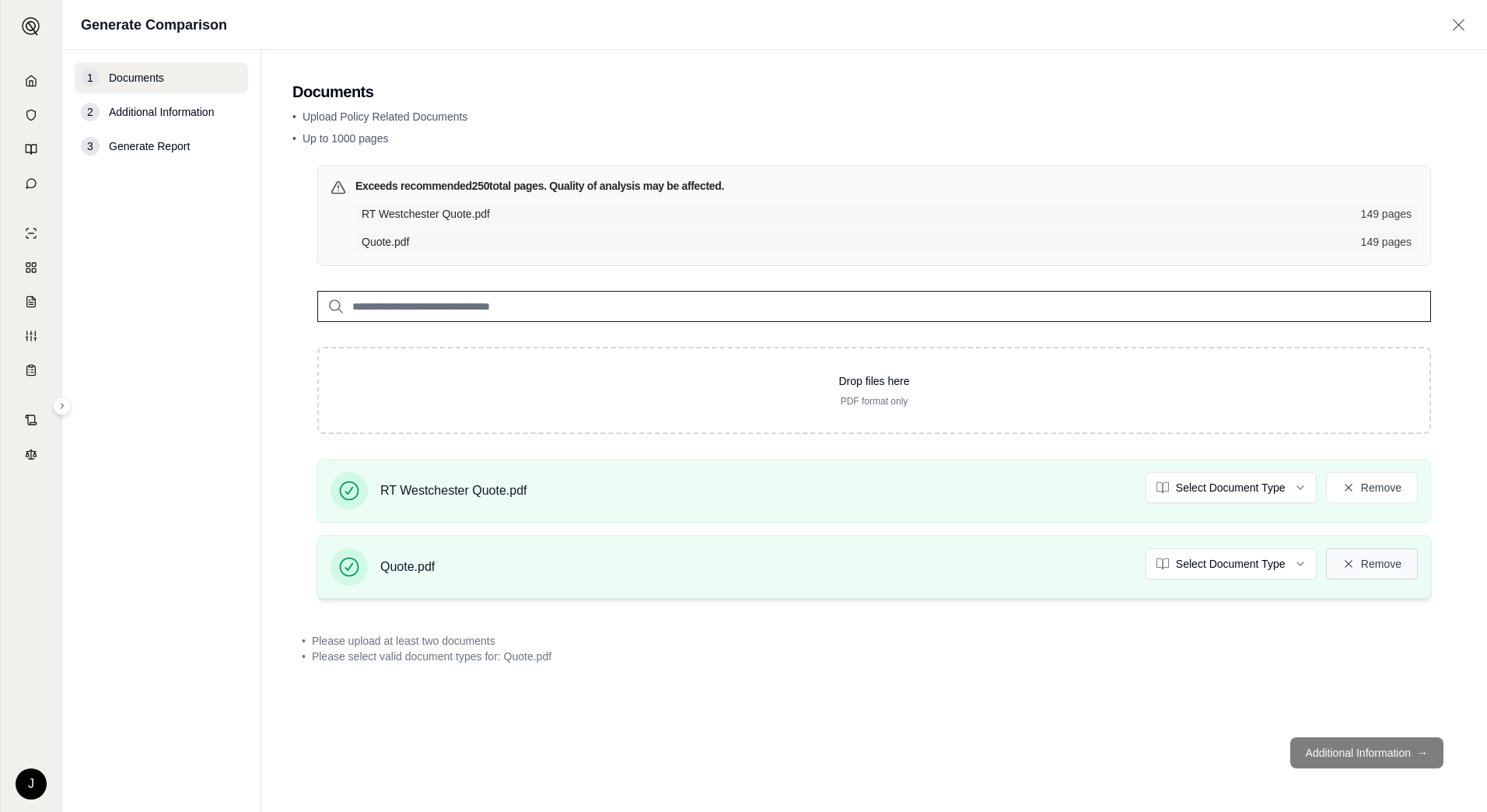
click at [1349, 566] on icon at bounding box center [1349, 564] width 13 height 13
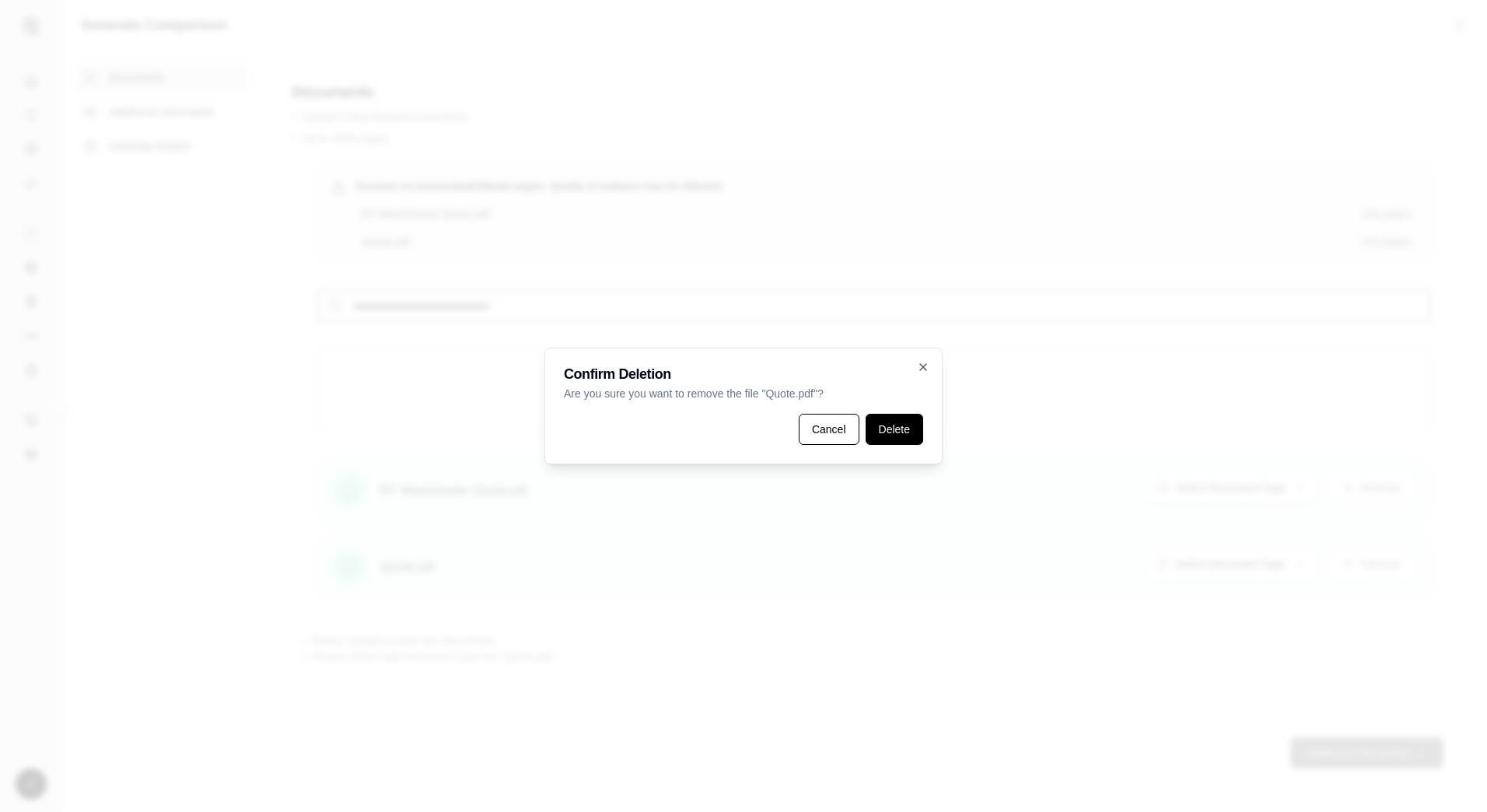
click at [878, 428] on button "Delete" at bounding box center [894, 430] width 57 height 31
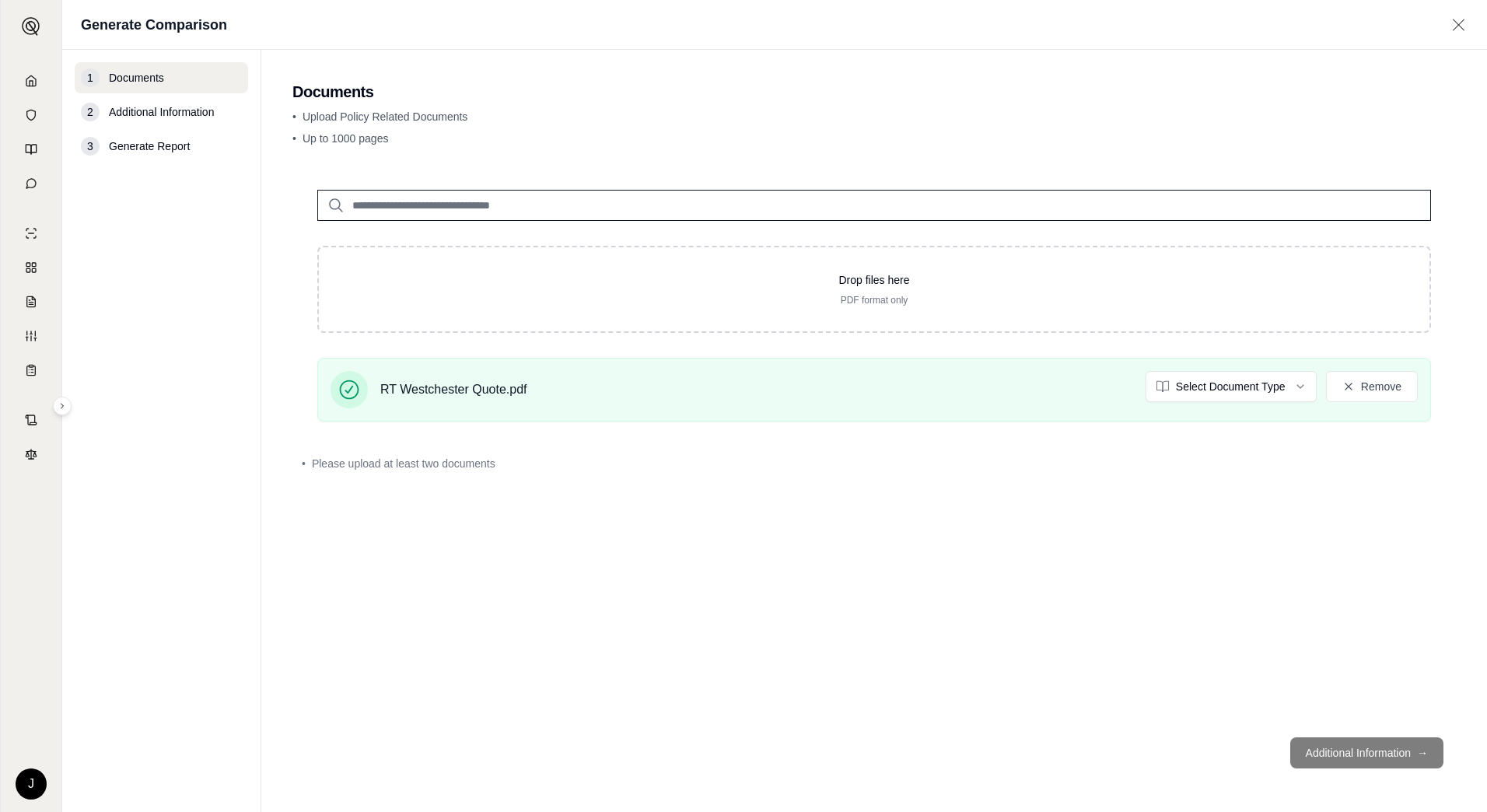
click at [910, 532] on div "Drop files here PDF format only RT Westchester Quote.pdf Select Document Type R…" at bounding box center [874, 444] width 1163 height 560
click at [883, 529] on div "Drop files here PDF format only RT Westchester Quote.pdf Select Document Type R…" at bounding box center [874, 444] width 1163 height 560
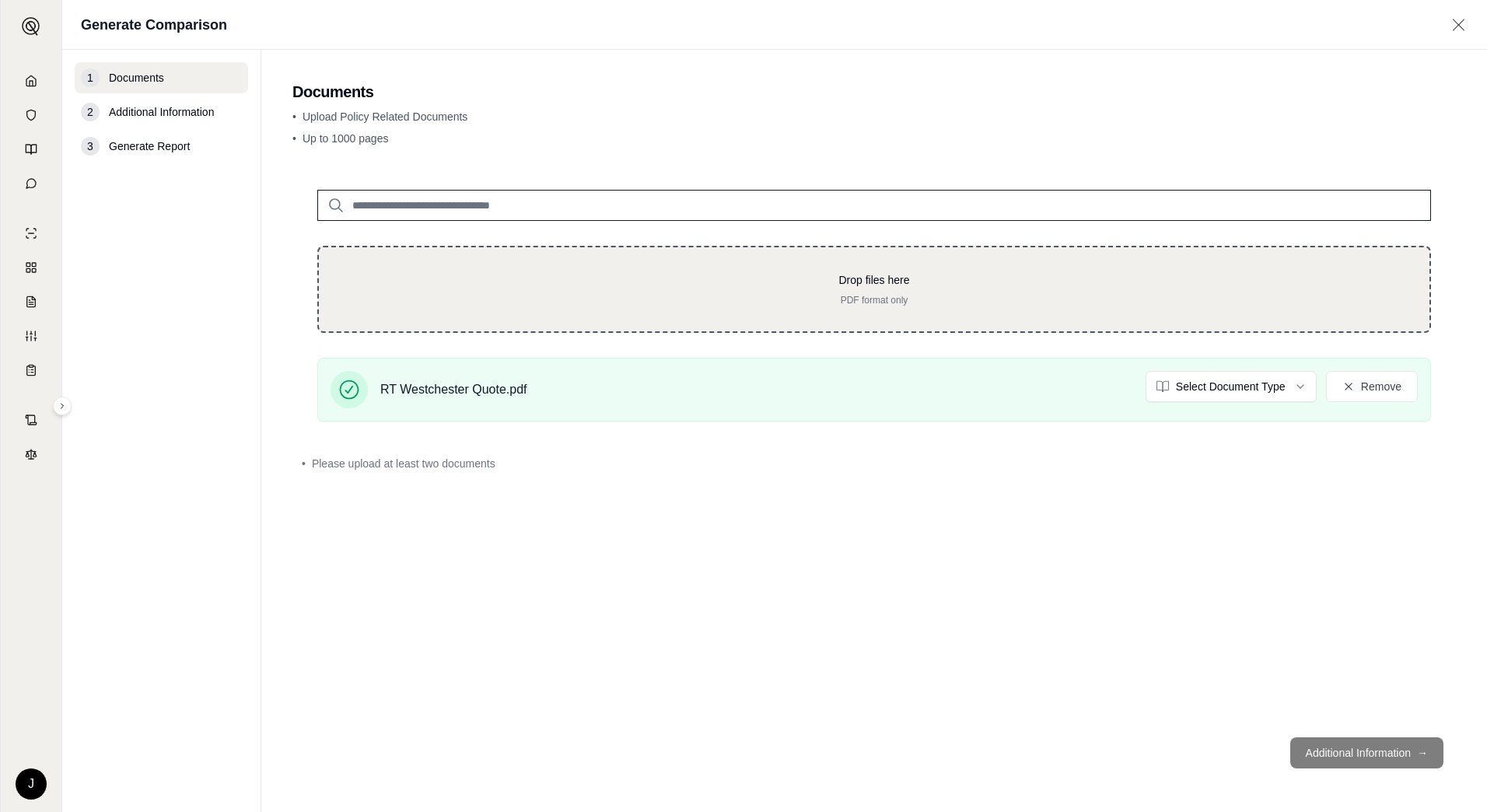
click at [874, 287] on p "Drop files here" at bounding box center [874, 280] width 1061 height 16
type input "**********"
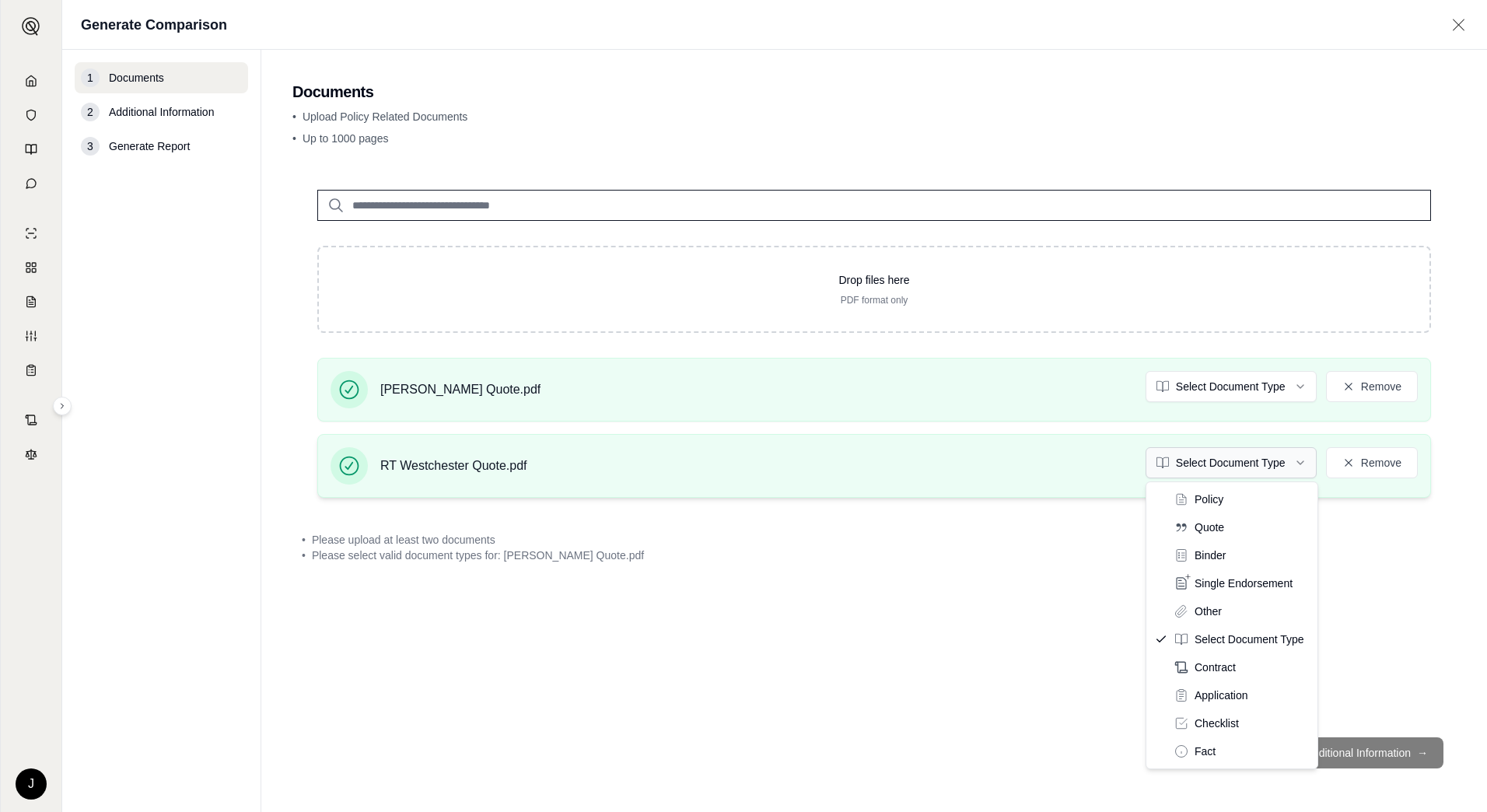
click at [1178, 458] on html "J Generate Comparison 1 Documents 2 Additional Information 3 Generate Report Do…" at bounding box center [743, 406] width 1487 height 812
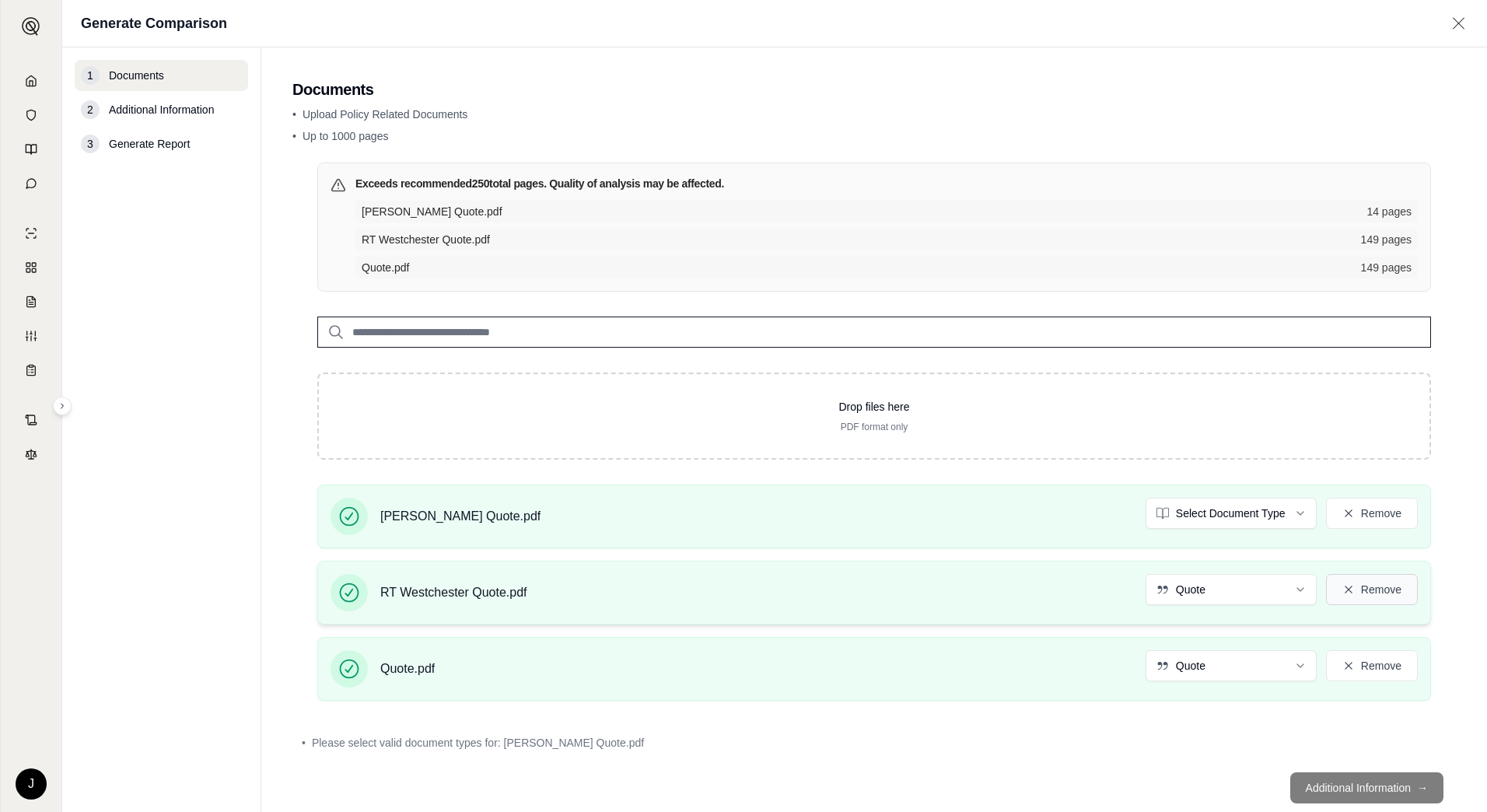
click at [1376, 584] on button "Remove" at bounding box center [1372, 589] width 92 height 31
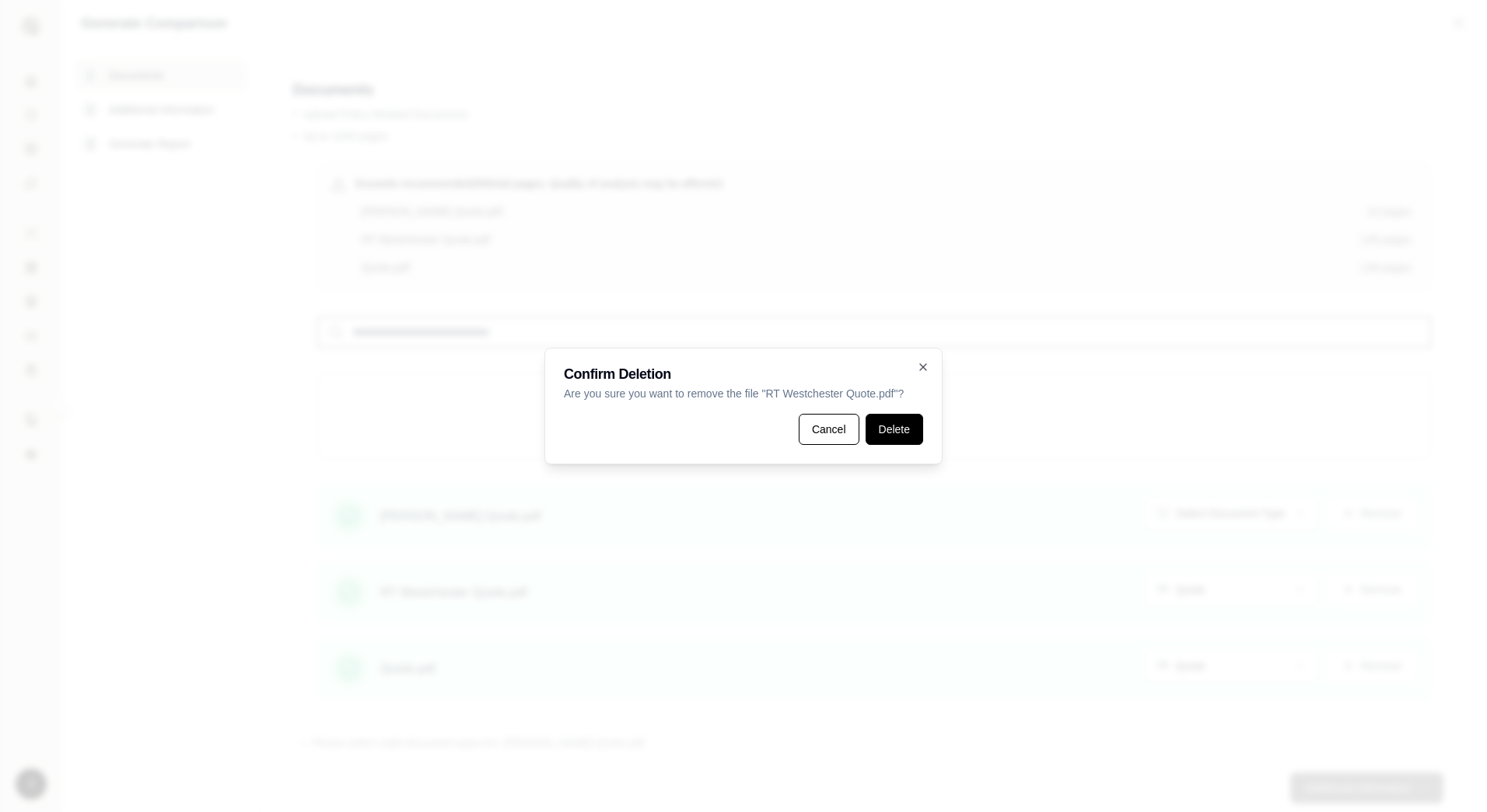
click at [896, 415] on button "Delete" at bounding box center [894, 430] width 57 height 31
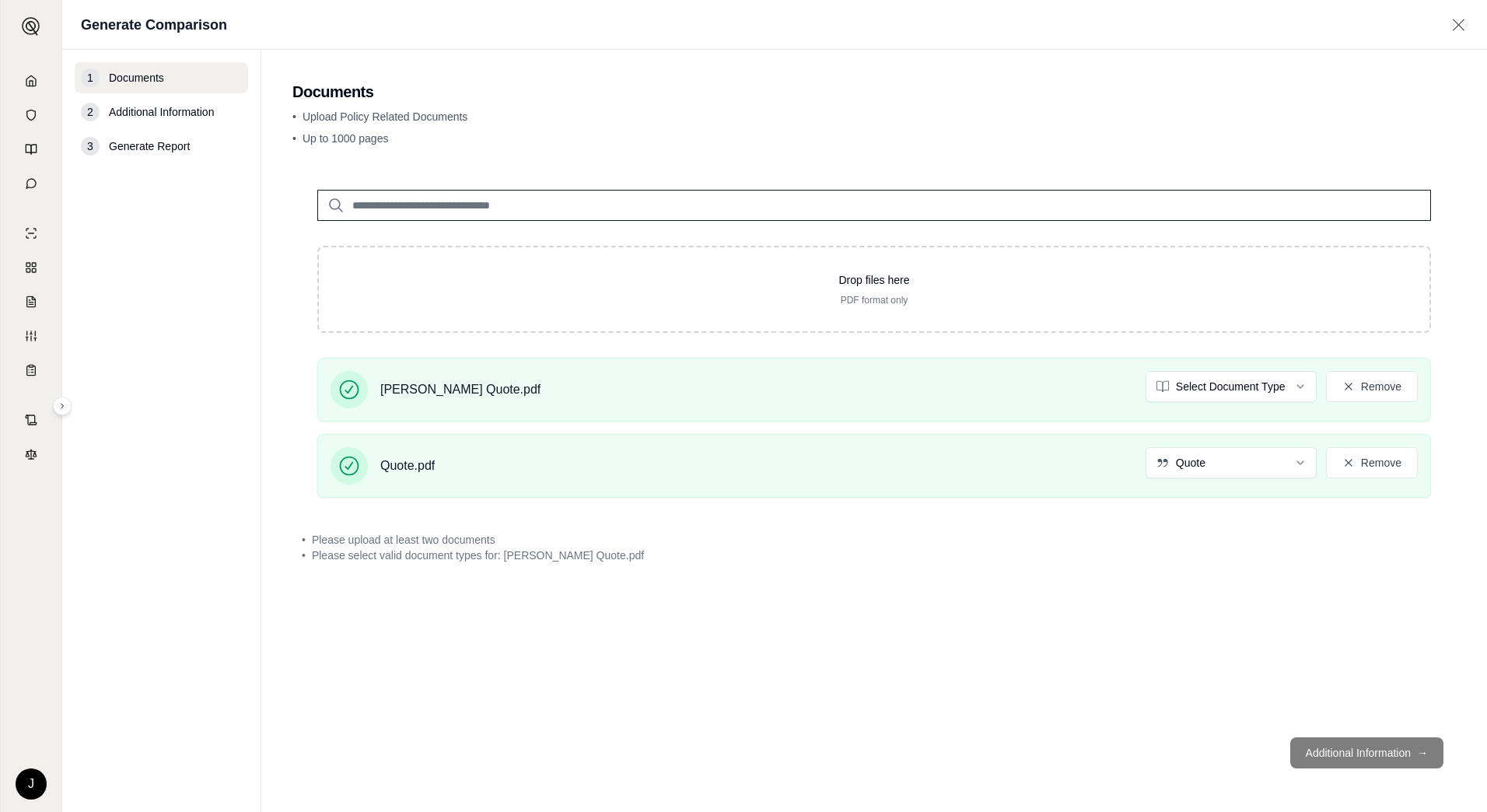
click at [1362, 758] on footer "Additional Information →" at bounding box center [874, 752] width 1163 height 56
click at [1362, 757] on footer "Additional Information →" at bounding box center [874, 752] width 1163 height 56
click at [1362, 755] on footer "Additional Information →" at bounding box center [874, 752] width 1163 height 56
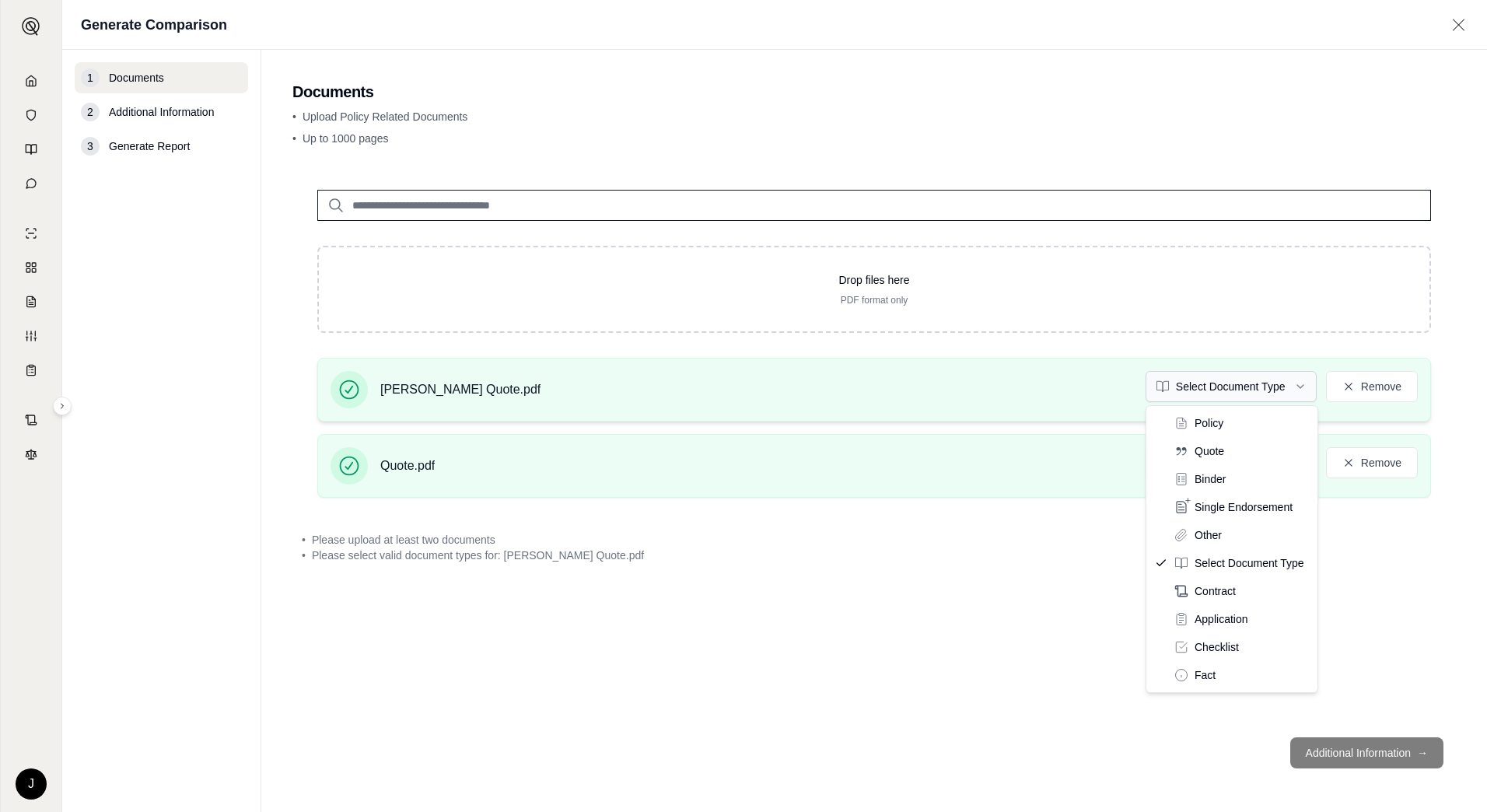
click at [1239, 390] on html "J Generate Comparison 1 Documents 2 Additional Information 3 Generate Report Do…" at bounding box center [743, 406] width 1487 height 812
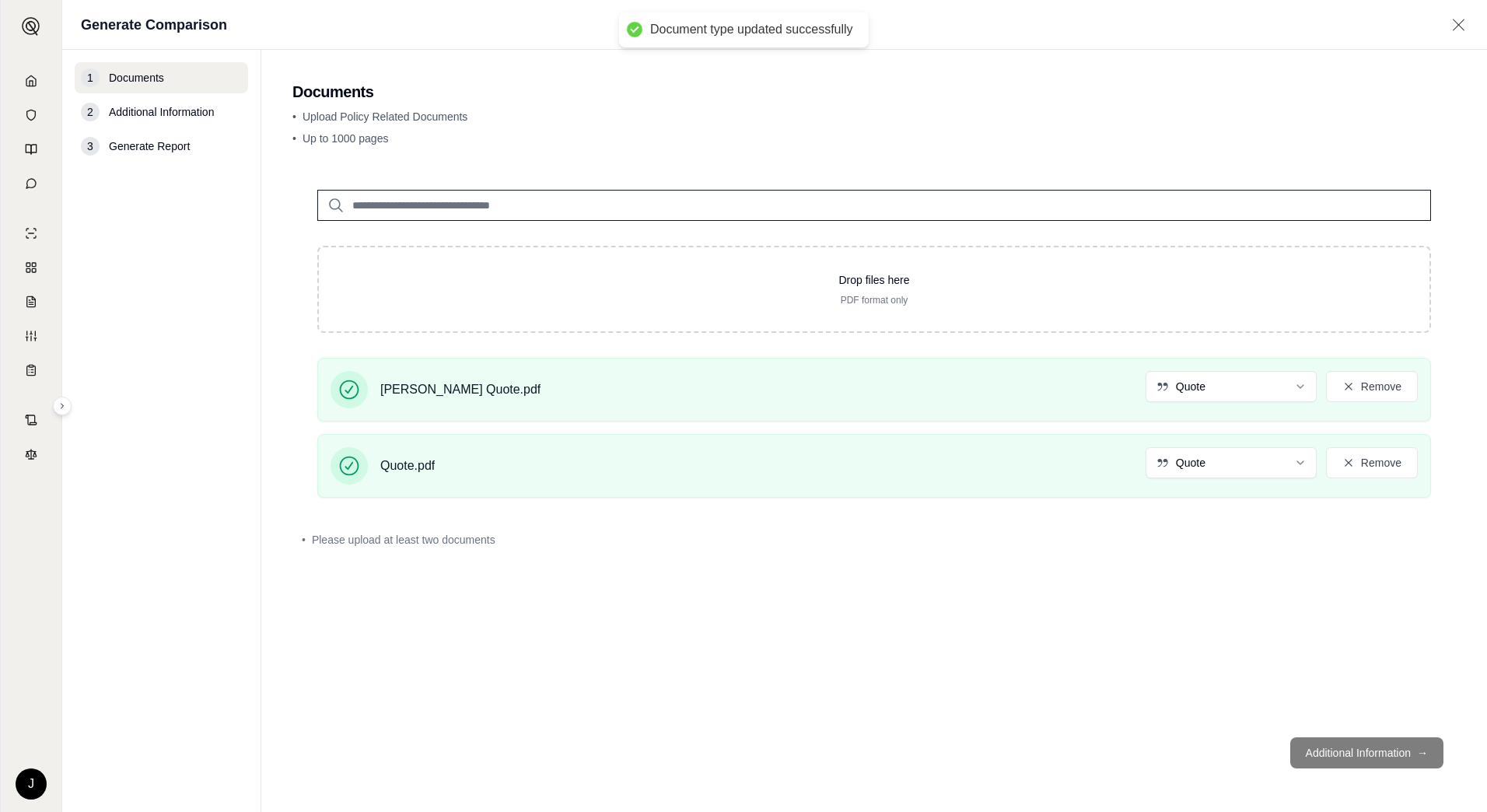
click at [1358, 748] on footer "Additional Information →" at bounding box center [874, 752] width 1163 height 56
click at [1413, 747] on footer "Additional Information →" at bounding box center [874, 752] width 1163 height 56
click at [1254, 571] on div "Drop files here PDF format only [PERSON_NAME] Quote.pdf Quote Remove Quote.pdf …" at bounding box center [874, 444] width 1163 height 560
click at [1349, 466] on icon at bounding box center [1349, 462] width 13 height 13
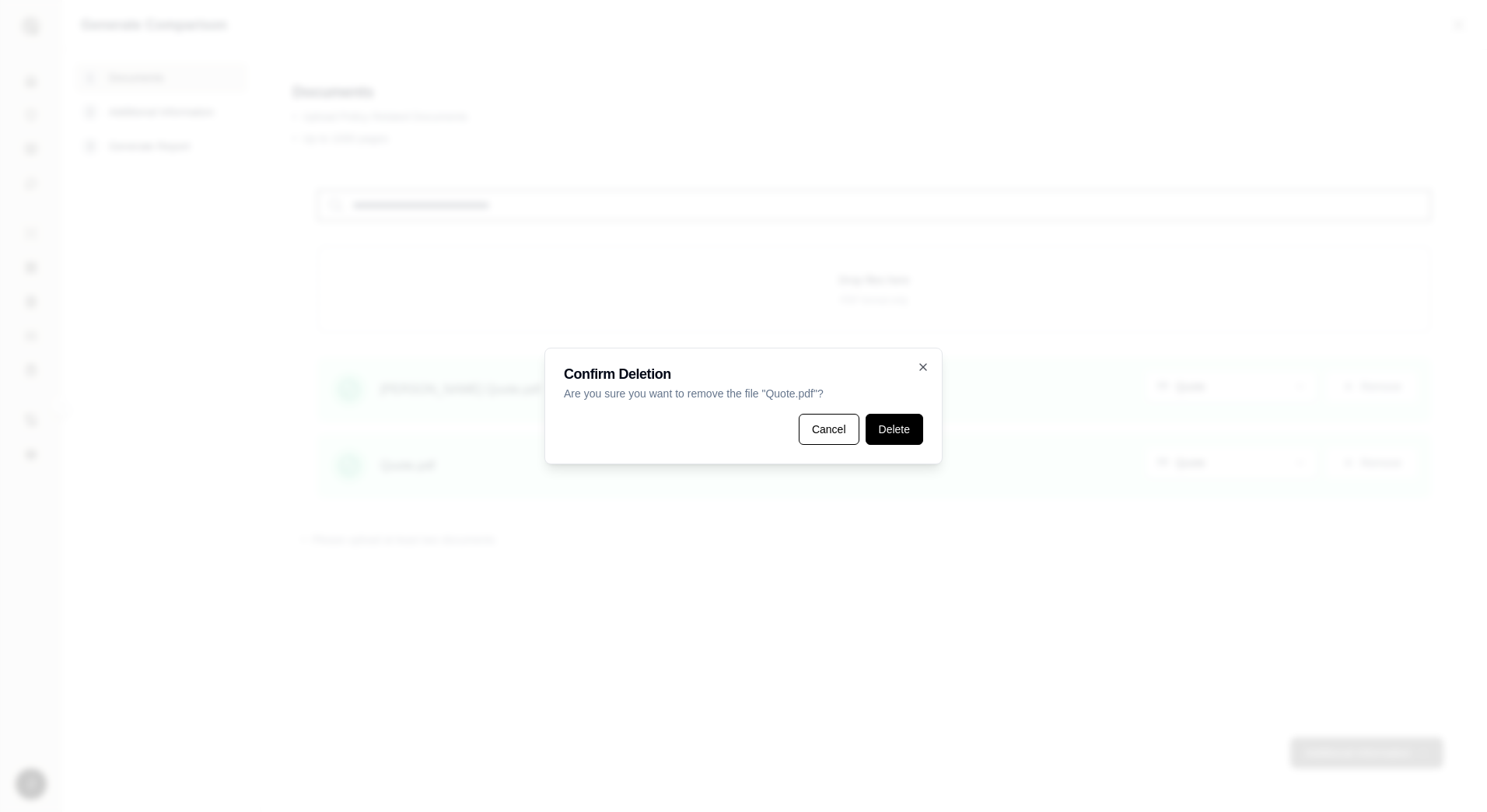
click at [919, 429] on button "Delete" at bounding box center [894, 430] width 57 height 31
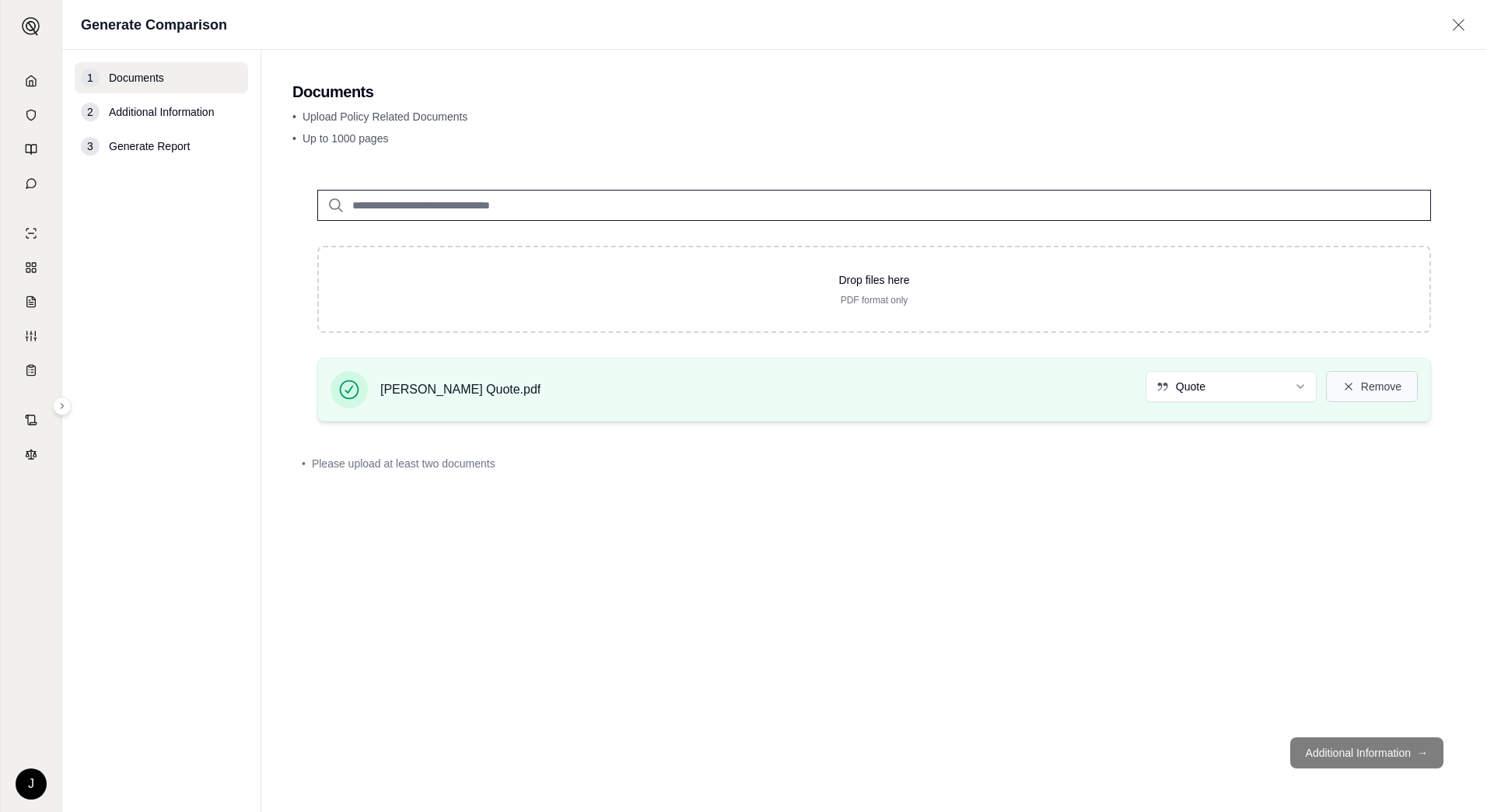
click at [1380, 386] on button "Remove" at bounding box center [1372, 386] width 92 height 31
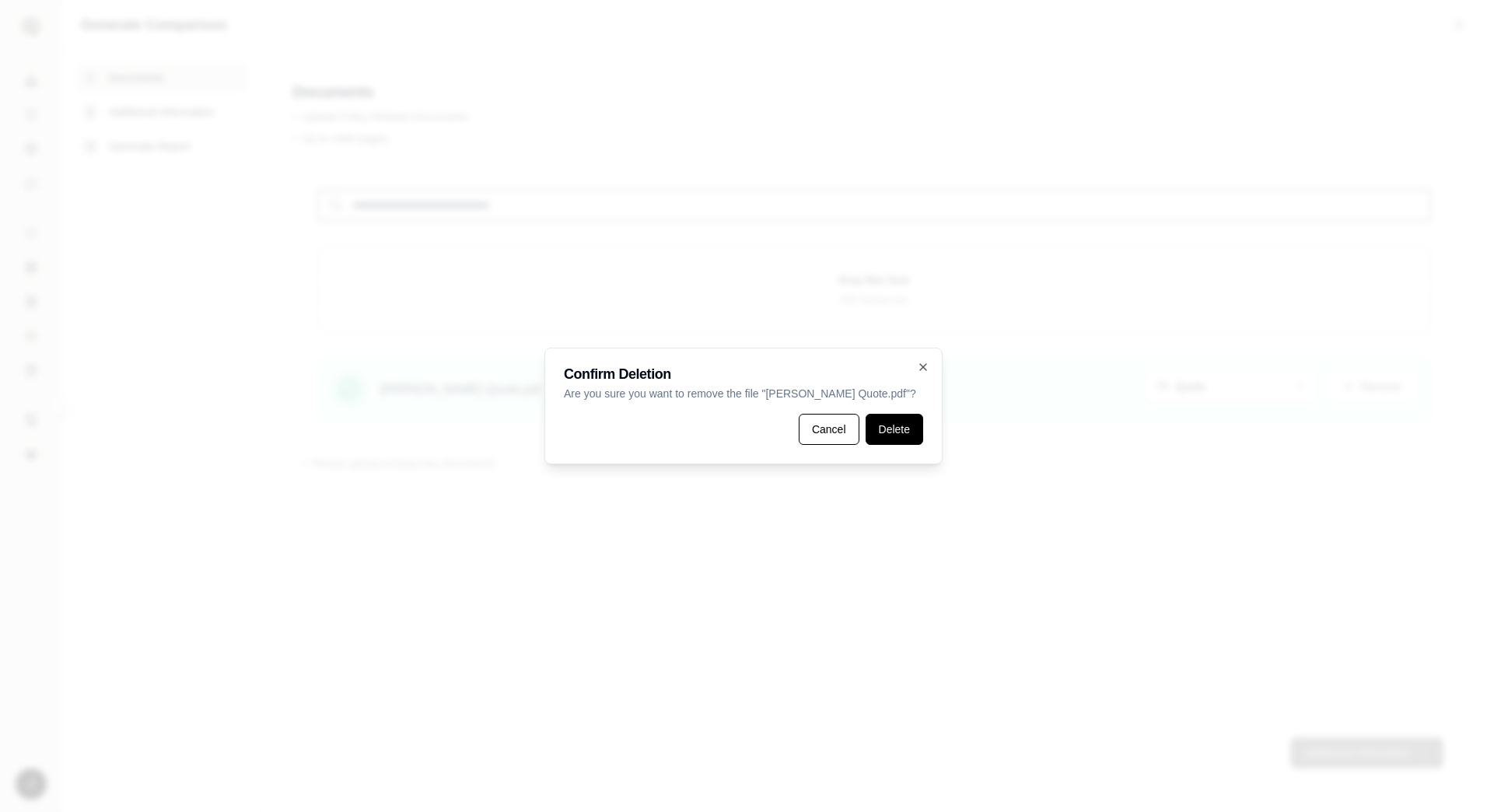
click at [909, 430] on button "Delete" at bounding box center [894, 430] width 57 height 31
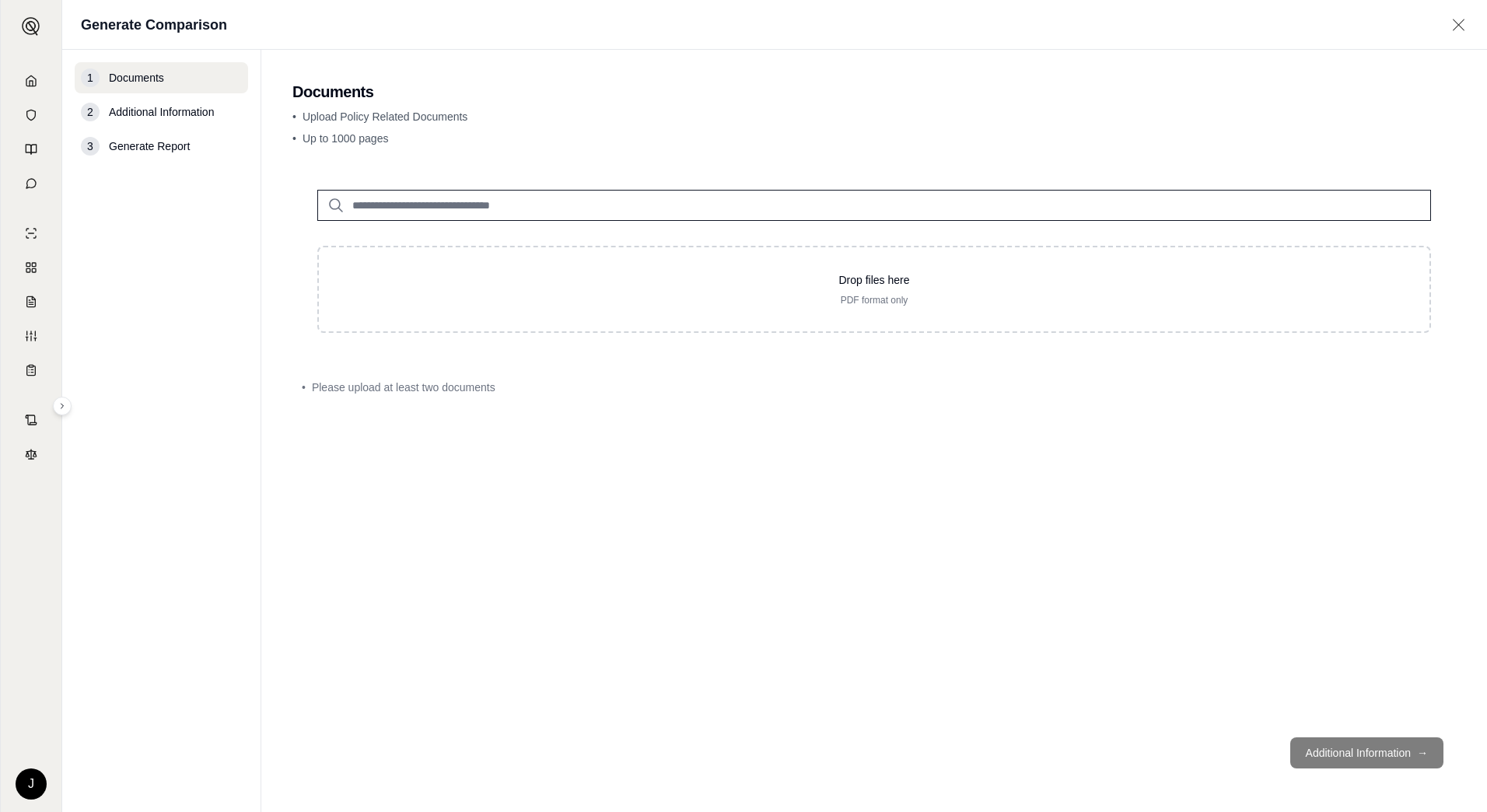
click at [586, 209] on input "search" at bounding box center [874, 205] width 1114 height 31
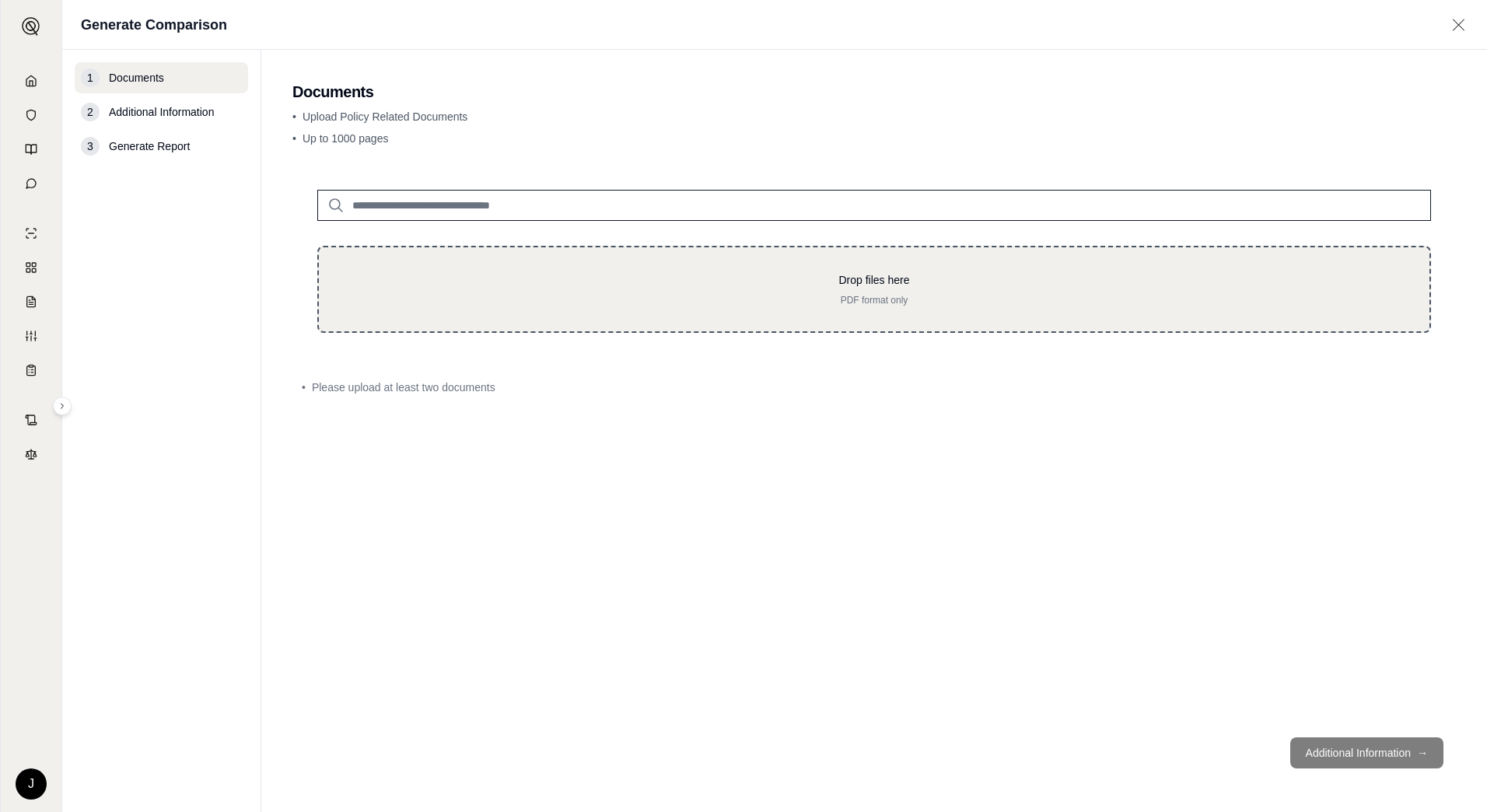
click at [705, 288] on div "Drop files here PDF format only" at bounding box center [874, 289] width 1061 height 34
click at [906, 284] on p "Drop files here" at bounding box center [874, 280] width 1061 height 16
